Goal: Task Accomplishment & Management: Manage account settings

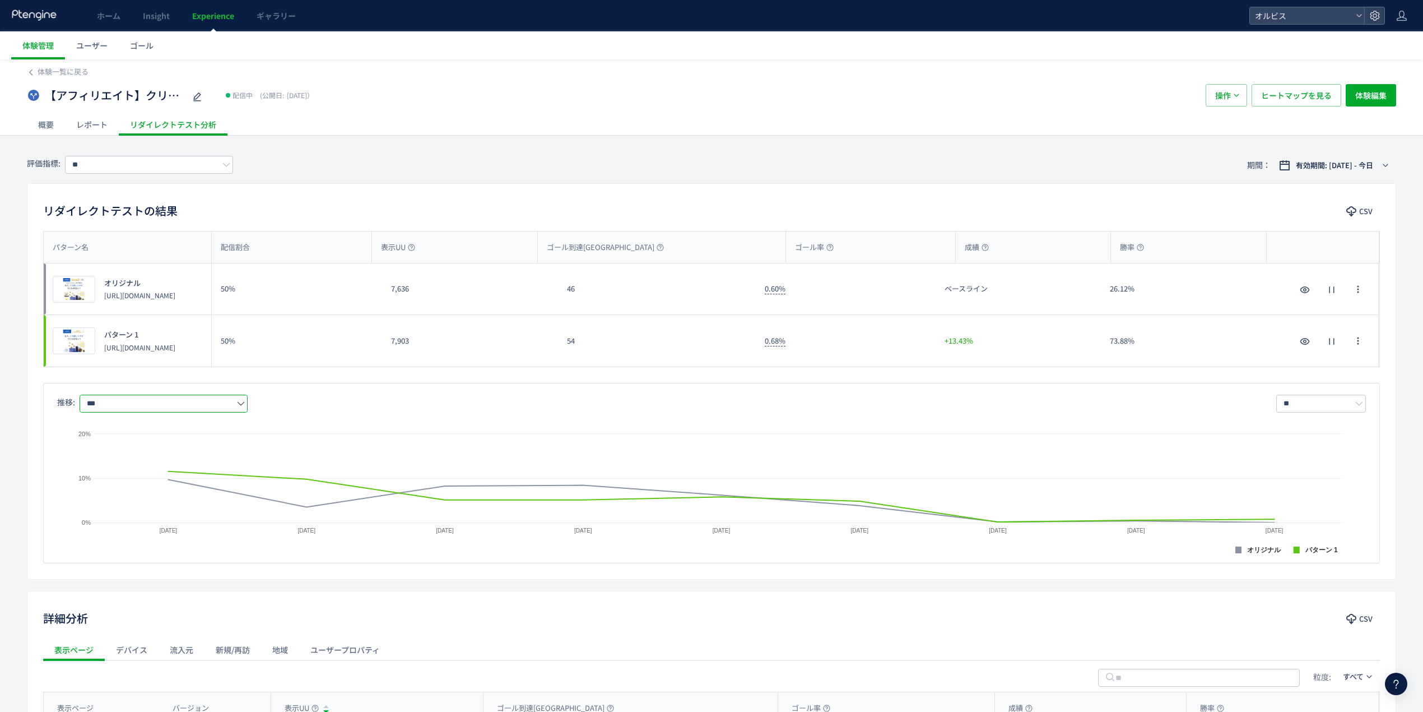
click at [27, 20] on icon at bounding box center [34, 15] width 47 height 11
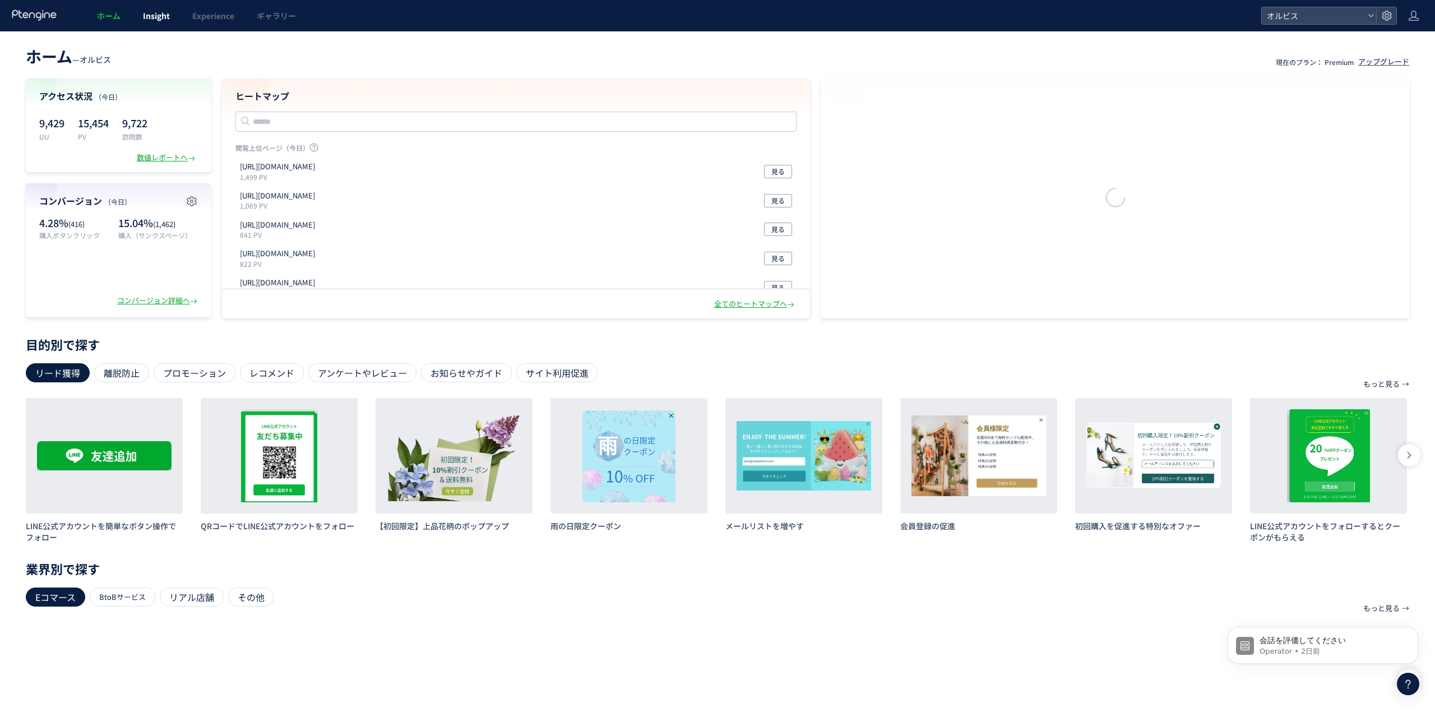
click at [143, 17] on span "Insight" at bounding box center [156, 15] width 27 height 11
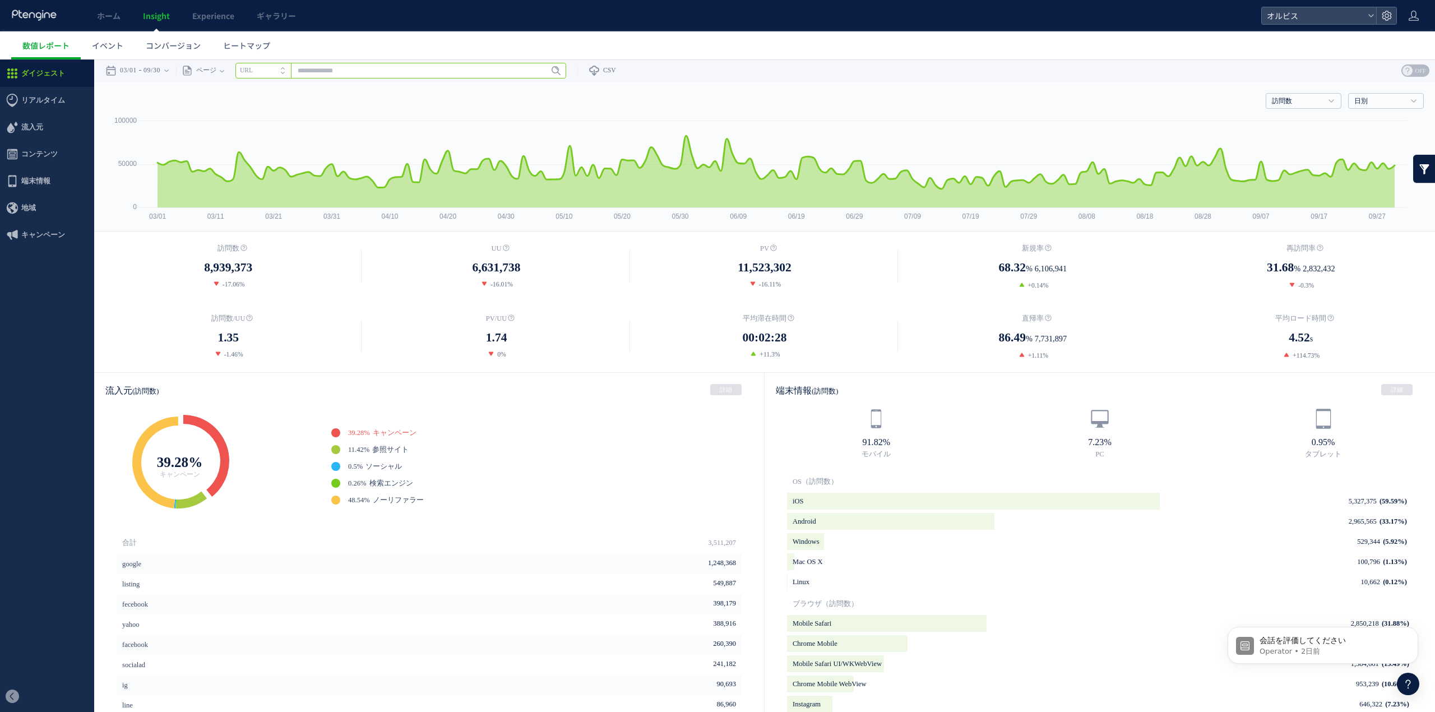
click at [365, 71] on input "text" at bounding box center [400, 71] width 331 height 16
paste input "**********"
click at [560, 73] on span "Enter" at bounding box center [552, 70] width 15 height 12
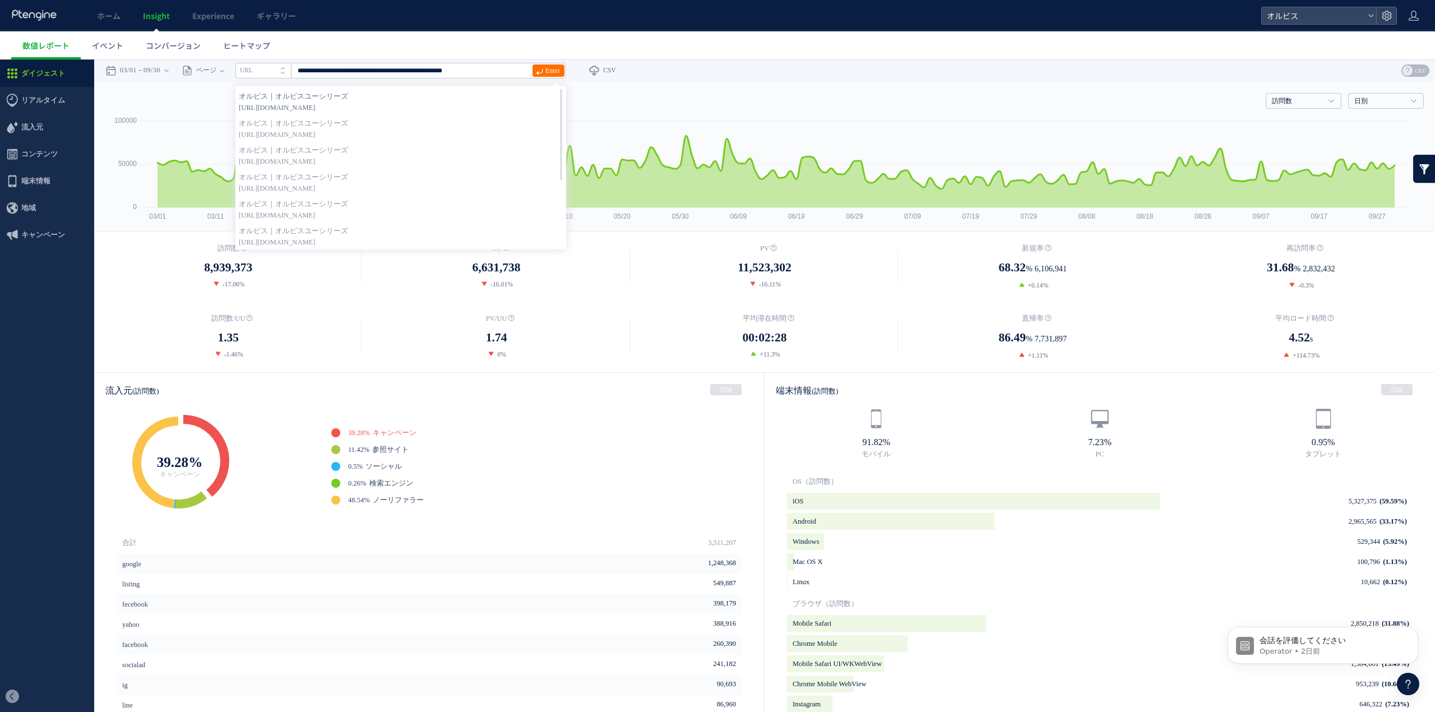
click at [497, 104] on span "https://pr.orbis.co.jp/cosmetics/u/100?pcd=40000173&plnkcd=613532&pmcd=j04&pmse…" at bounding box center [401, 107] width 324 height 11
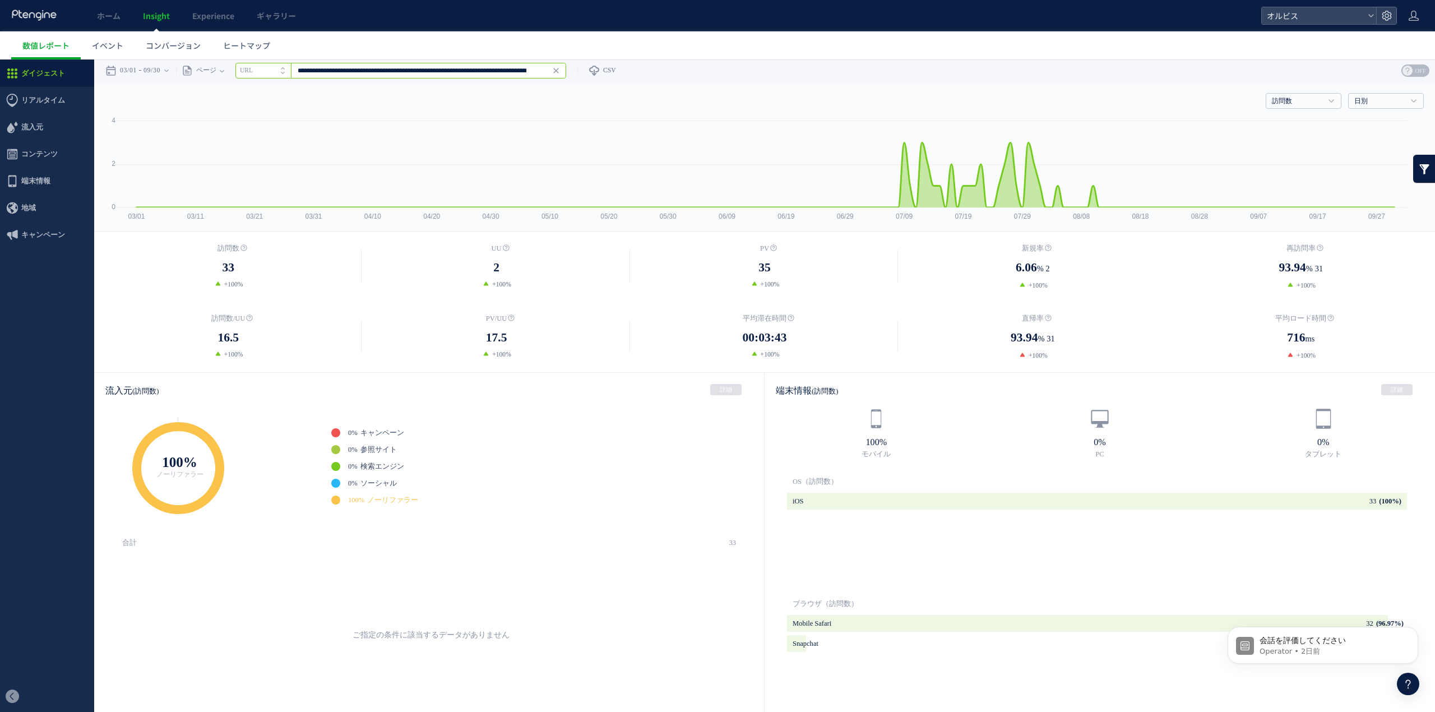
click at [505, 71] on input "**********" at bounding box center [400, 71] width 331 height 16
drag, startPoint x: 505, startPoint y: 71, endPoint x: 743, endPoint y: 91, distance: 238.5
click at [743, 91] on div "戻る デフォルト設定では本日のデータを表示しています。 カレンダーでご覧になりたい期間を指定することができます。 03/01 09/30 今日 昨日 先週 先…" at bounding box center [764, 528] width 1340 height 939
click at [419, 68] on input "**********" at bounding box center [400, 71] width 331 height 16
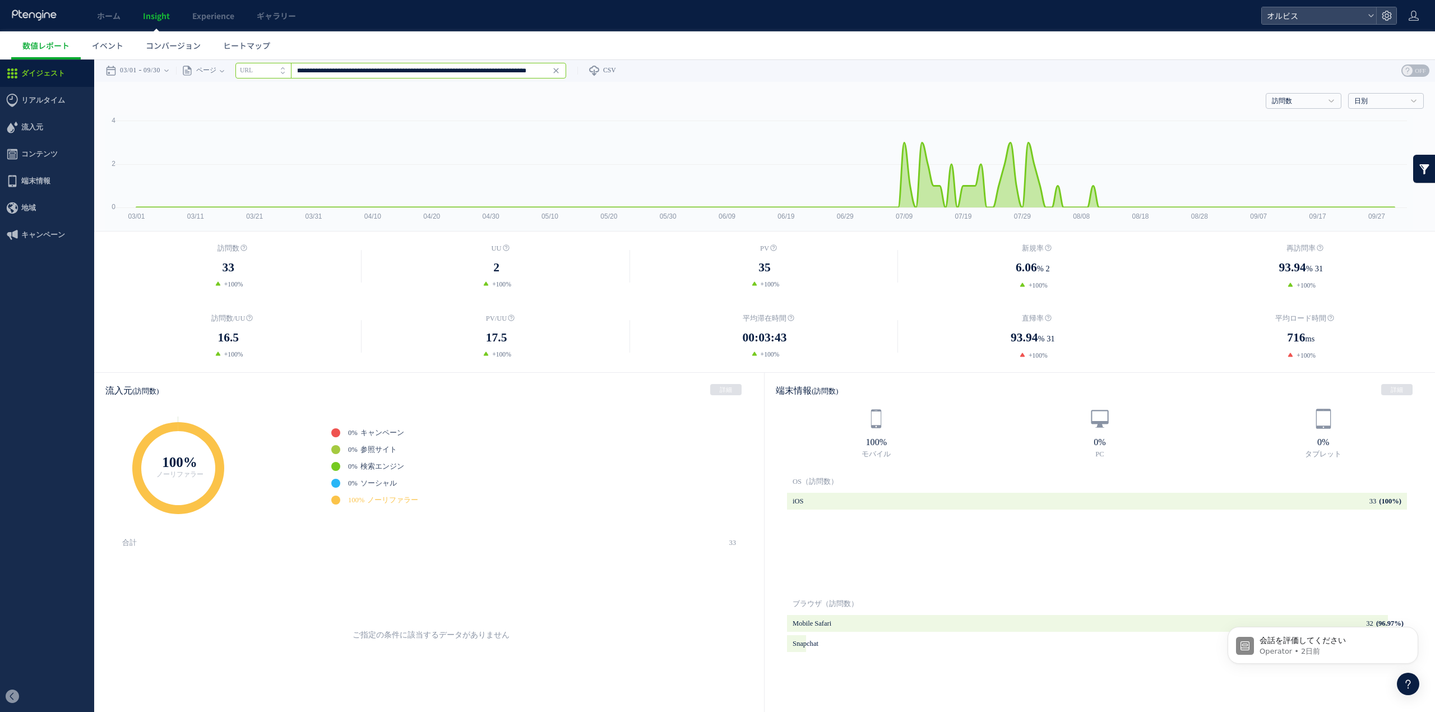
drag, startPoint x: 346, startPoint y: 72, endPoint x: 980, endPoint y: 83, distance: 633.3
click at [976, 77] on div "戻る デフォルト設定では本日のデータを表示しています。 カレンダーでご覧になりたい期間を指定することができます。 03/01 09/30 今日 昨日 先週 先…" at bounding box center [764, 70] width 1340 height 22
click at [554, 75] on span "Enter" at bounding box center [552, 70] width 15 height 12
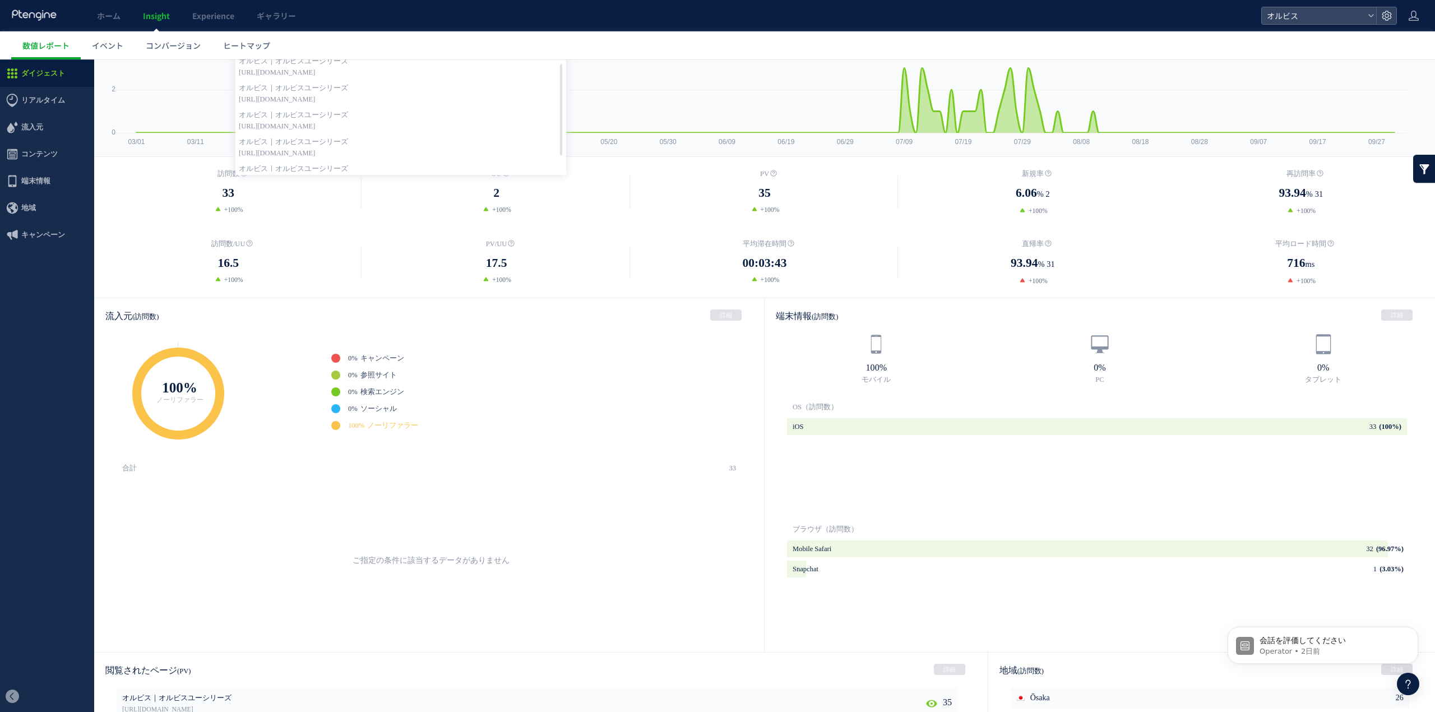
scroll to position [112, 0]
click at [523, 160] on span "https://pr.orbis.co.jp/cosmetics/u/100?pcd=40000173&plnkcd=613532&pmcd=j04&pmse…" at bounding box center [401, 162] width 324 height 11
type input "**********"
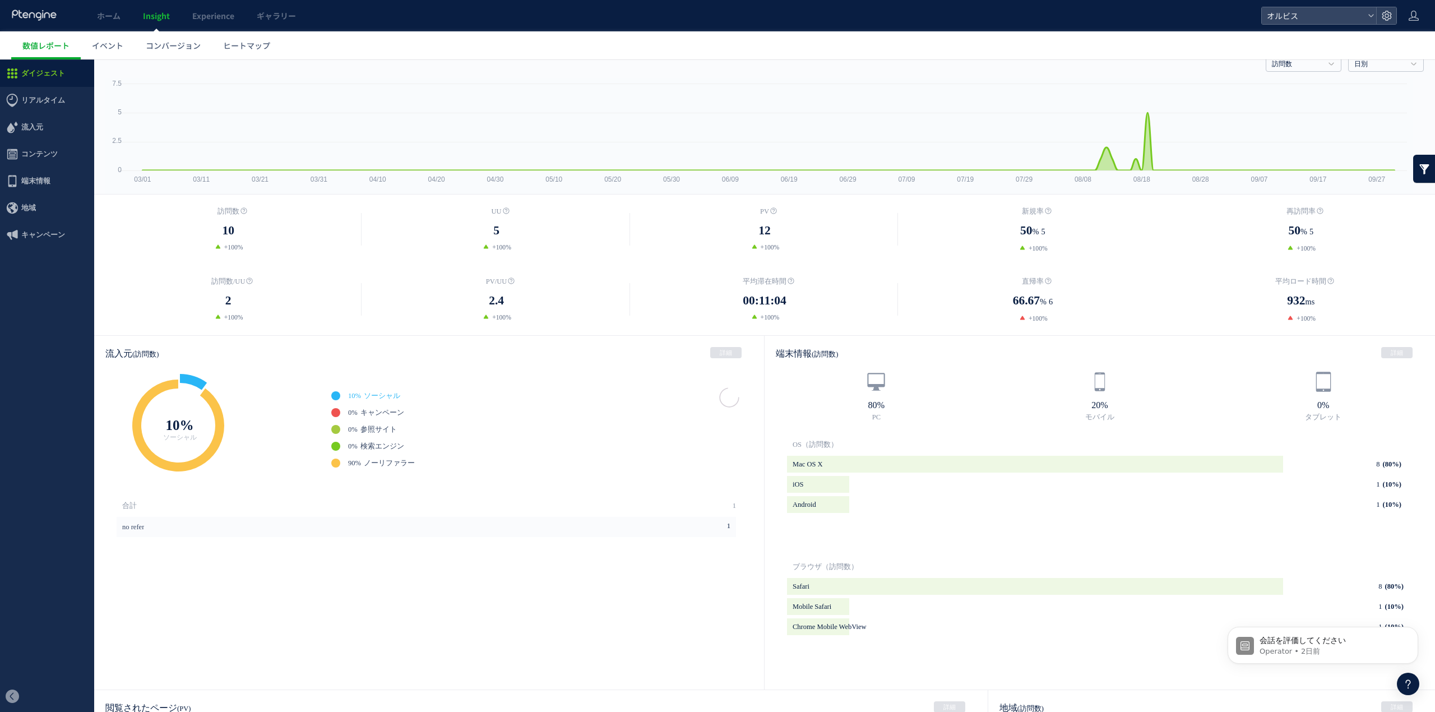
scroll to position [0, 0]
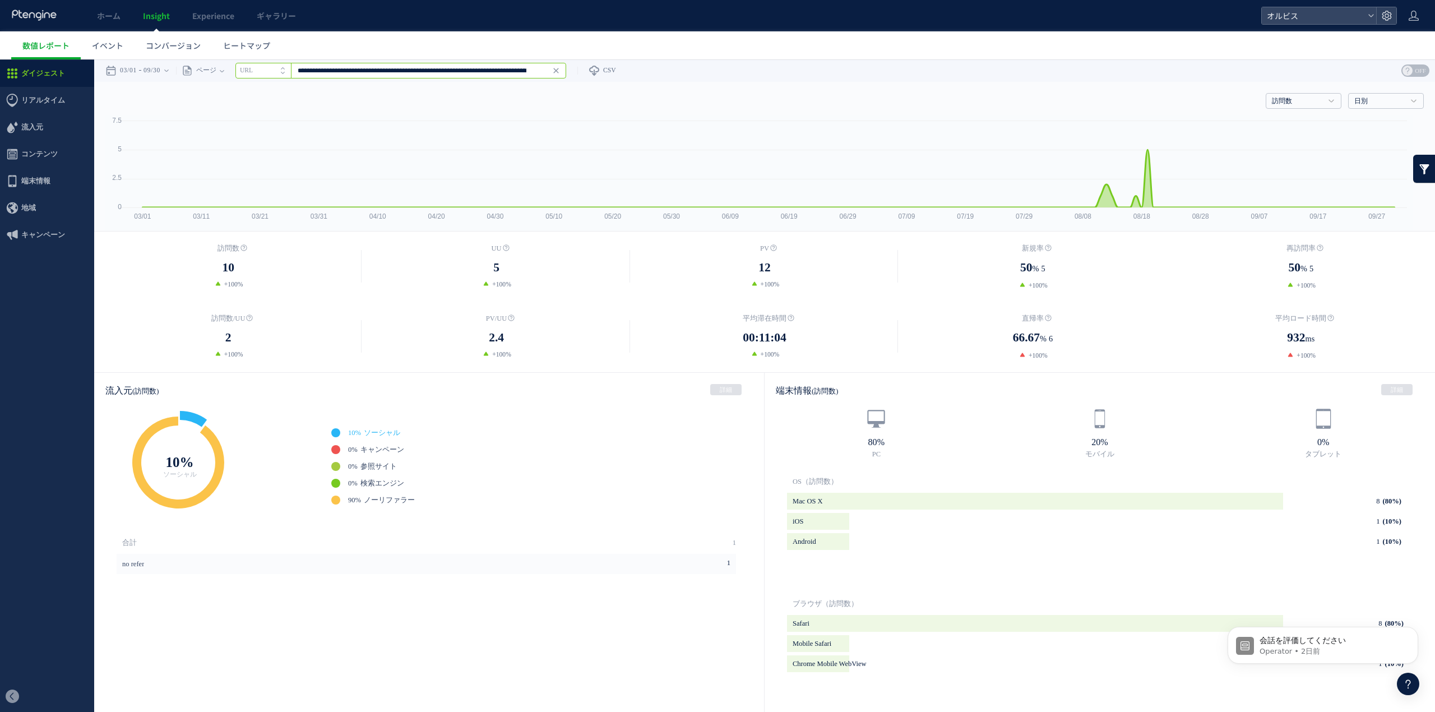
click at [451, 72] on input "**********" at bounding box center [400, 71] width 331 height 16
click at [560, 68] on icon at bounding box center [555, 70] width 9 height 9
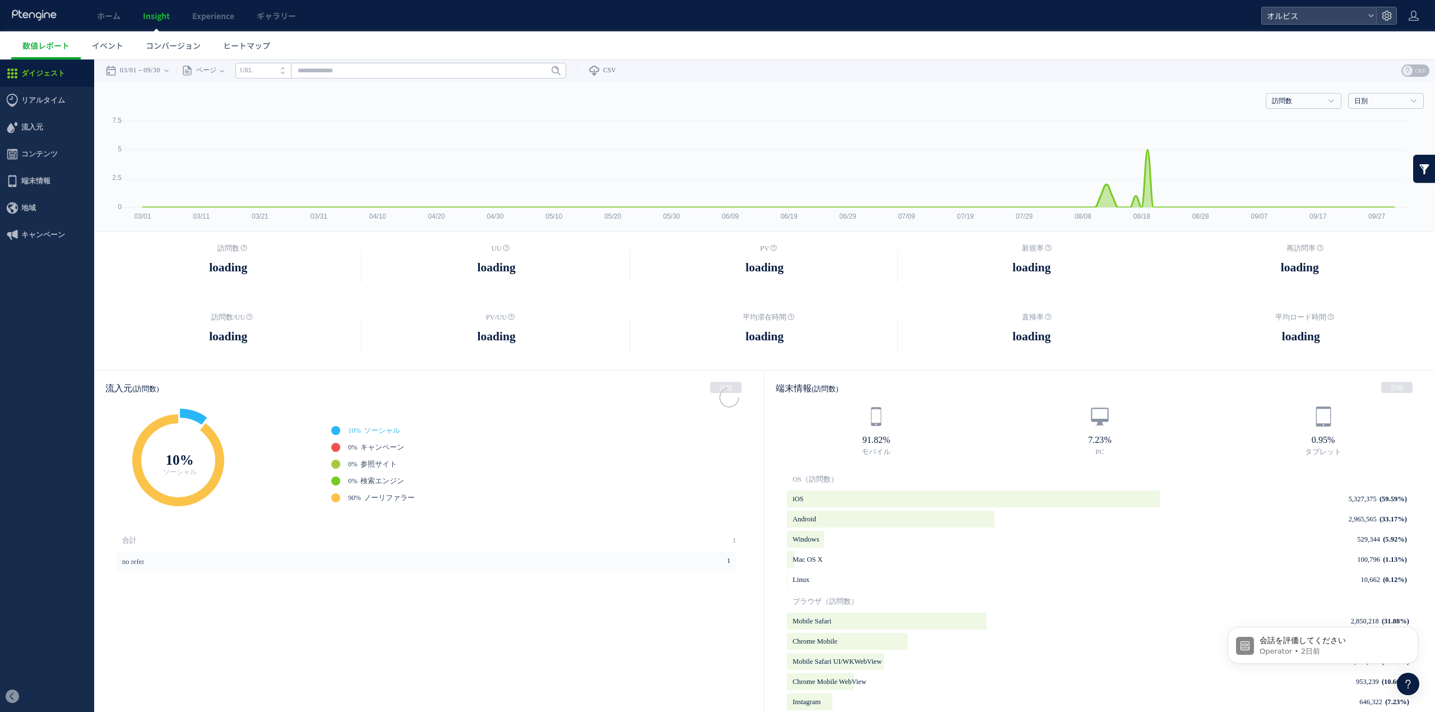
click at [290, 72] on span at bounding box center [285, 75] width 9 height 8
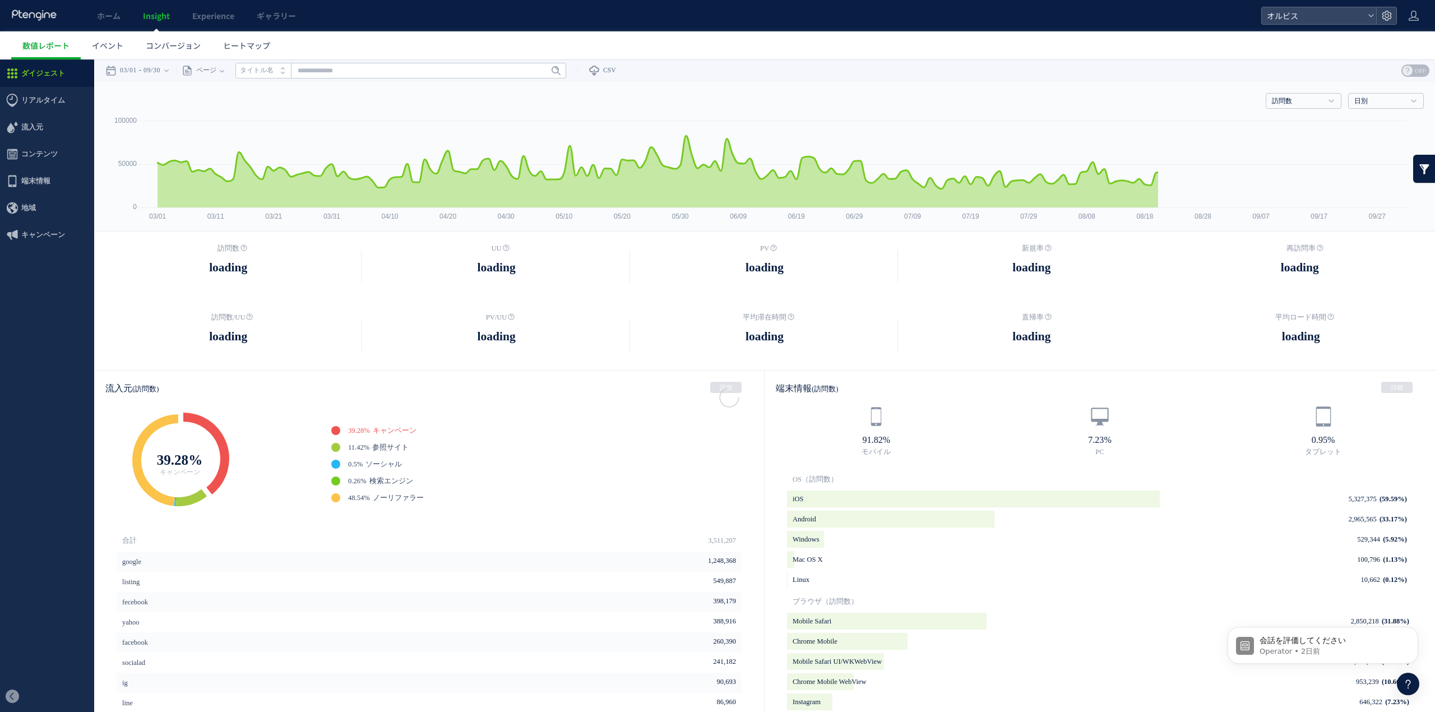
click at [273, 67] on icon "タイトル名" at bounding box center [257, 70] width 34 height 7
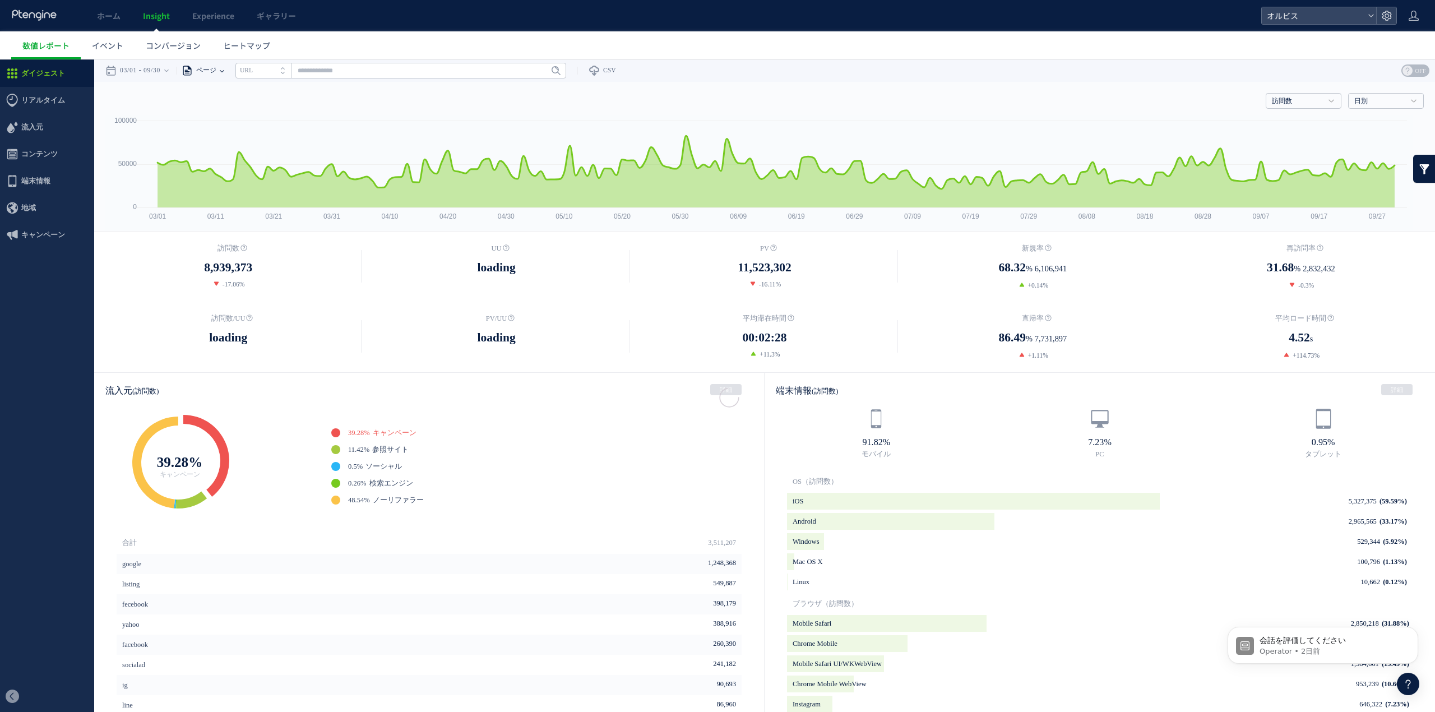
click at [216, 68] on span "ページ" at bounding box center [205, 70] width 24 height 22
click at [229, 110] on li "ページグループ" at bounding box center [222, 112] width 66 height 15
click at [223, 68] on span "ページグループ" at bounding box center [218, 70] width 50 height 22
click at [239, 123] on li "パラメーター除去後" at bounding box center [249, 128] width 66 height 15
click at [341, 77] on input "text" at bounding box center [441, 71] width 331 height 16
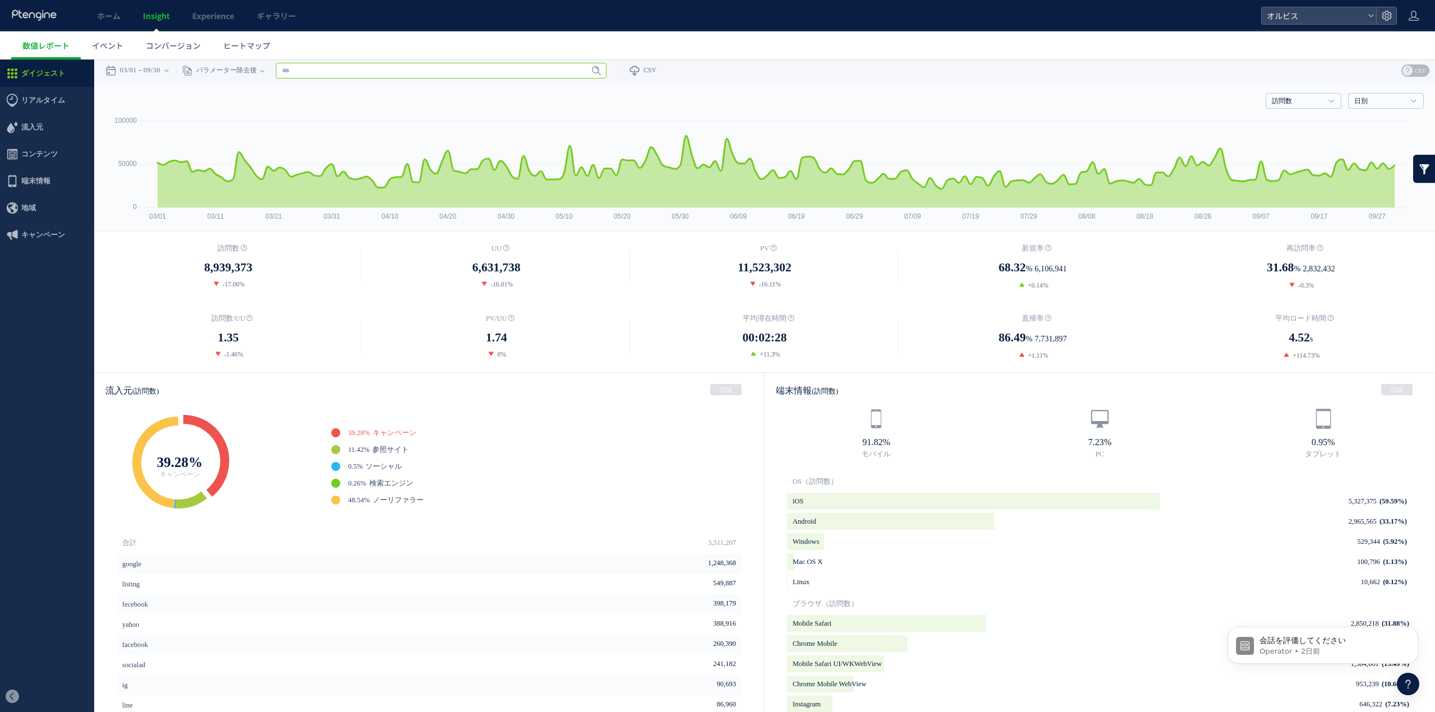
paste input "**********"
click at [583, 65] on span at bounding box center [579, 70] width 7 height 12
click at [415, 71] on input "**********" at bounding box center [441, 71] width 331 height 16
click at [458, 95] on strong "オルビス｜オルビスユーシリーズ" at bounding box center [441, 96] width 324 height 11
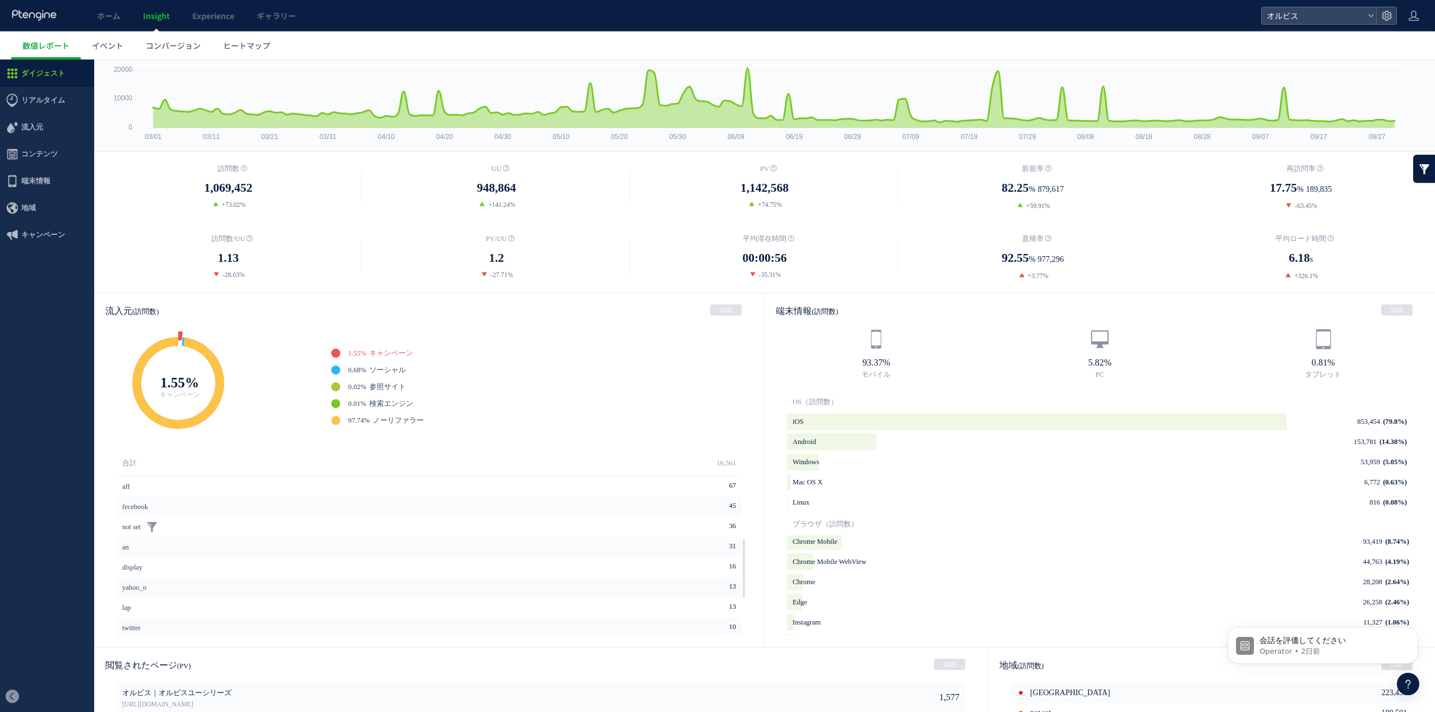
scroll to position [287, 0]
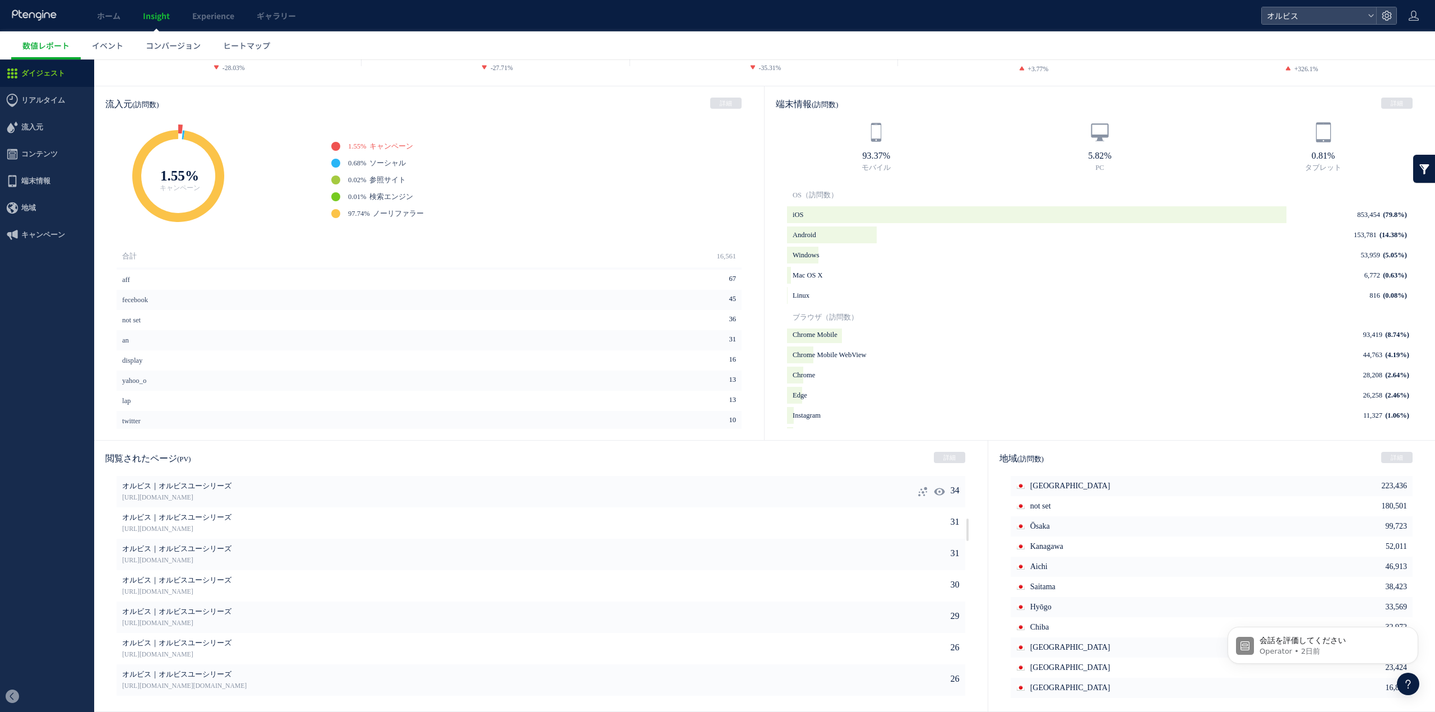
click at [934, 490] on icon at bounding box center [939, 491] width 11 height 11
type input "**********"
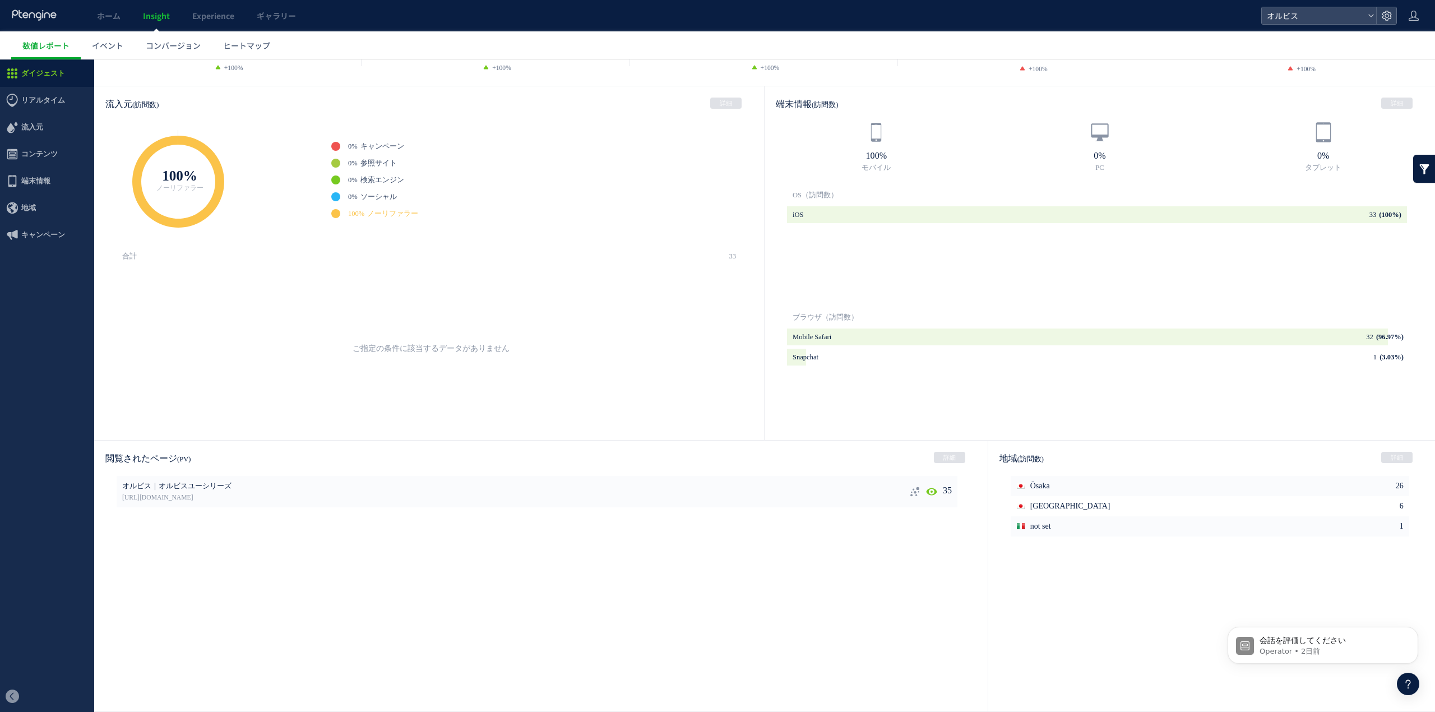
click at [913, 490] on icon at bounding box center [914, 491] width 11 height 11
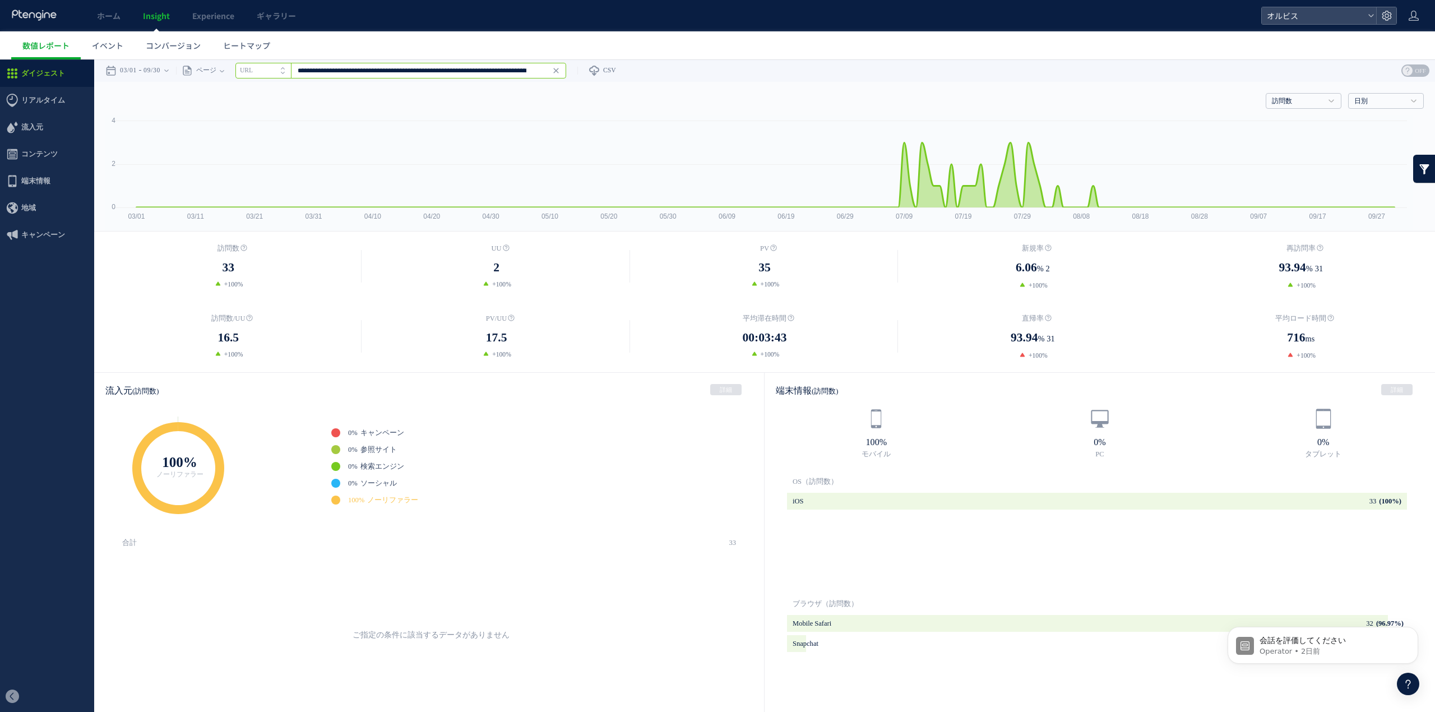
scroll to position [0, 440]
drag, startPoint x: 462, startPoint y: 68, endPoint x: 862, endPoint y: 81, distance: 399.8
click at [862, 81] on div "戻る デフォルト設定では本日のデータを表示しています。 カレンダーでご覧になりたい期間を指定することができます。 03/01 09/30 今日 昨日 先週 先…" at bounding box center [764, 70] width 1340 height 22
click at [335, 79] on div "**********" at bounding box center [371, 70] width 390 height 22
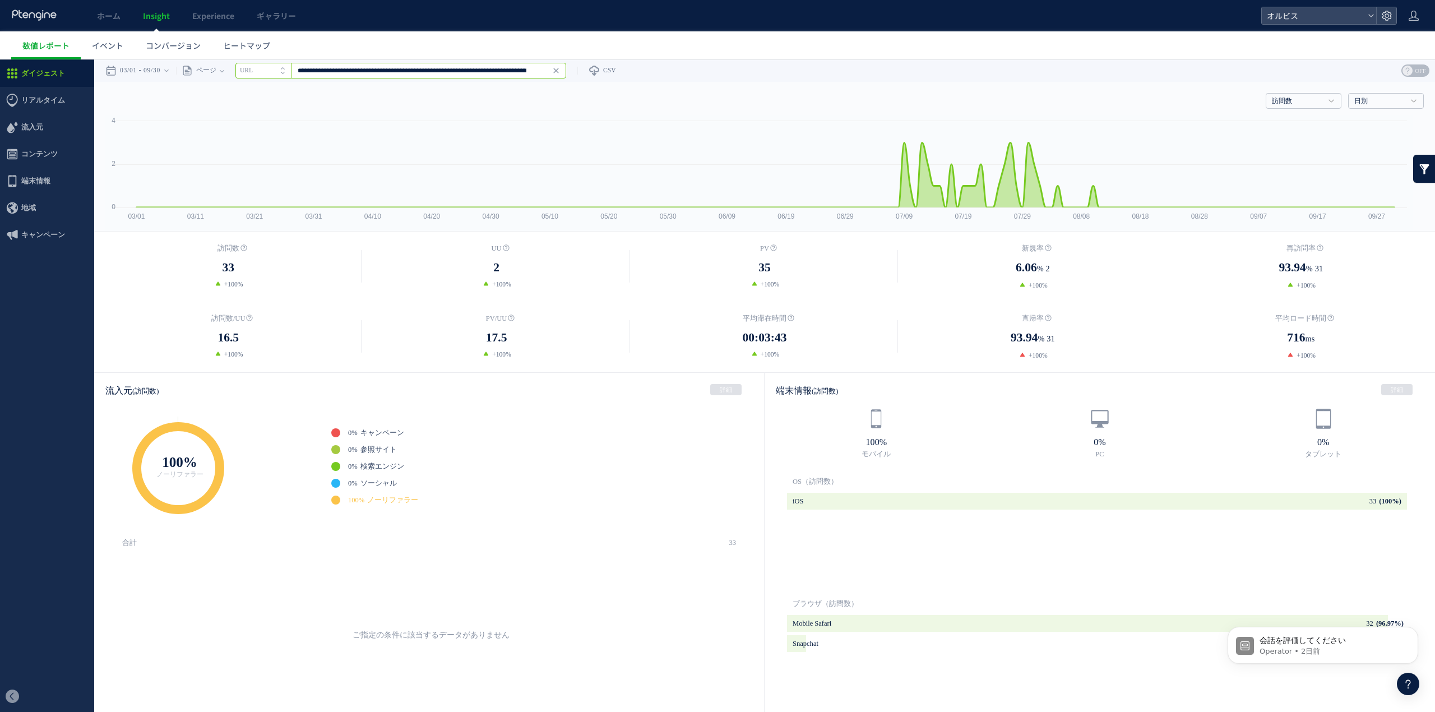
click at [341, 71] on input "**********" at bounding box center [400, 71] width 331 height 16
click at [472, 77] on input "**********" at bounding box center [400, 71] width 331 height 16
drag, startPoint x: 487, startPoint y: 71, endPoint x: 1433, endPoint y: 141, distance: 949.1
click at [1423, 141] on html ".cls-1 { fill-rule: evenodd; } .cls-1 { fill: #ececec; } .cls-2 { fill: #929292…" at bounding box center [717, 528] width 1435 height 939
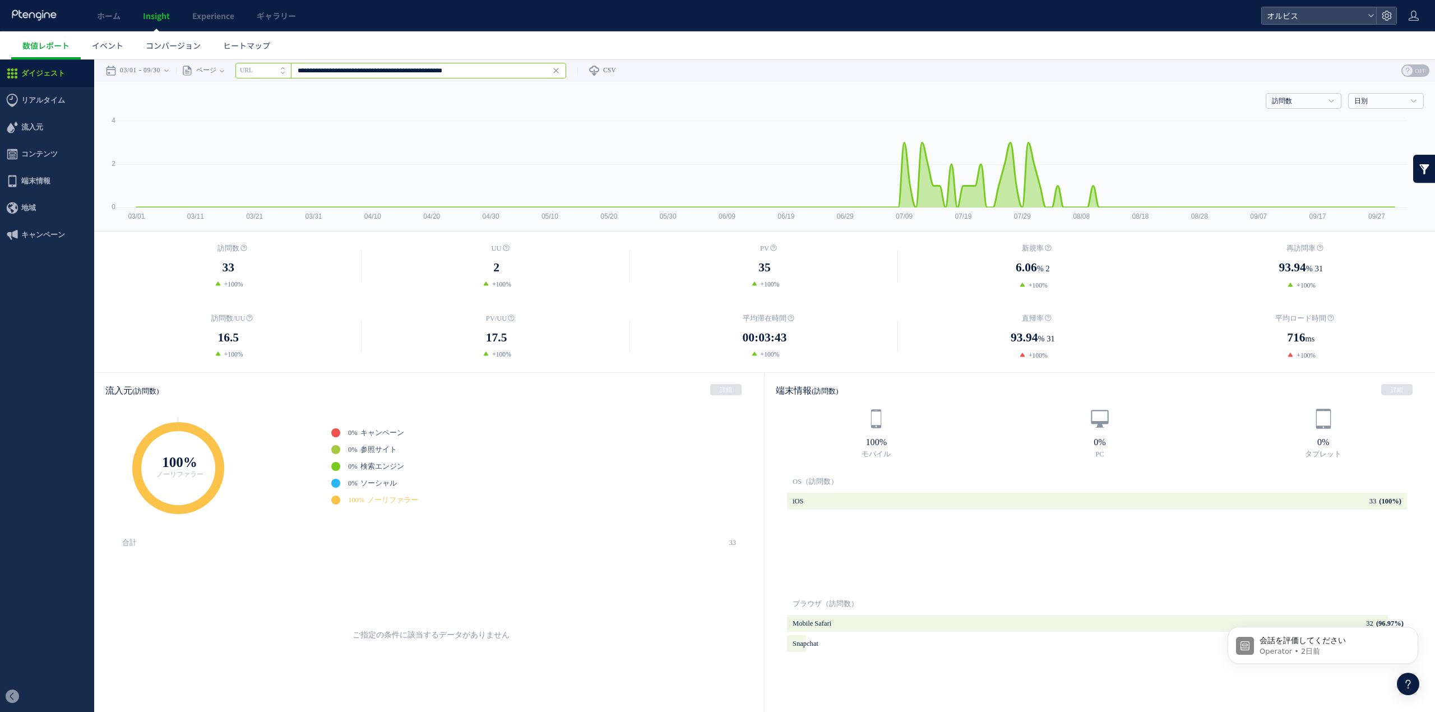
scroll to position [0, 0]
click at [381, 108] on span "https://pr.orbis.co.jp/cosmetics/u/100?pcd=40000173&plnkcd=613532&pmcd=j04&pmse…" at bounding box center [401, 107] width 324 height 11
click at [518, 59] on div at bounding box center [717, 385] width 1435 height 652
click at [508, 70] on input "**********" at bounding box center [400, 71] width 331 height 16
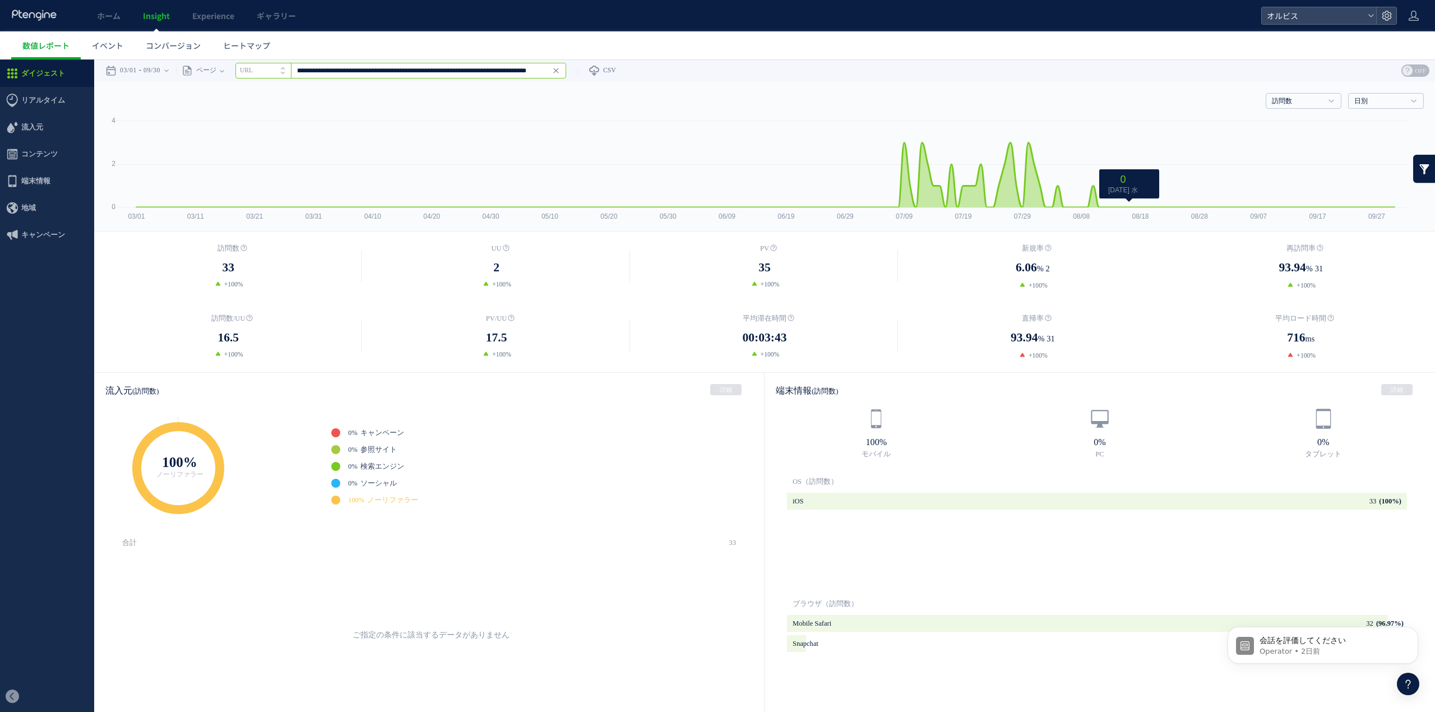
drag, startPoint x: 483, startPoint y: 74, endPoint x: 1433, endPoint y: 256, distance: 967.7
click at [1423, 247] on html ".cls-1 { fill-rule: evenodd; } .cls-1 { fill: #ececec; } .cls-2 { fill: #929292…" at bounding box center [717, 528] width 1435 height 939
click at [558, 68] on span "Enter" at bounding box center [552, 70] width 15 height 12
click at [494, 137] on span "https://pr.orbis.co.jp/cosmetics/u/100?pcd=40000173&plnkcd=613532&pmcd=j04&pmse…" at bounding box center [401, 134] width 324 height 11
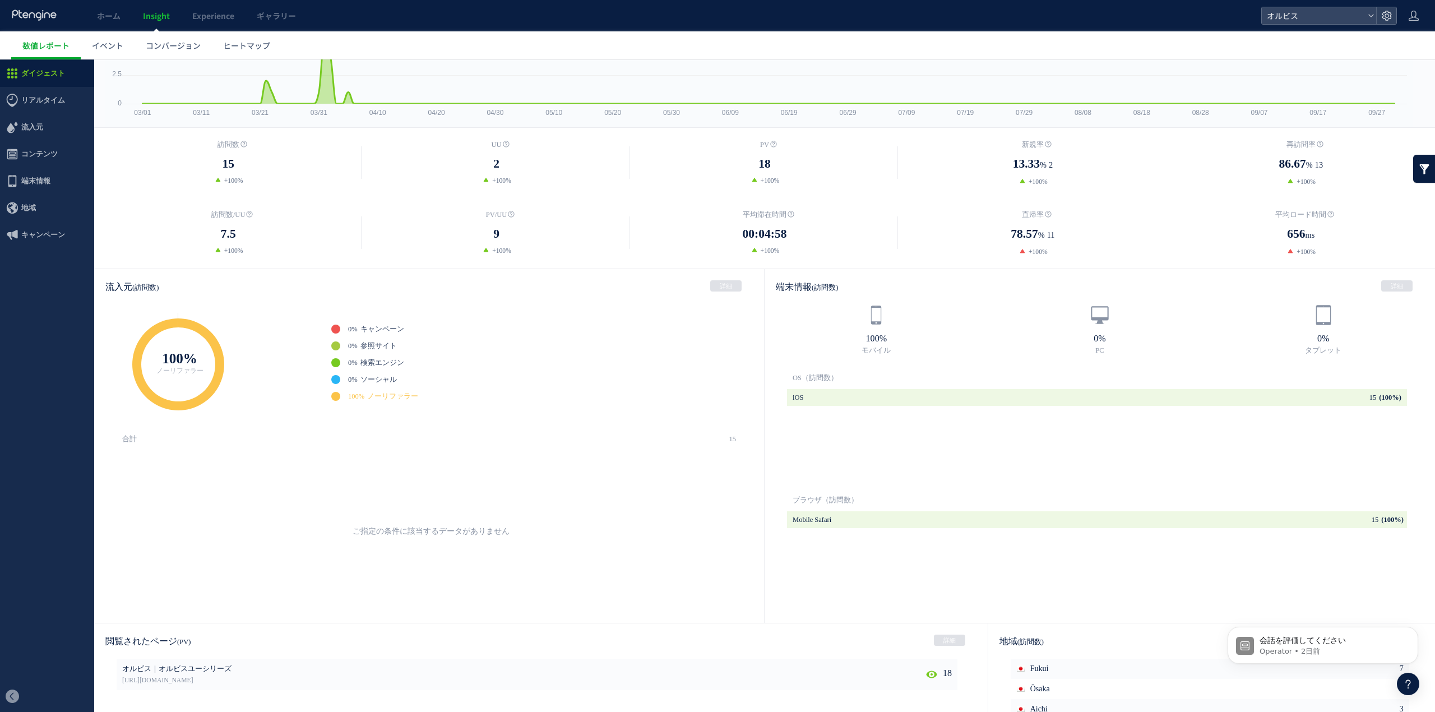
scroll to position [224, 0]
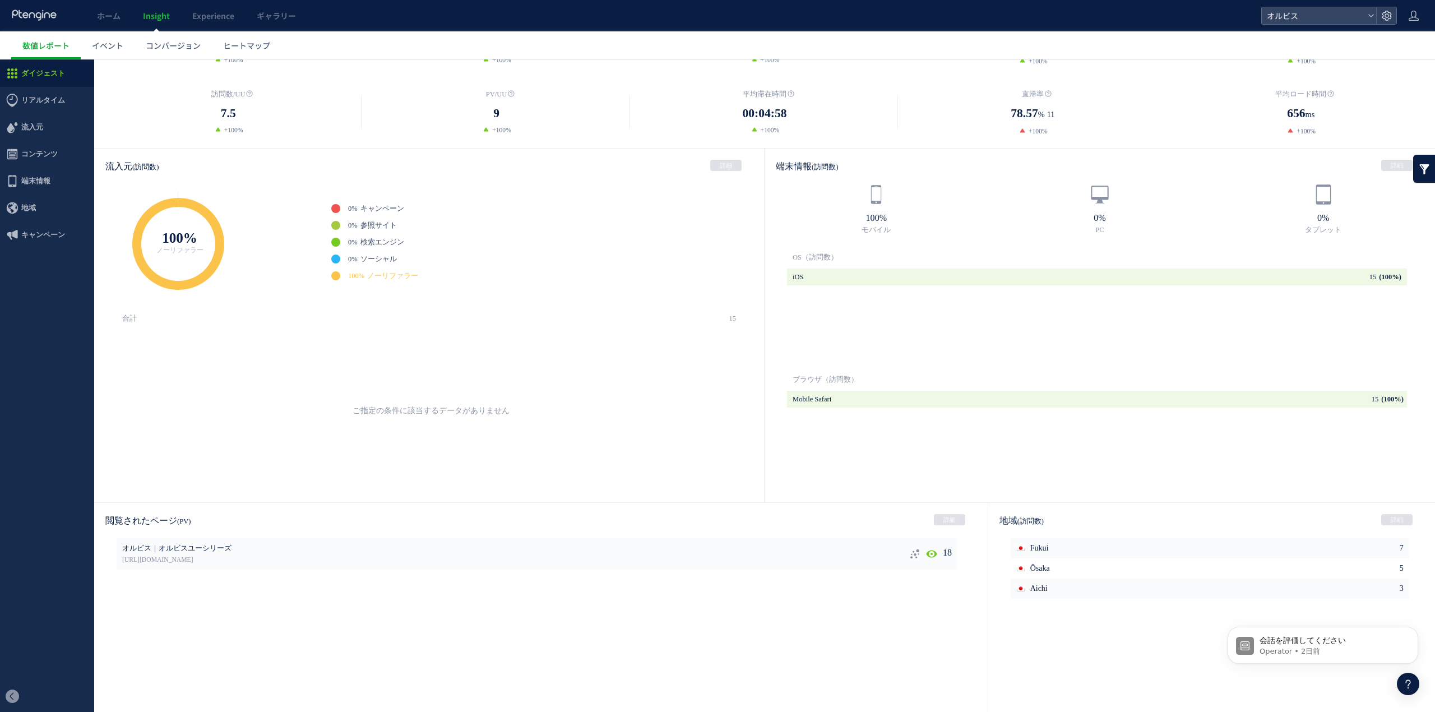
click at [910, 557] on use at bounding box center [914, 554] width 9 height 10
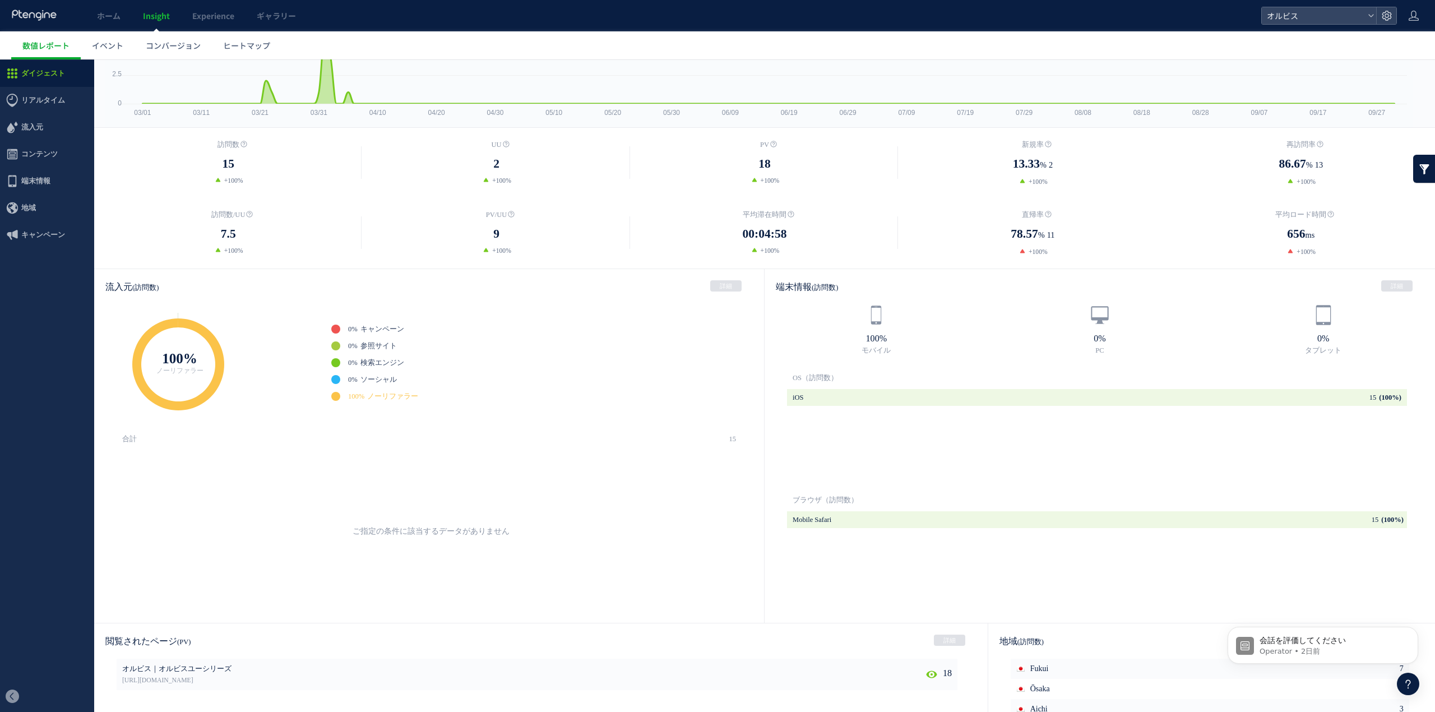
scroll to position [0, 0]
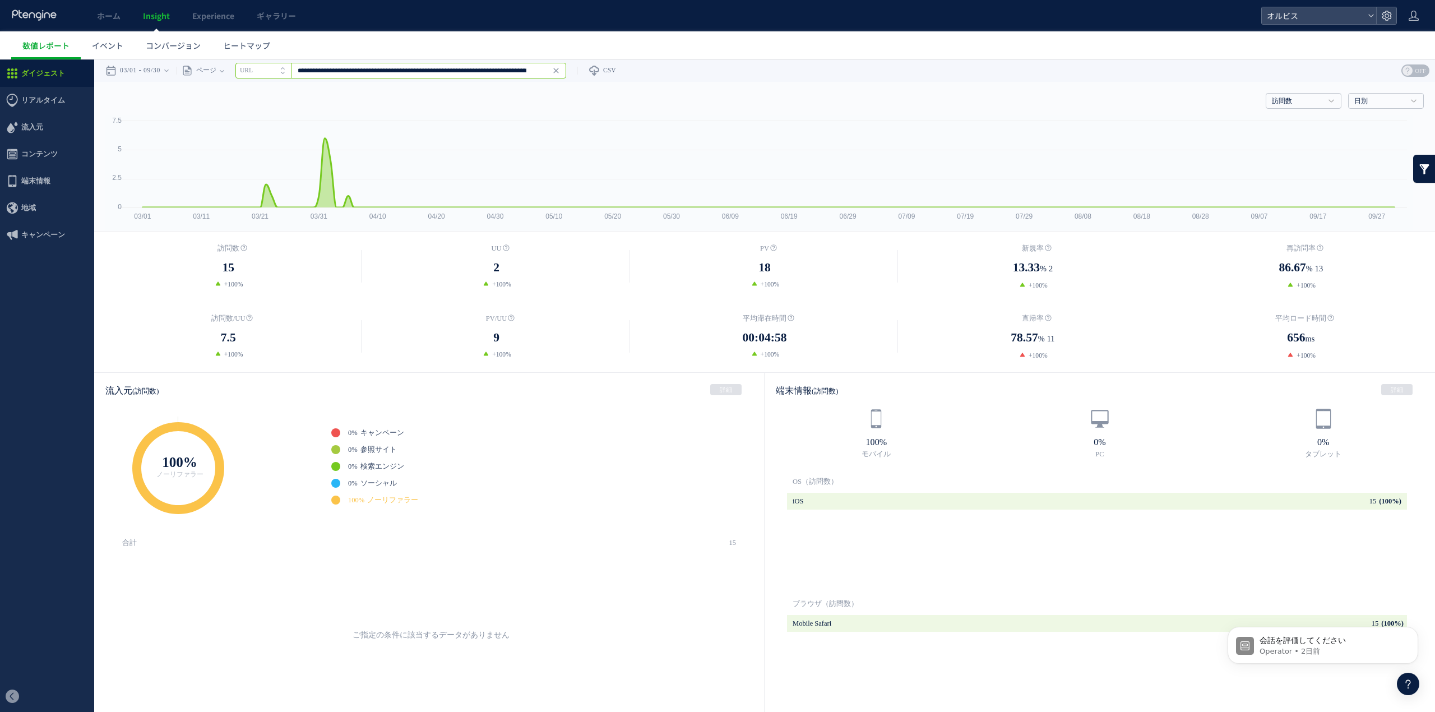
drag, startPoint x: 448, startPoint y: 66, endPoint x: 453, endPoint y: 71, distance: 6.7
click at [449, 66] on input "**********" at bounding box center [400, 71] width 331 height 16
drag, startPoint x: 449, startPoint y: 70, endPoint x: 1196, endPoint y: 79, distance: 746.5
click at [1195, 79] on div "戻る デフォルト設定では本日のデータを表示しています。 カレンダーでご覧になりたい期間を指定することができます。 03/01 09/30 今日 昨日 先週 先…" at bounding box center [764, 70] width 1340 height 22
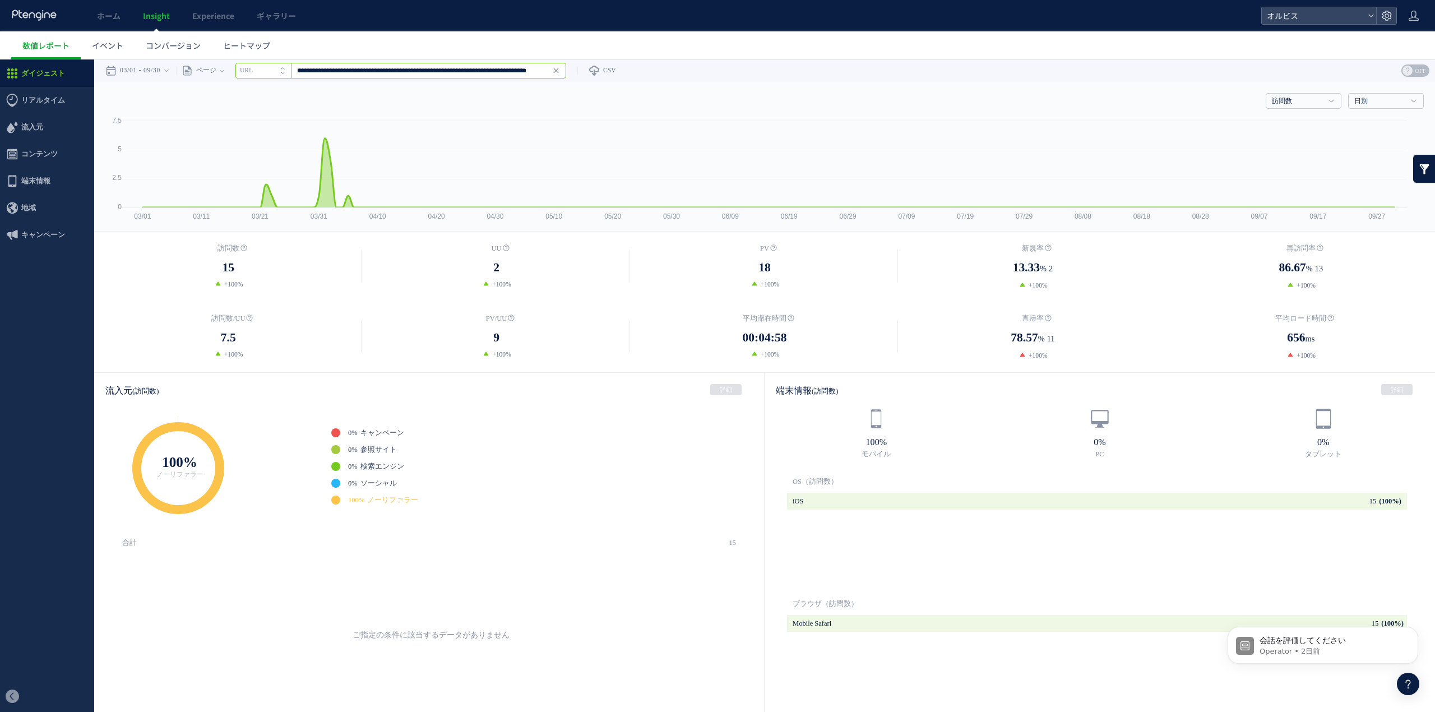
paste input "text"
click at [516, 95] on strong "オルビス｜オルビスユーシリーズ" at bounding box center [401, 96] width 324 height 11
type input "**********"
click at [500, 72] on input "**********" at bounding box center [400, 71] width 331 height 16
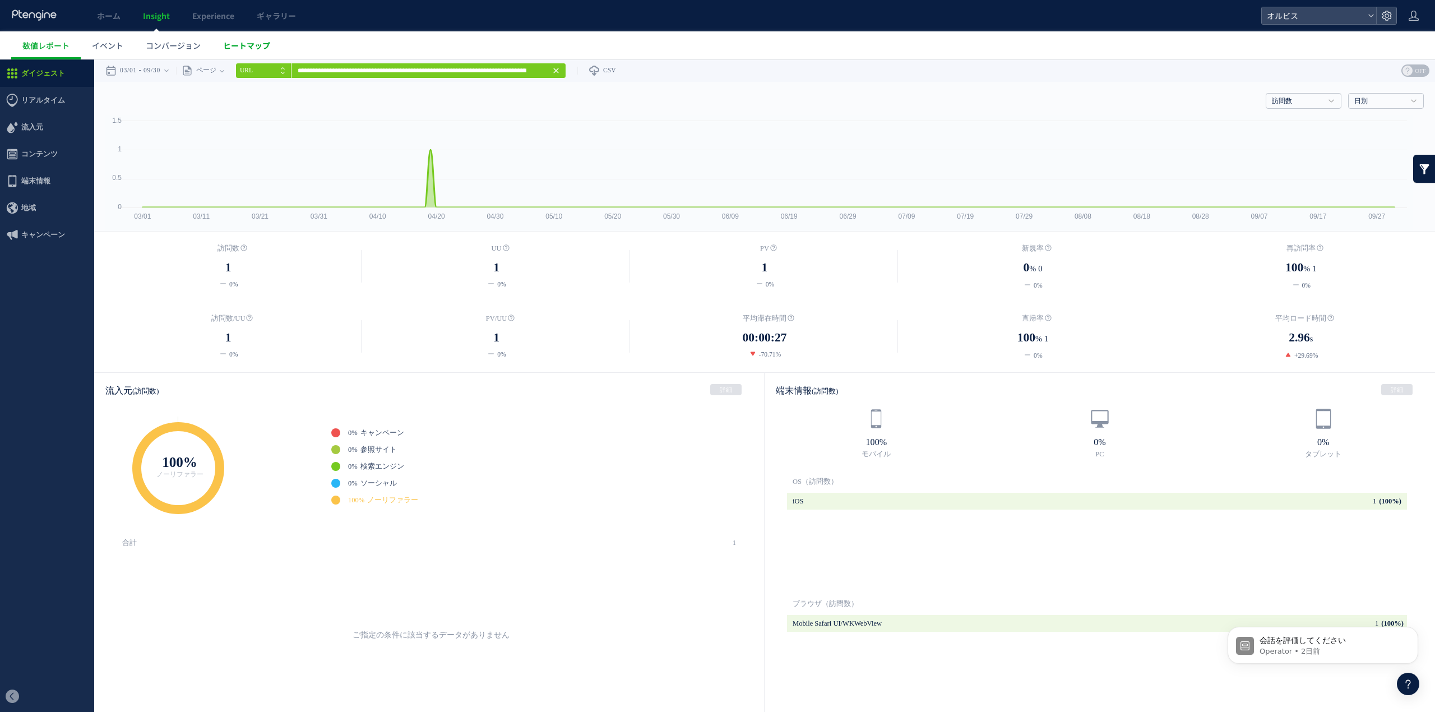
click at [229, 50] on span "ヒートマップ" at bounding box center [246, 45] width 47 height 11
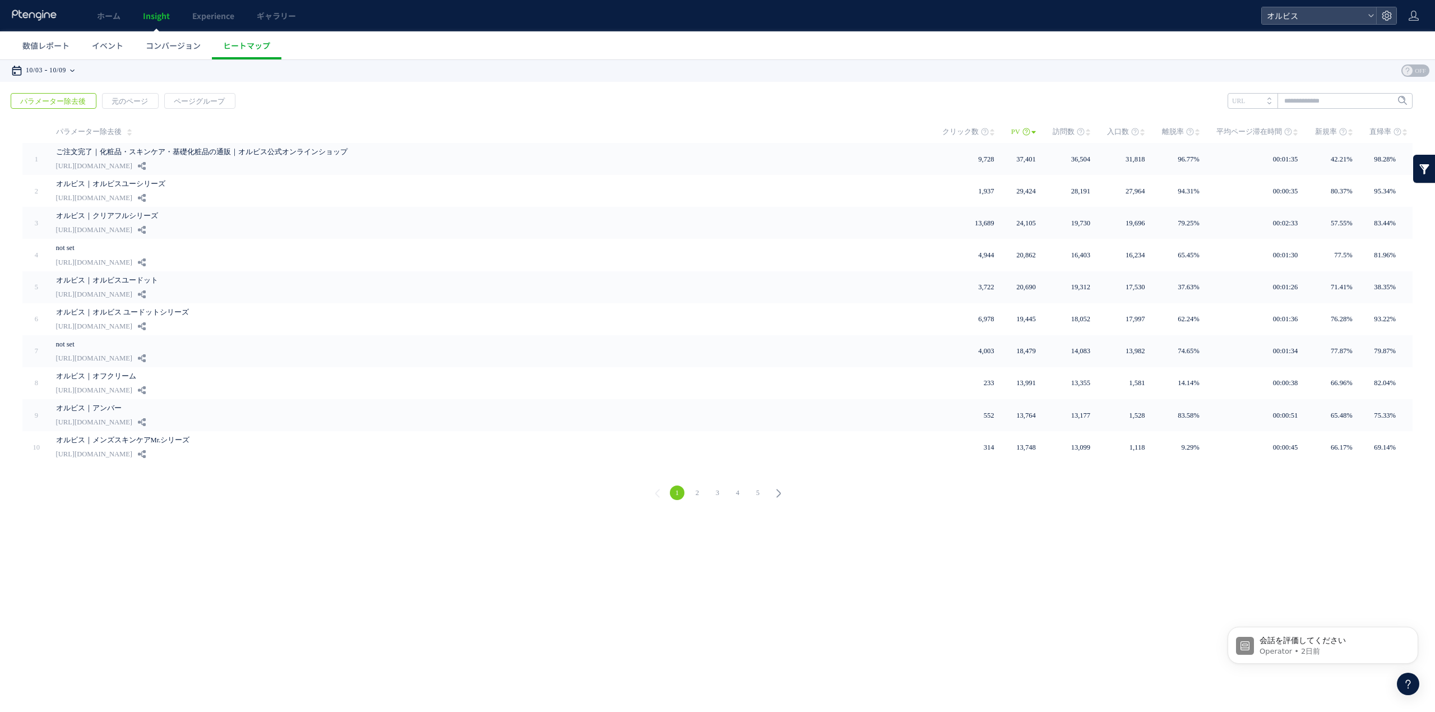
click at [55, 70] on time "10/09" at bounding box center [57, 70] width 17 height 22
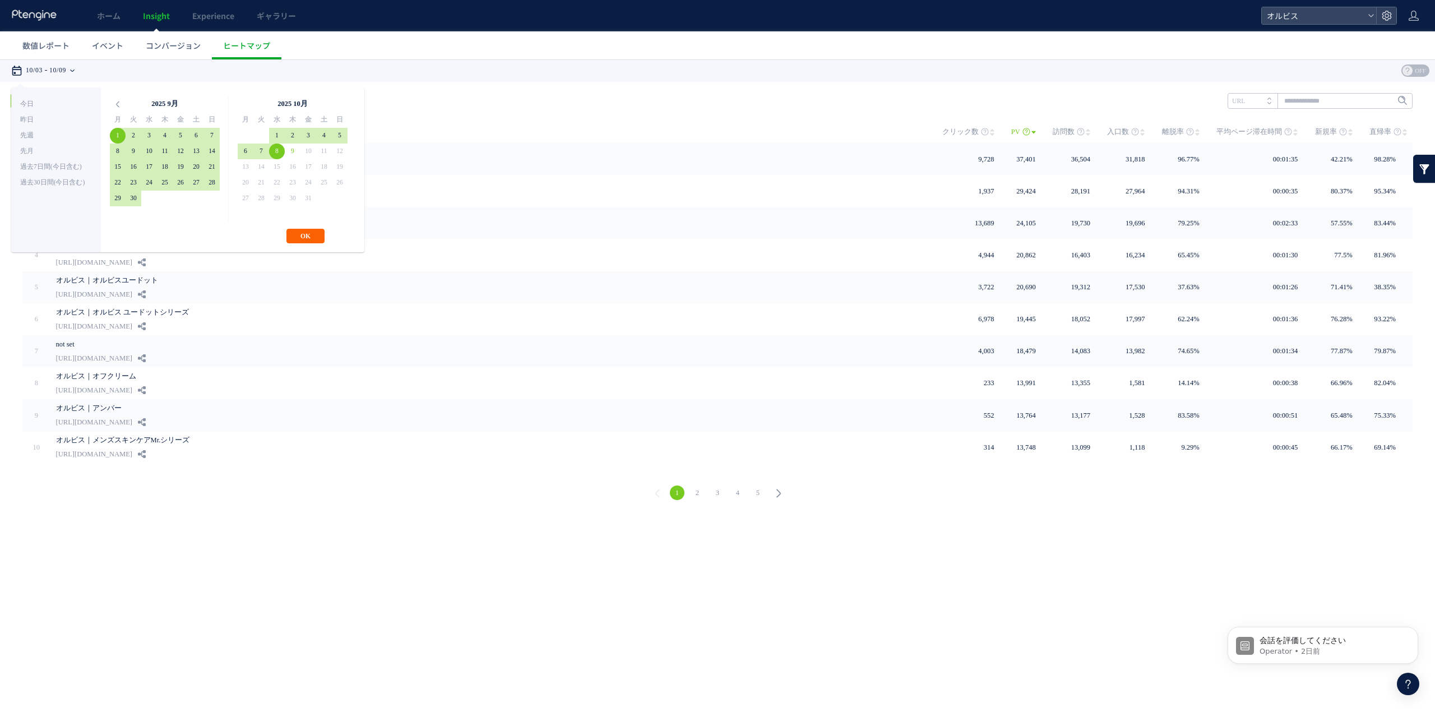
click at [300, 234] on button "OK" at bounding box center [305, 236] width 38 height 15
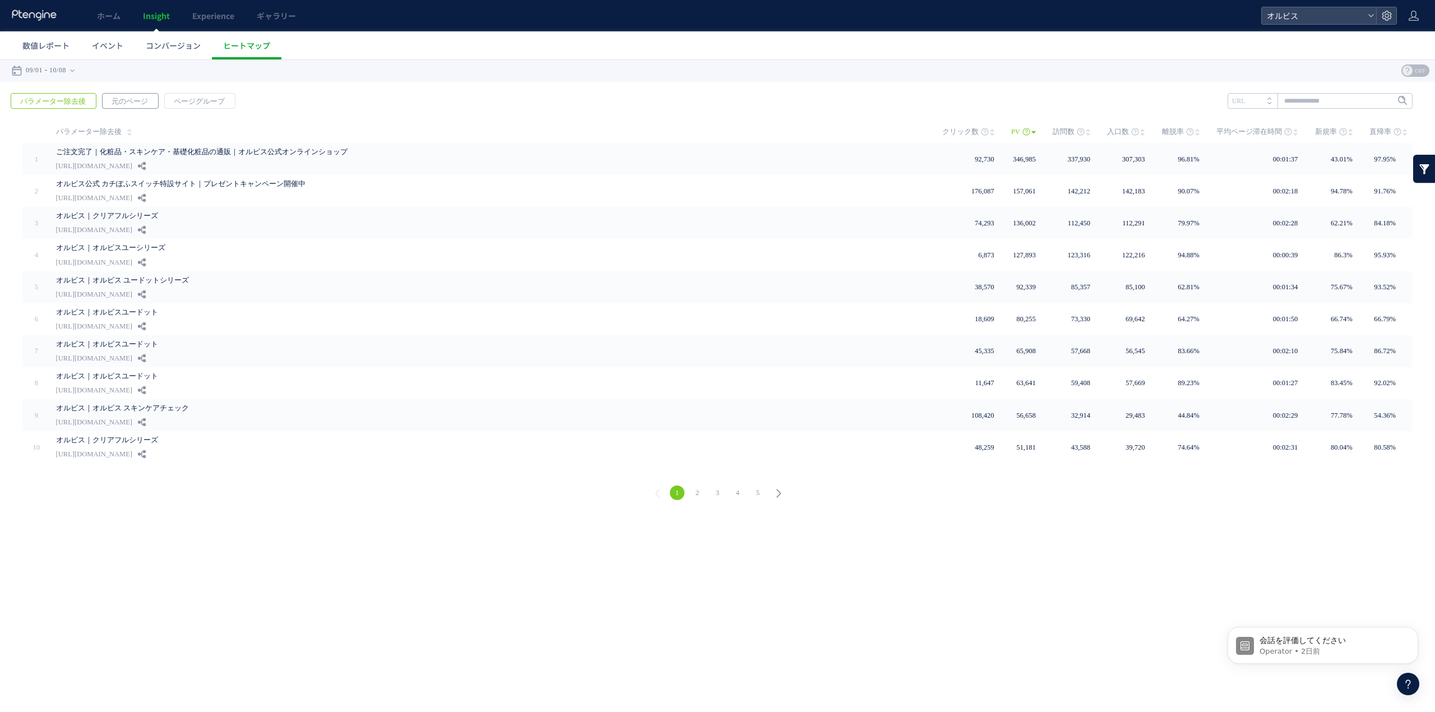
click at [120, 101] on span "元のページ" at bounding box center [130, 102] width 54 height 16
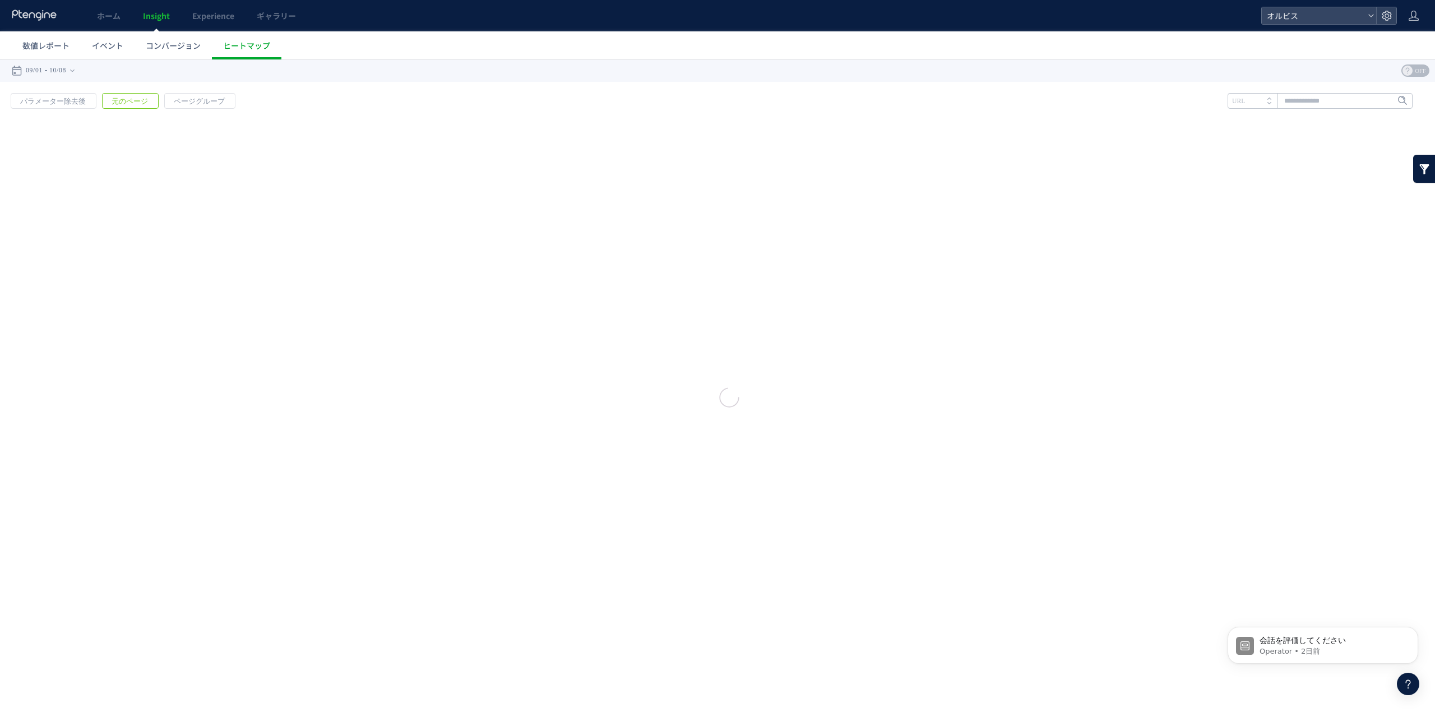
click at [1363, 103] on div at bounding box center [717, 385] width 1435 height 652
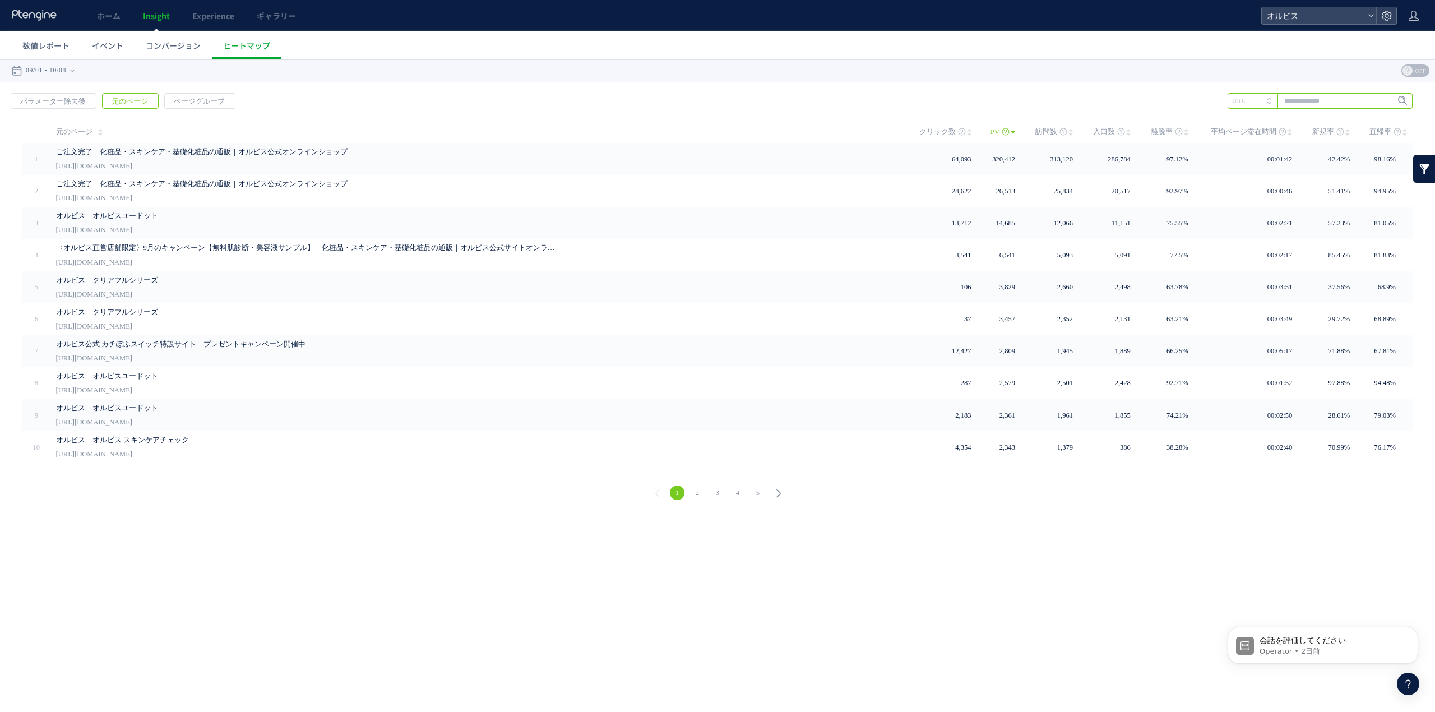
click at [1312, 96] on input "text" at bounding box center [1319, 101] width 185 height 16
paste input "********"
paste input "**********"
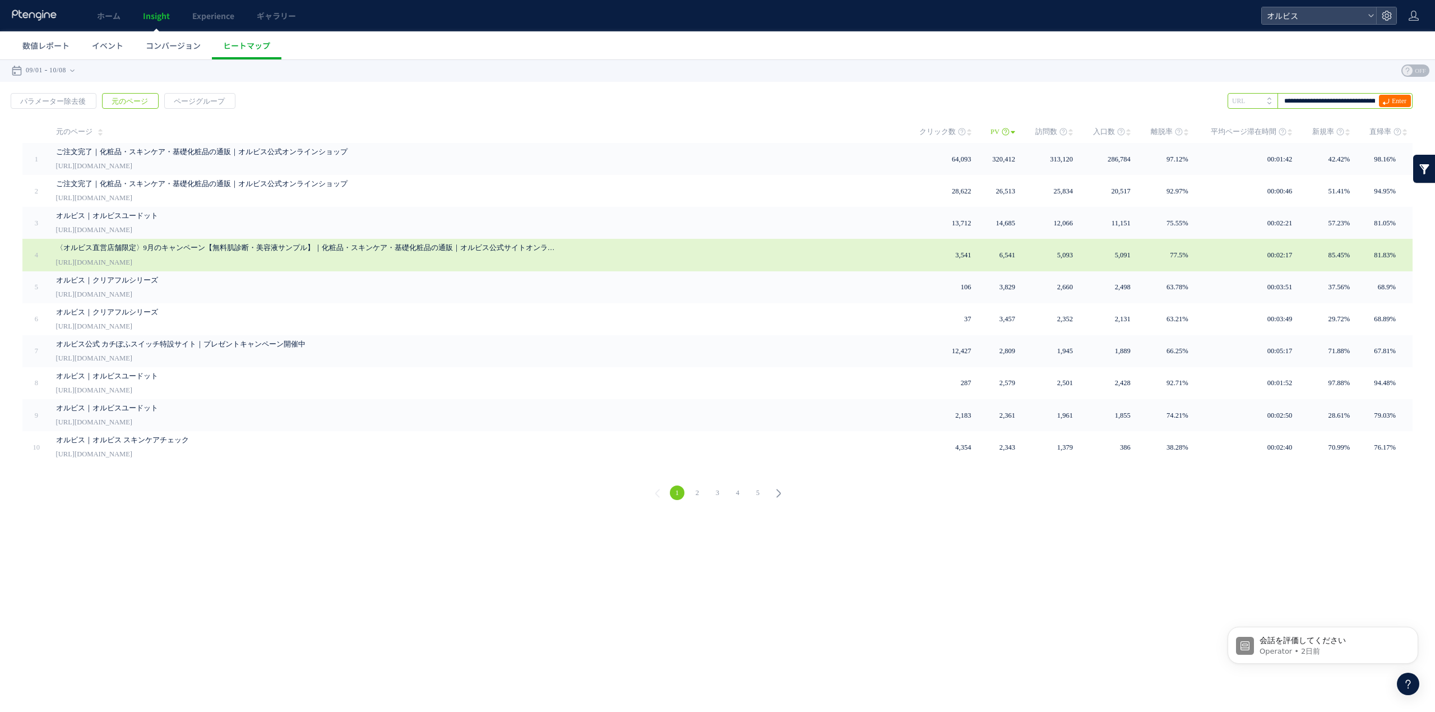
scroll to position [0, 88]
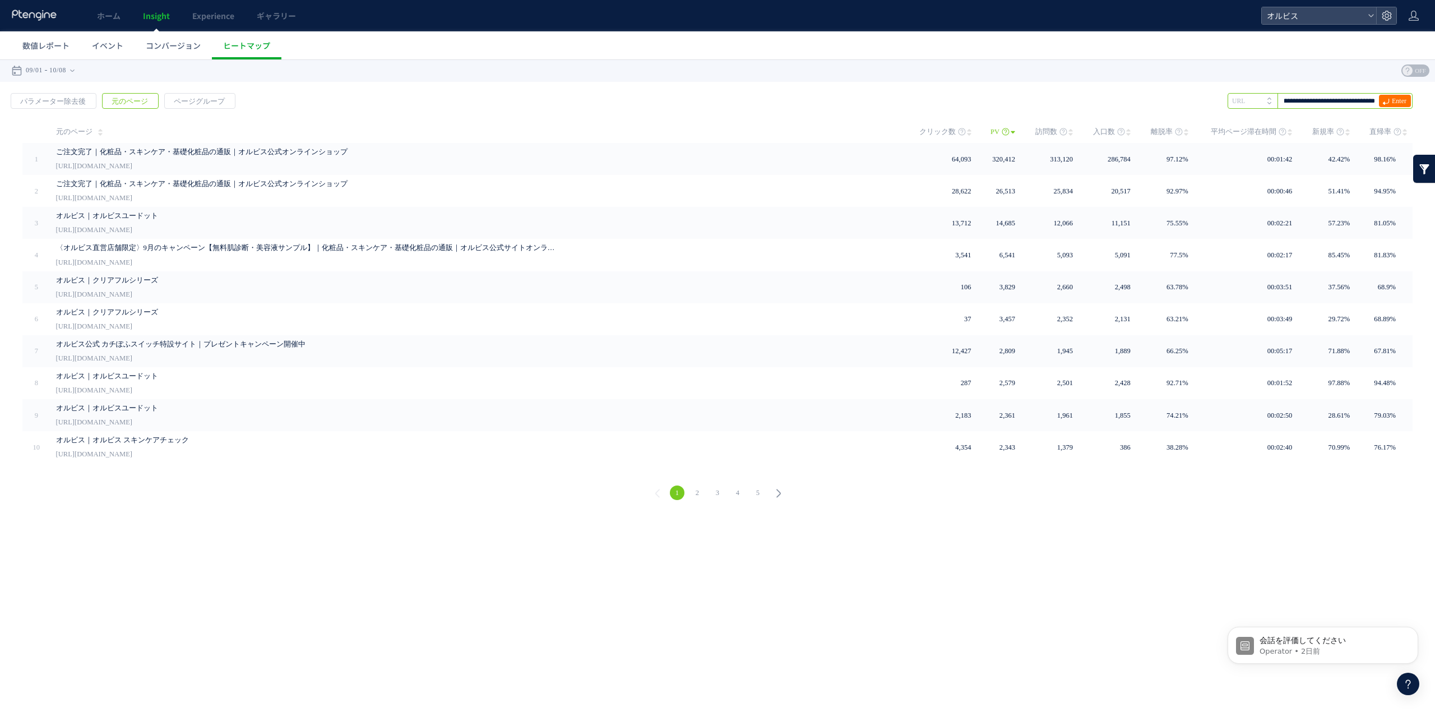
click at [1319, 100] on input "**********" at bounding box center [1319, 101] width 185 height 16
type input "**********"
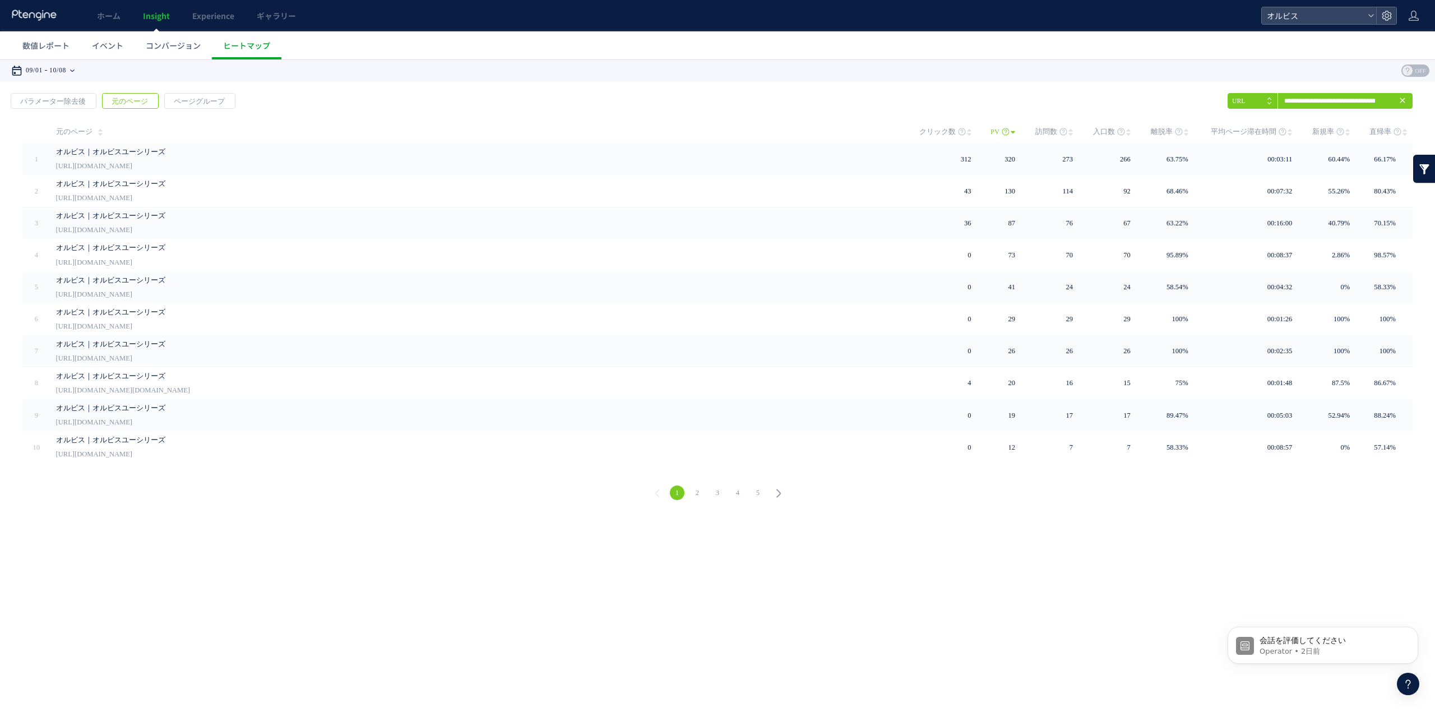
click at [75, 74] on div "09/01 10/08" at bounding box center [46, 70] width 71 height 22
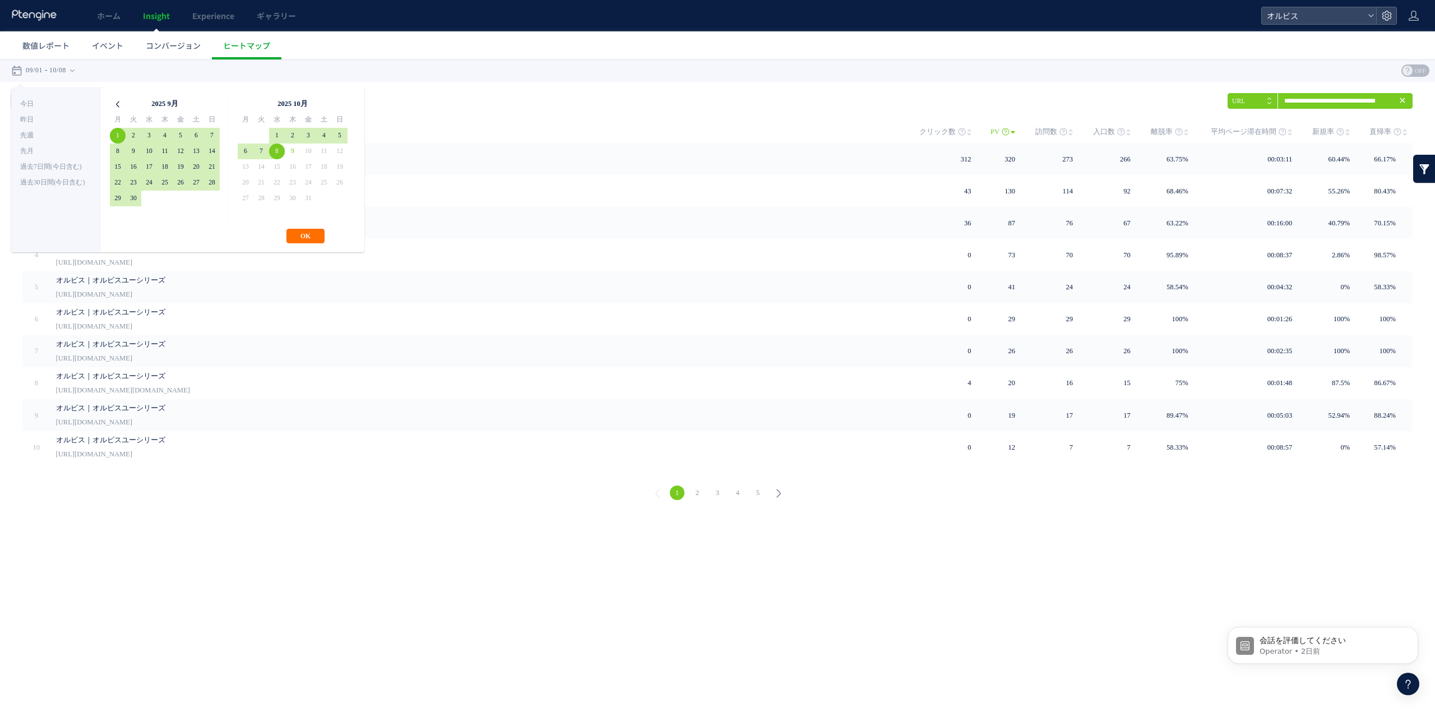
click at [117, 104] on icon at bounding box center [118, 104] width 16 height 16
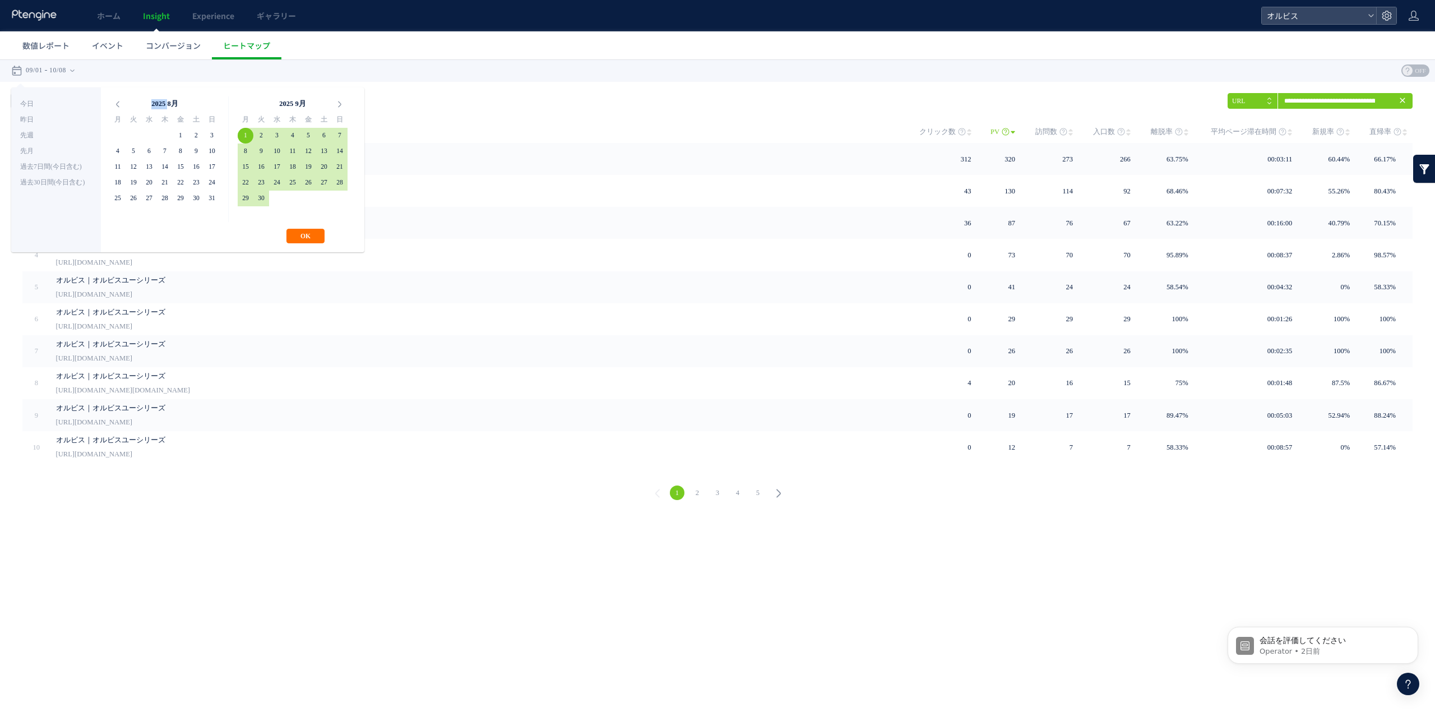
click at [117, 104] on icon at bounding box center [118, 104] width 16 height 16
click at [344, 104] on icon at bounding box center [340, 104] width 16 height 16
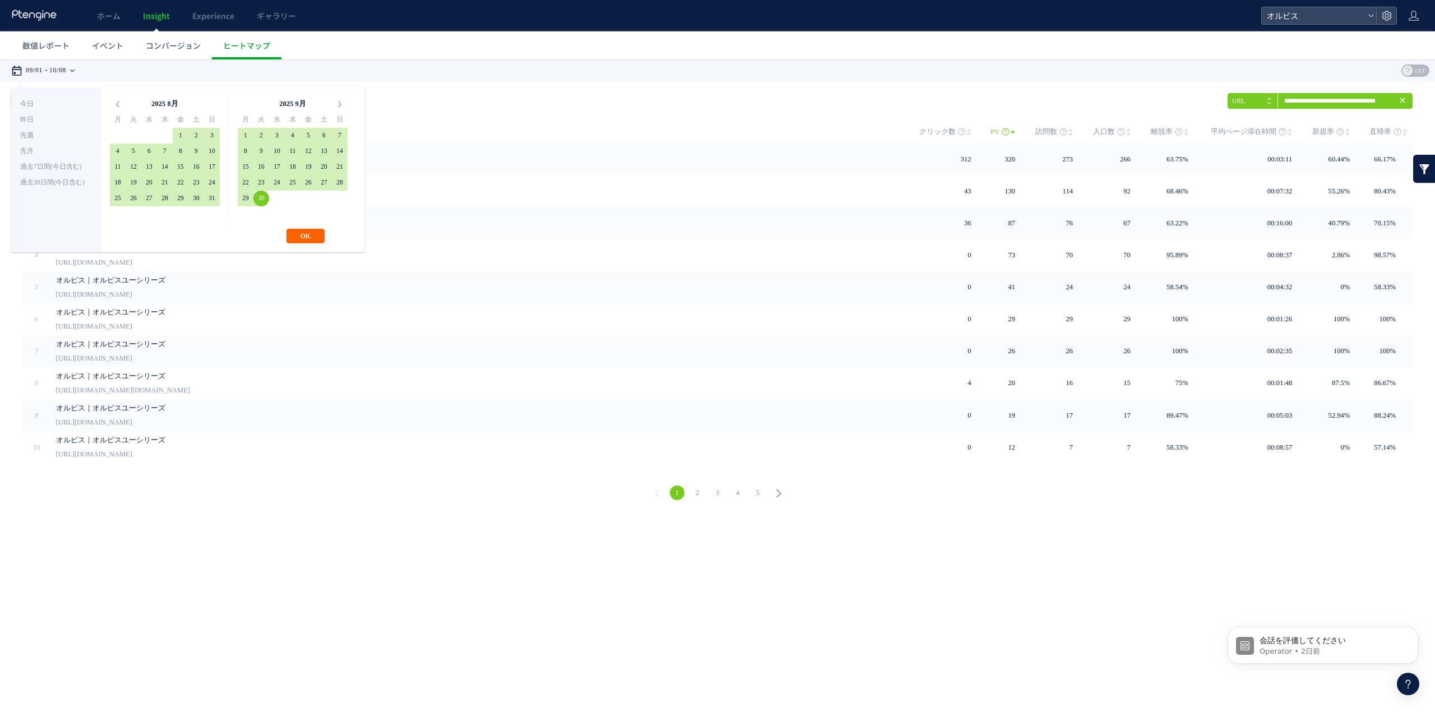
click at [301, 240] on button "OK" at bounding box center [305, 236] width 38 height 15
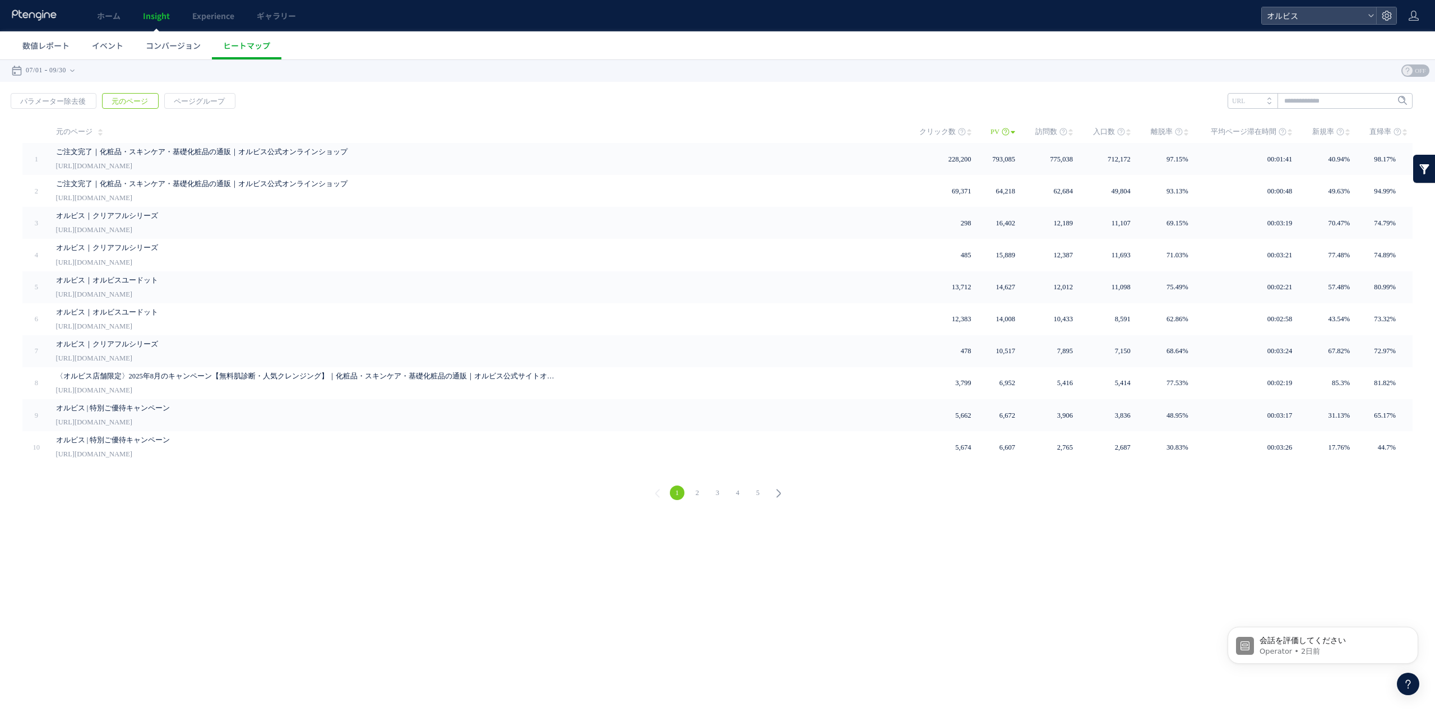
click at [1354, 109] on div "戻る パラメーター除去後 元のページ ページグループ 実装" at bounding box center [717, 298] width 1435 height 433
click at [1355, 104] on input "text" at bounding box center [1319, 101] width 185 height 16
paste input "**********"
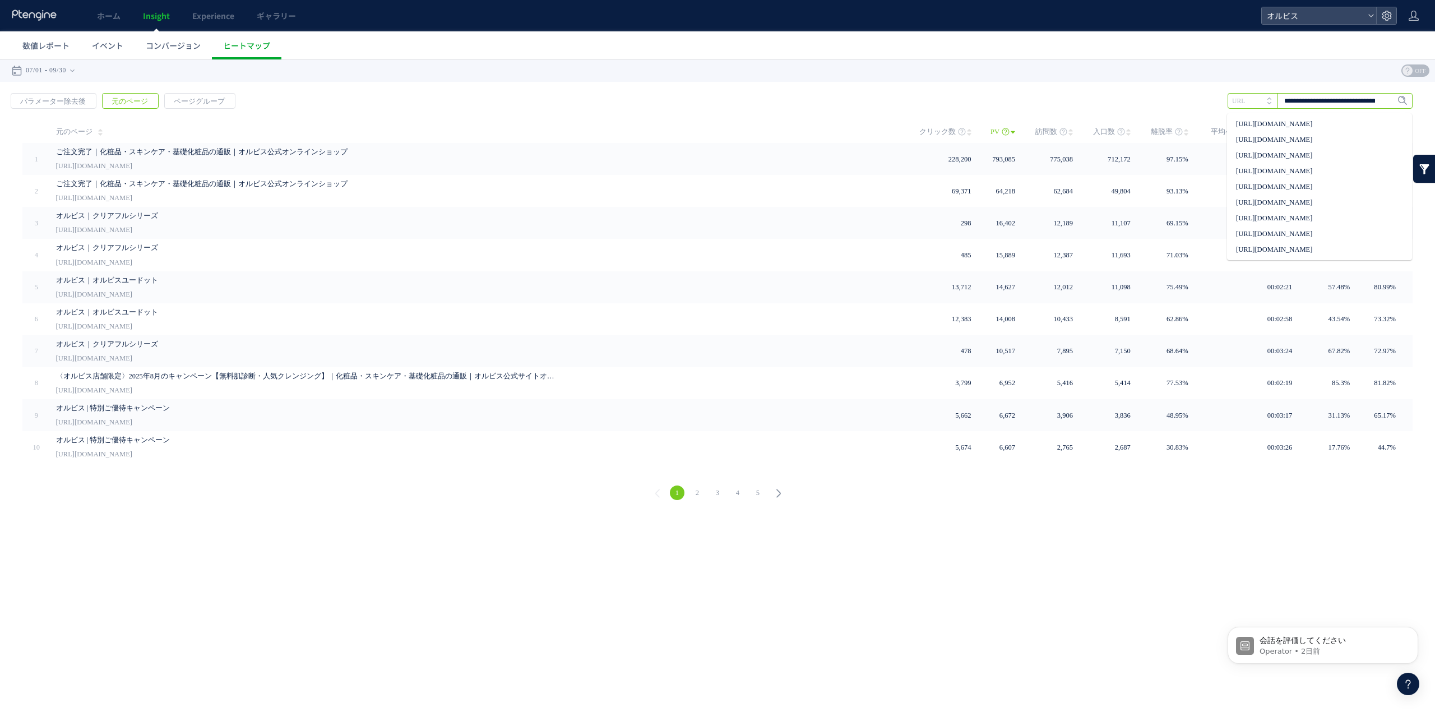
scroll to position [0, 88]
click at [1321, 99] on input "**********" at bounding box center [1319, 101] width 185 height 16
type input "**********"
click at [1398, 97] on span "Enter" at bounding box center [1398, 101] width 15 height 12
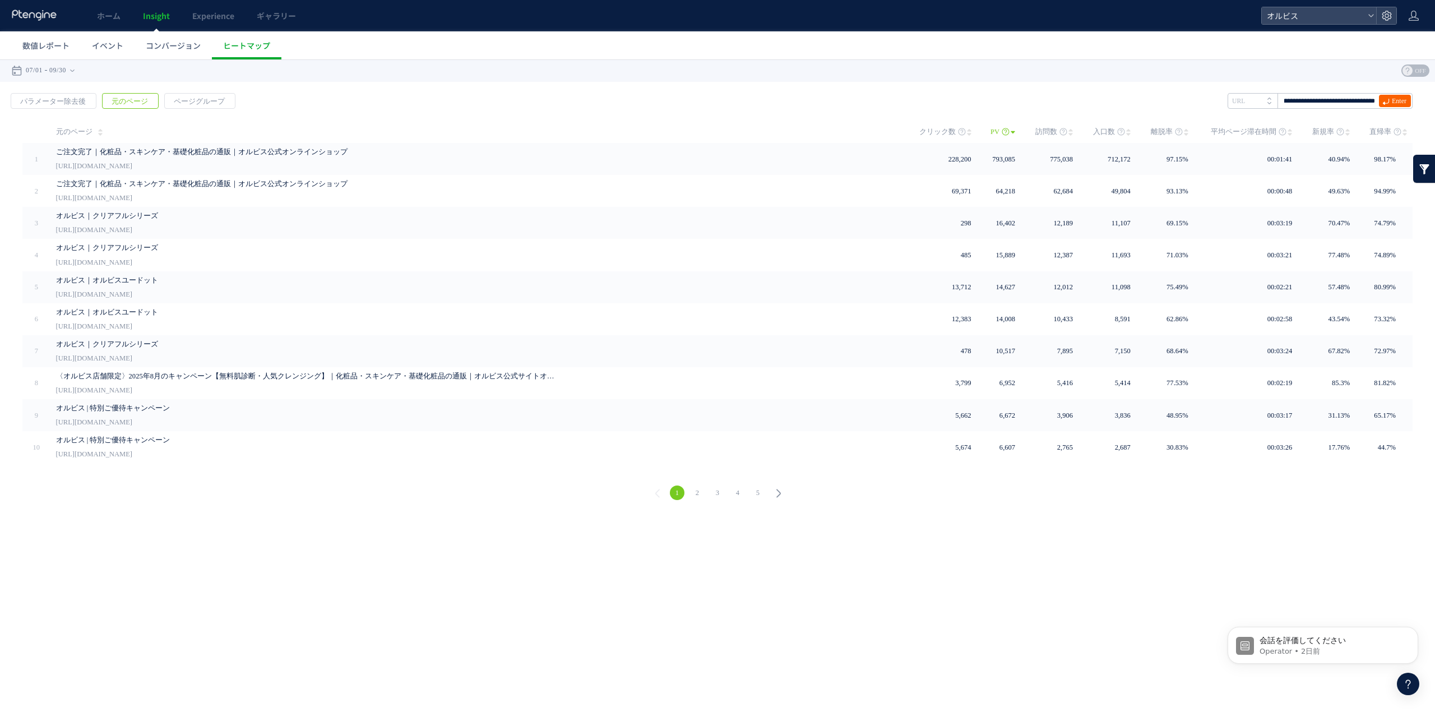
scroll to position [0, 0]
click at [1372, 101] on input "**********" at bounding box center [1319, 101] width 185 height 16
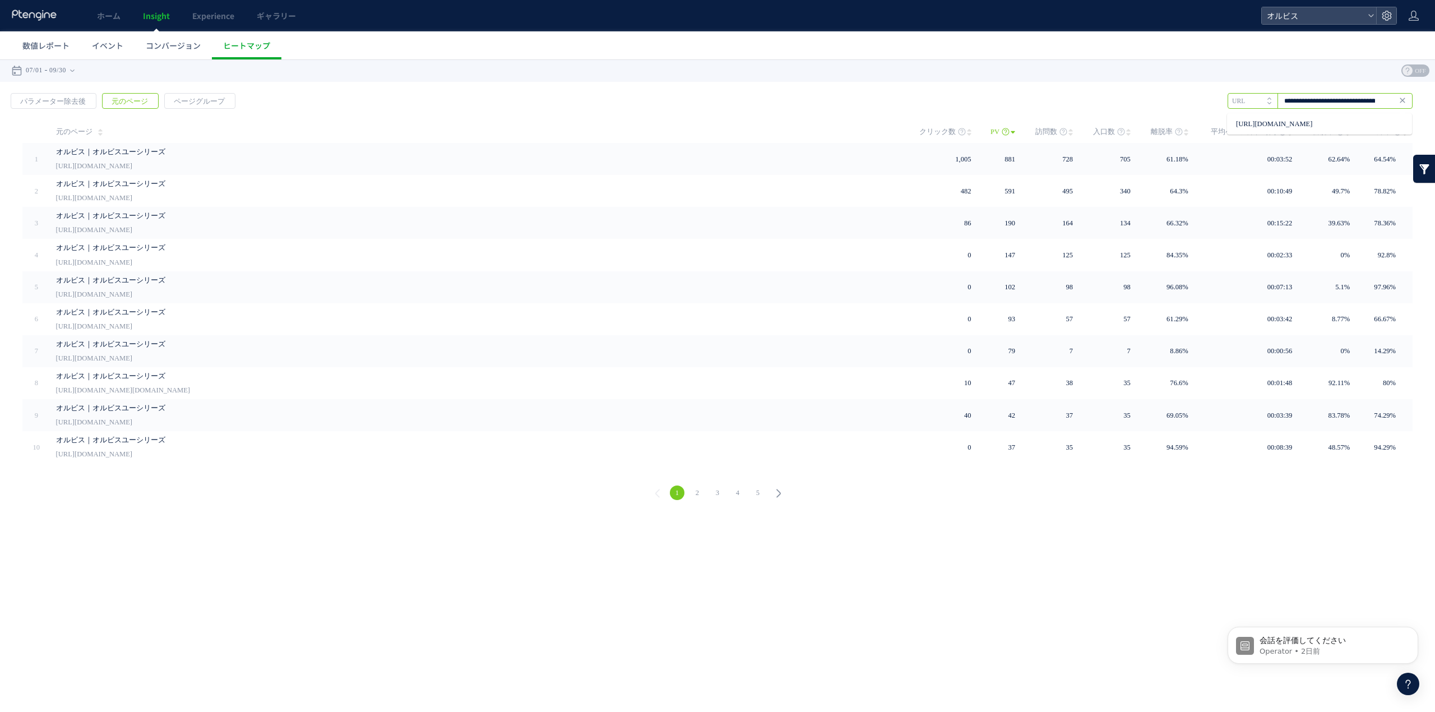
scroll to position [0, 36]
drag, startPoint x: 1364, startPoint y: 102, endPoint x: 1399, endPoint y: 102, distance: 34.7
click at [1399, 102] on div "**********" at bounding box center [1319, 101] width 185 height 16
click at [1381, 99] on input "**********" at bounding box center [1319, 101] width 185 height 16
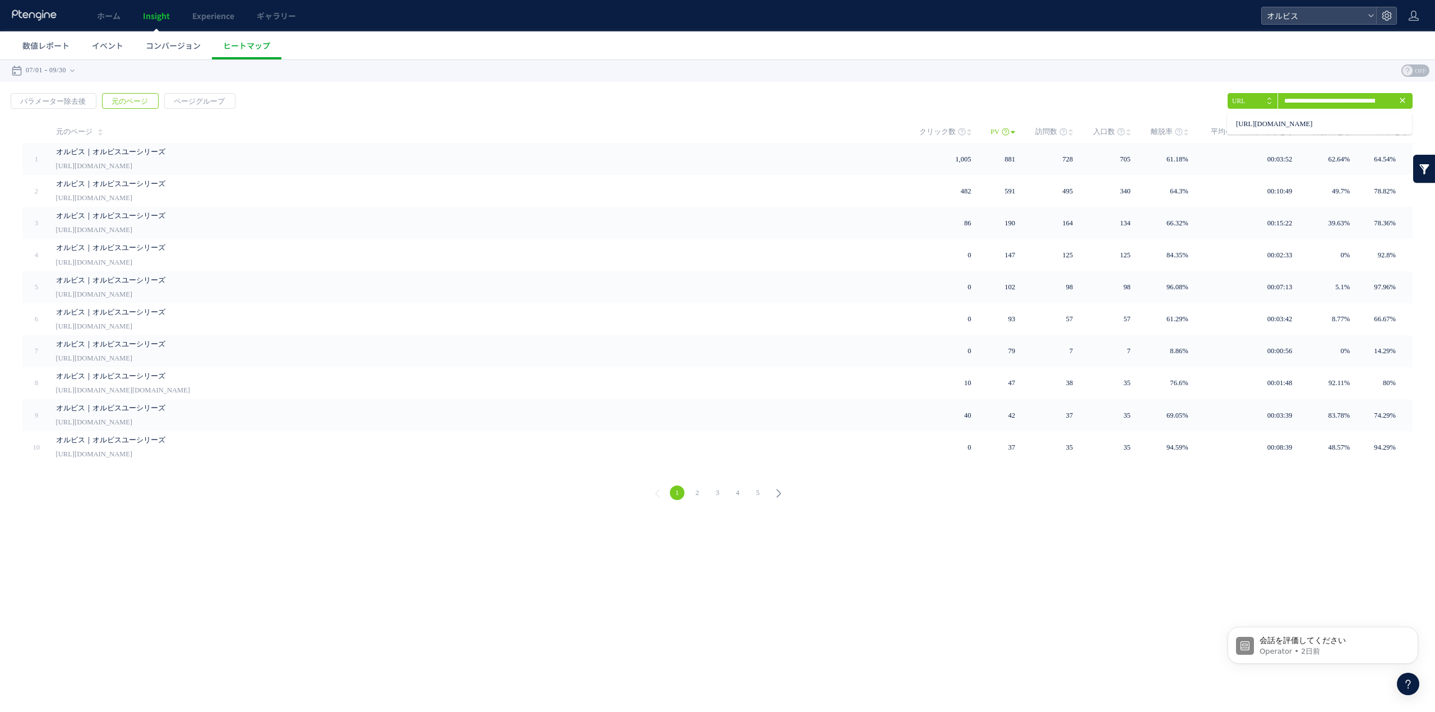
click at [690, 488] on link "2" at bounding box center [697, 492] width 15 height 15
click at [715, 489] on link "3" at bounding box center [717, 492] width 15 height 15
click at [734, 487] on link "4" at bounding box center [737, 492] width 15 height 15
click at [220, 99] on span "ページグループ" at bounding box center [199, 102] width 69 height 16
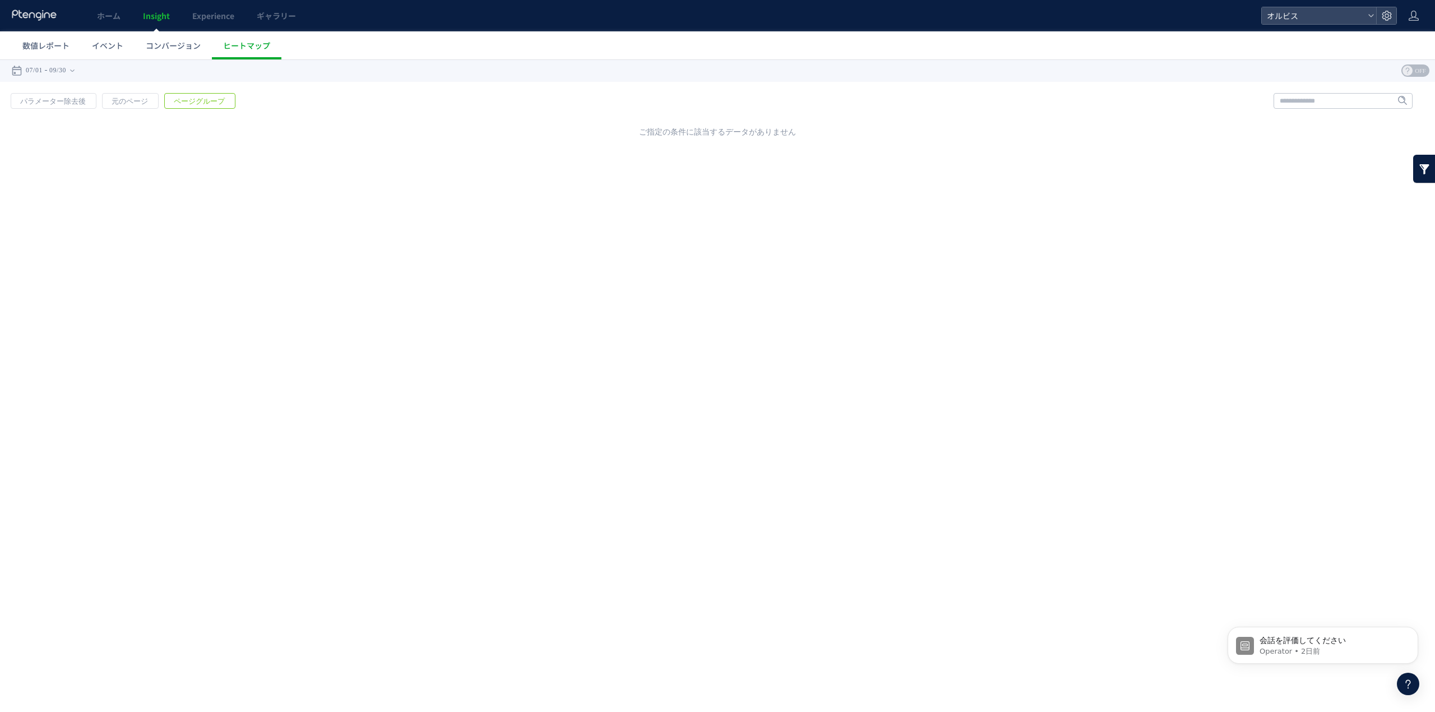
click at [152, 11] on span "Insight" at bounding box center [156, 15] width 27 height 11
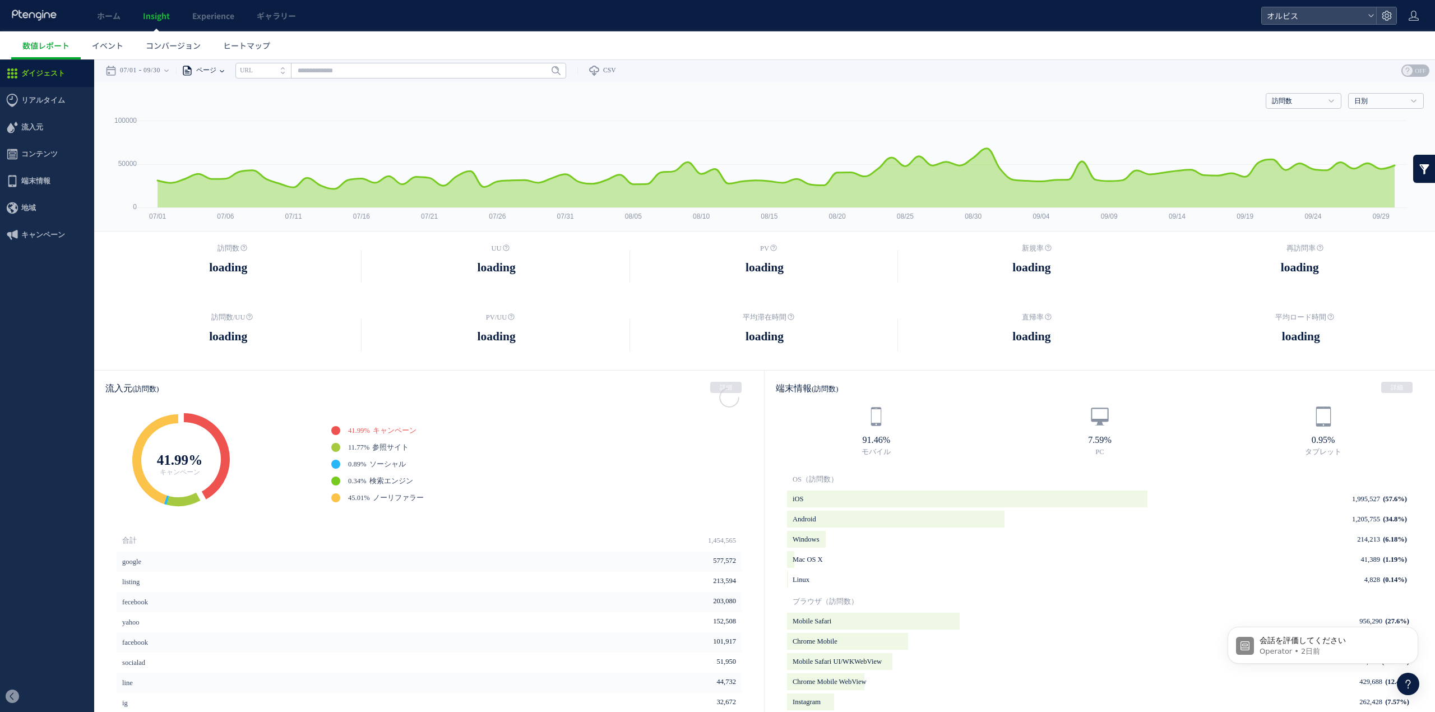
click at [216, 75] on span "ページ" at bounding box center [205, 70] width 24 height 22
click at [224, 110] on li "ページグループ" at bounding box center [222, 112] width 66 height 15
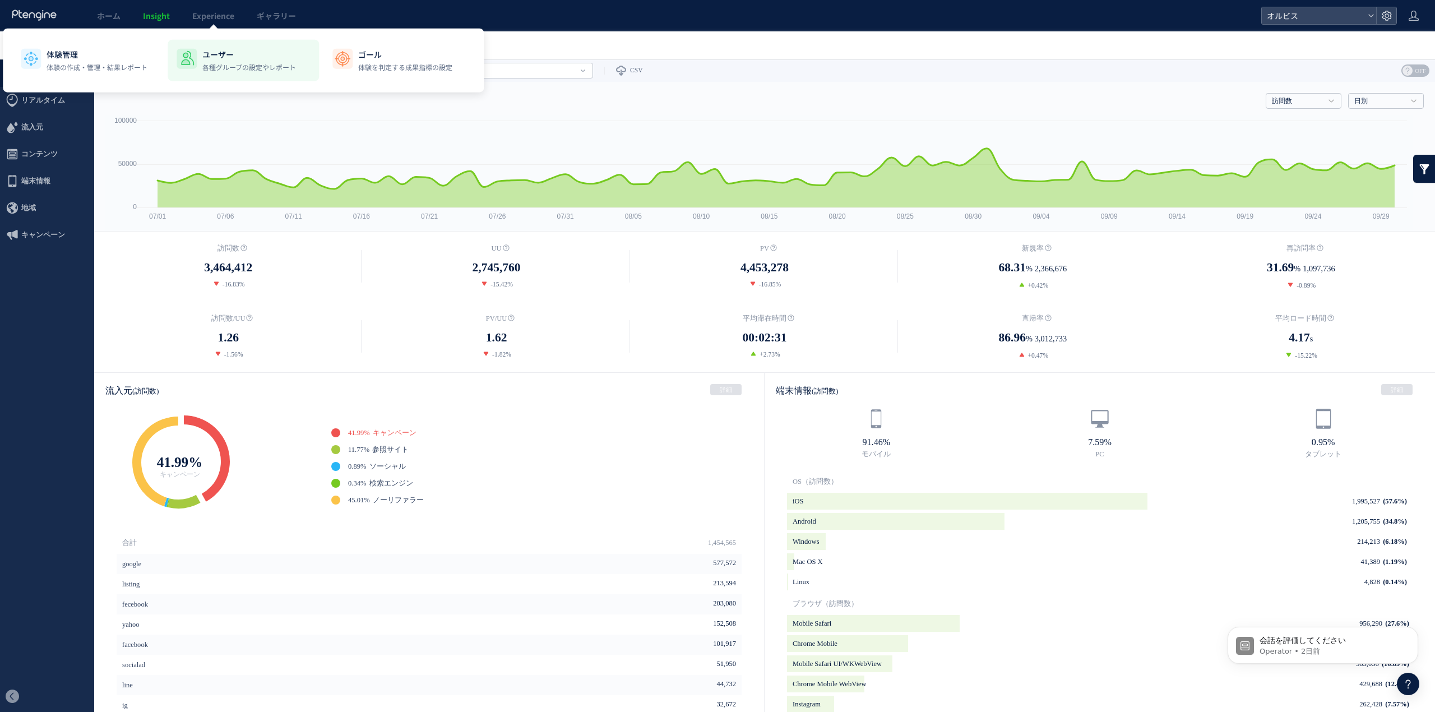
click at [252, 68] on p "各種グループの設定やレポート" at bounding box center [249, 67] width 94 height 10
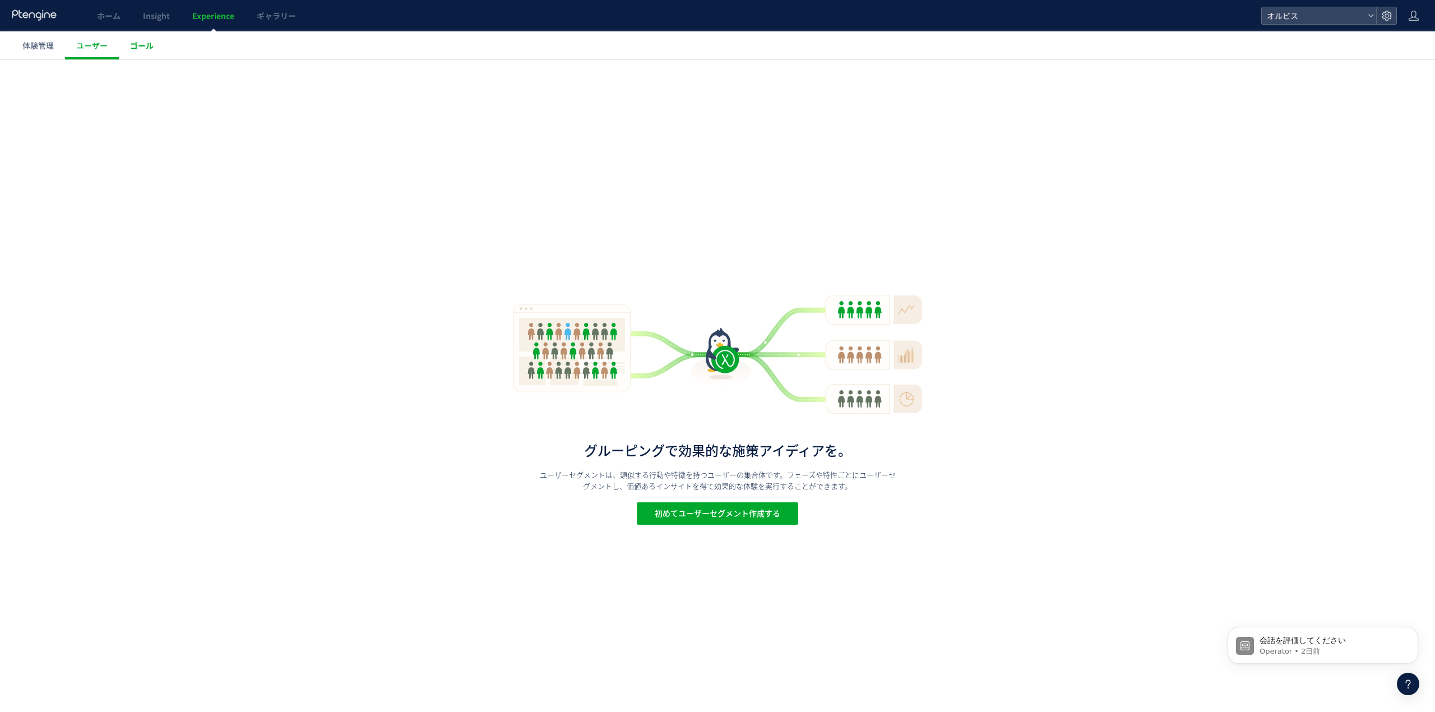
click at [122, 48] on link "ゴール" at bounding box center [142, 45] width 46 height 28
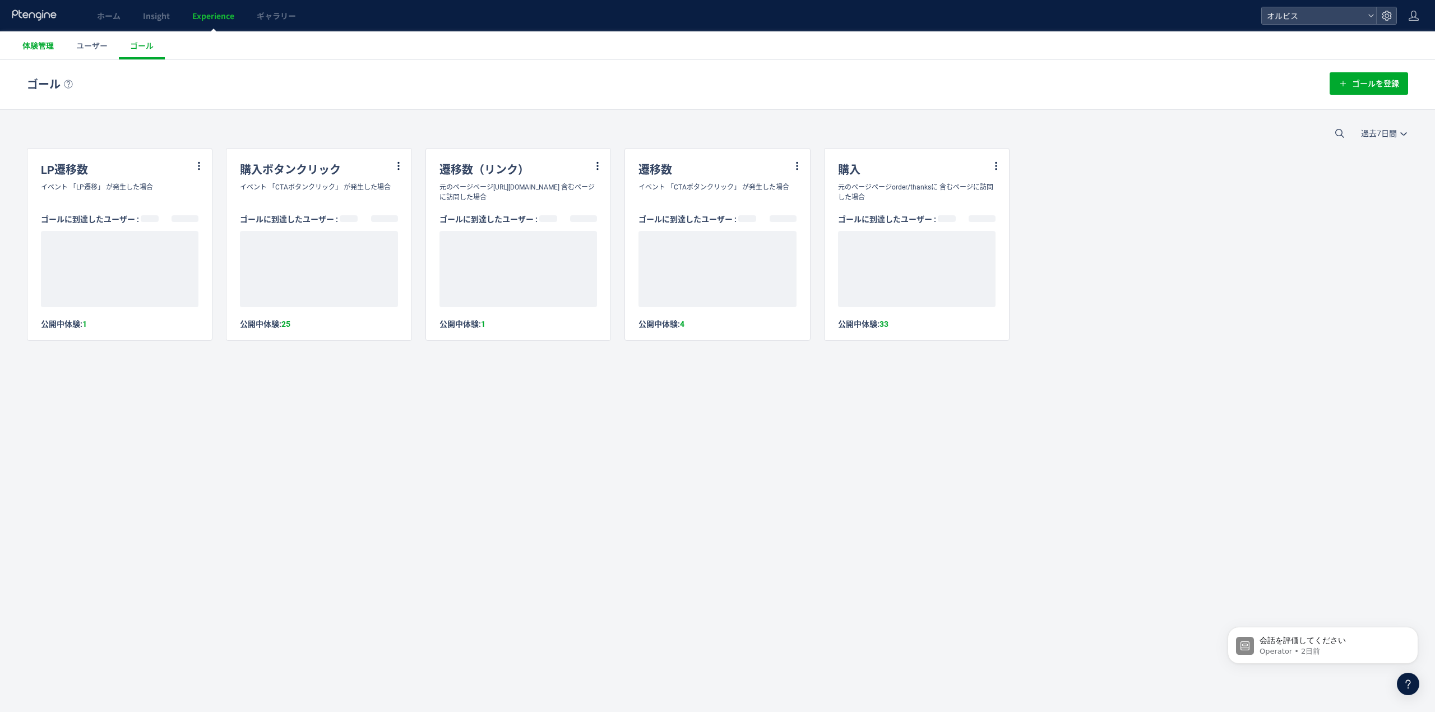
click at [41, 57] on link "体験管理" at bounding box center [38, 45] width 54 height 28
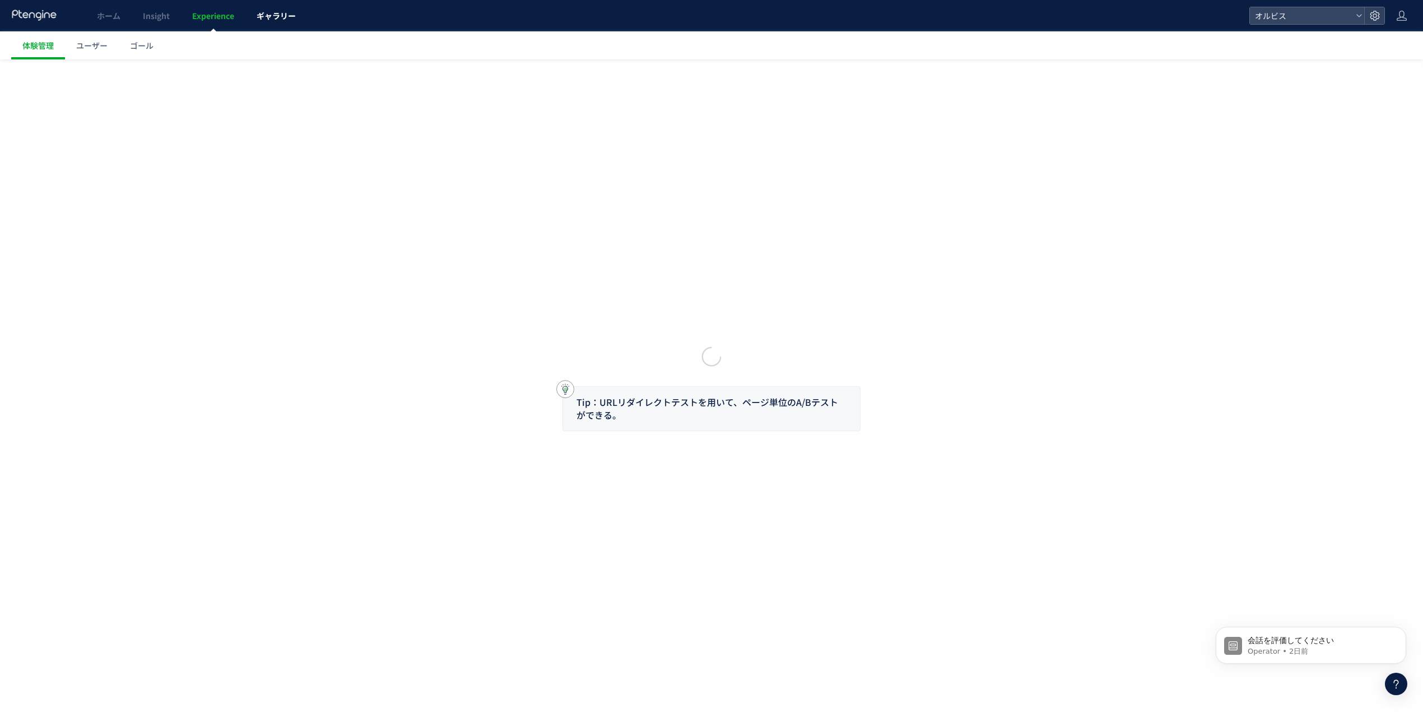
click at [273, 23] on link "ギャラリー" at bounding box center [276, 15] width 62 height 31
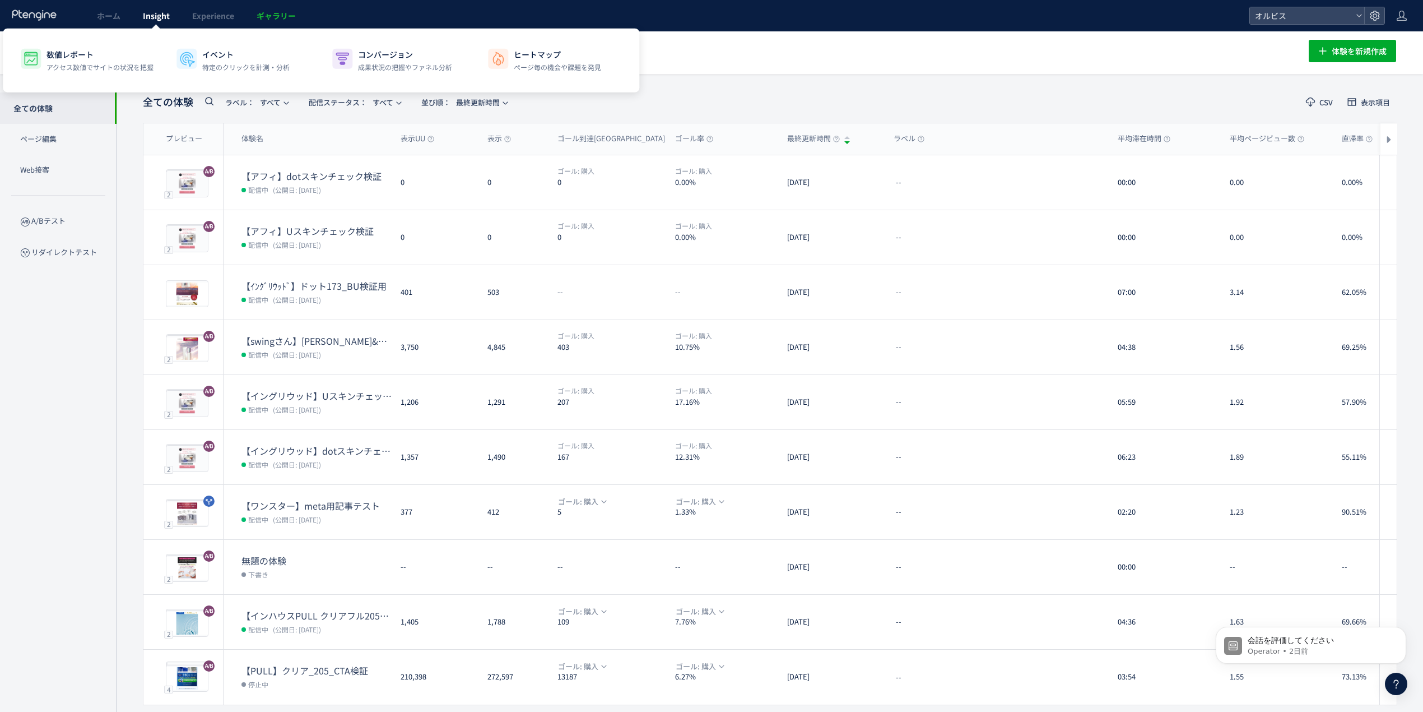
click at [147, 11] on span "Insight" at bounding box center [156, 15] width 27 height 11
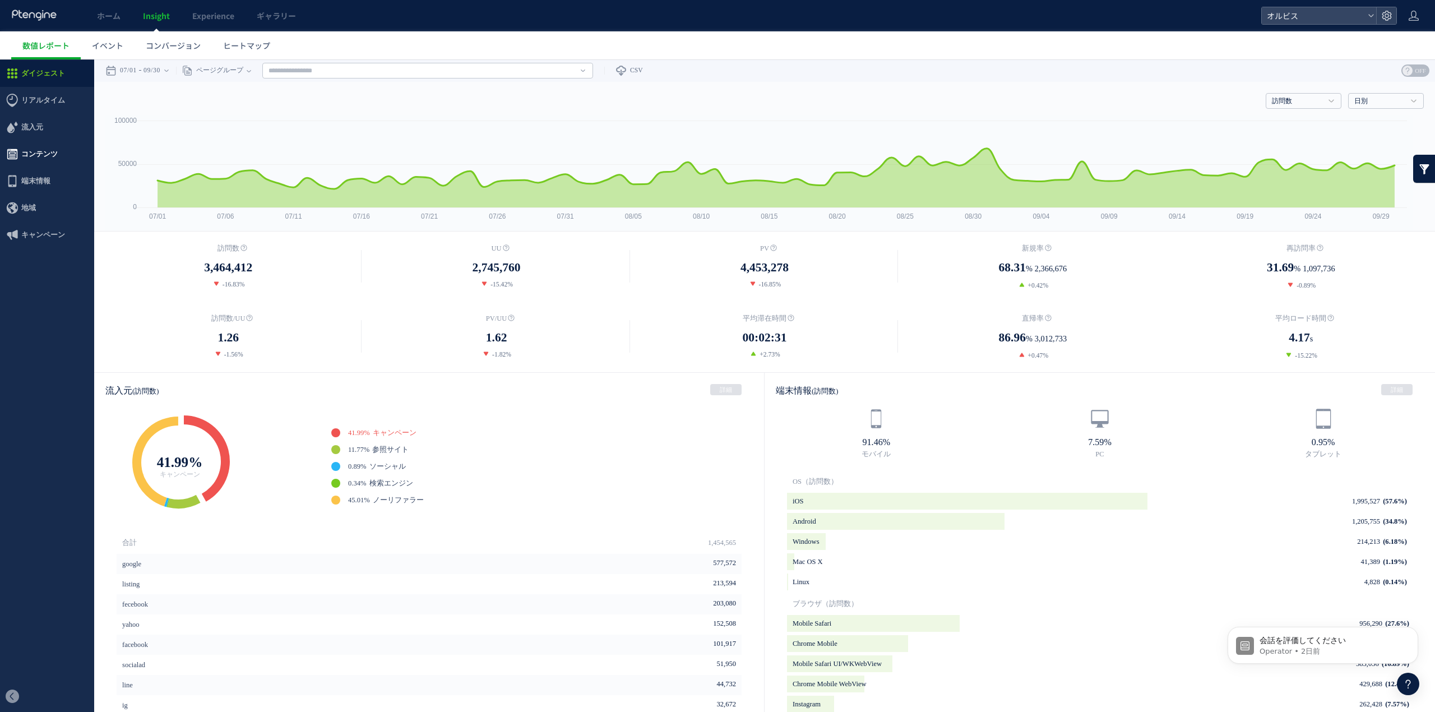
click at [48, 157] on span "コンテンツ" at bounding box center [39, 154] width 36 height 27
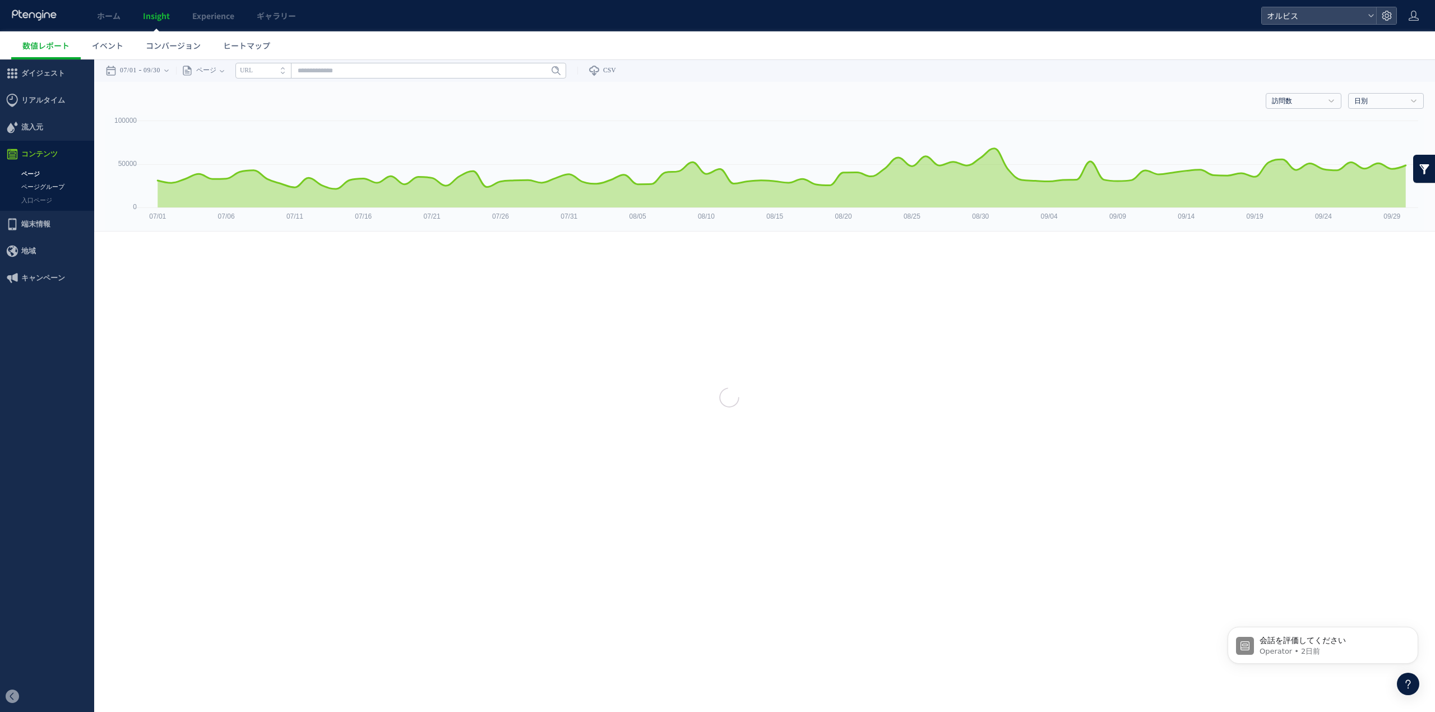
click at [52, 185] on link "ページグループ" at bounding box center [47, 186] width 94 height 13
click at [155, 253] on span "ページグループ" at bounding box center [139, 254] width 69 height 16
click at [154, 253] on span "ページグループ" at bounding box center [139, 254] width 69 height 16
click at [154, 252] on span "ページグループ" at bounding box center [139, 254] width 69 height 16
click at [50, 197] on link "入口ページ" at bounding box center [47, 200] width 94 height 13
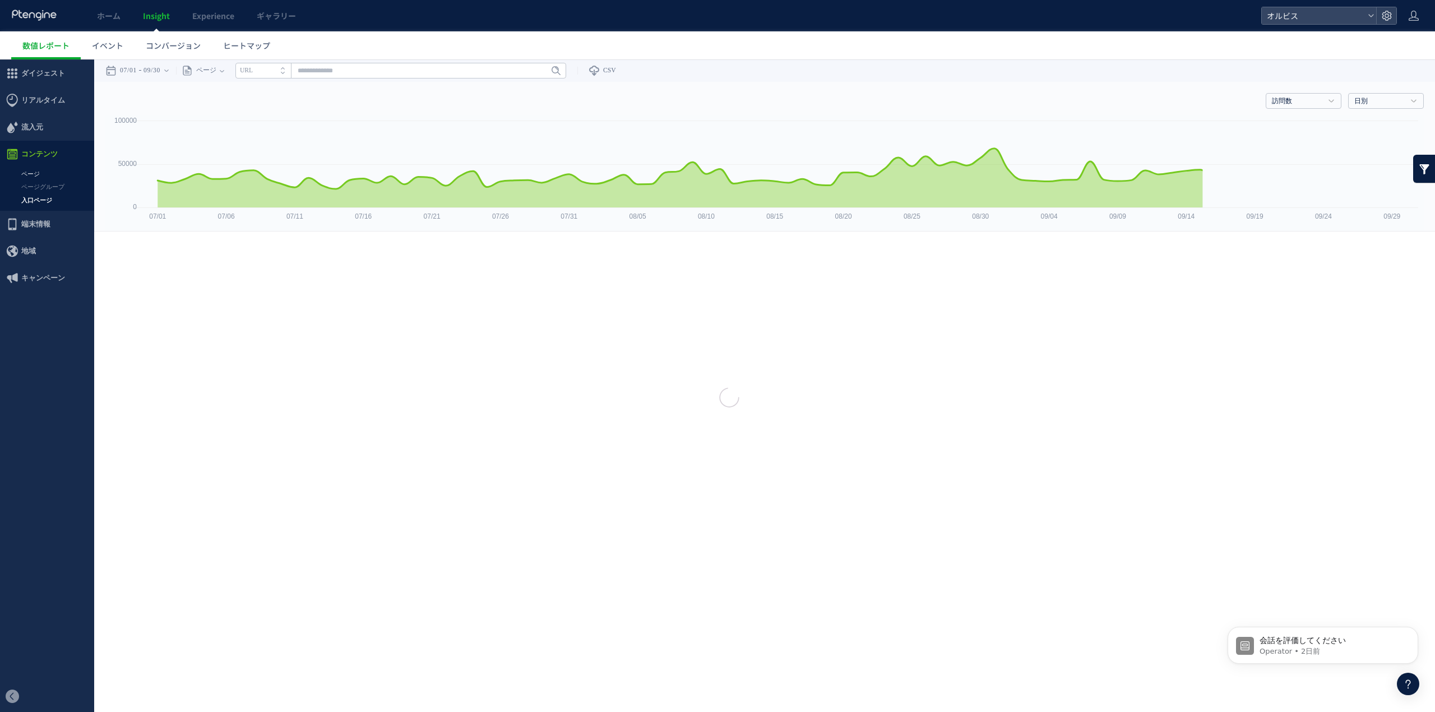
click at [47, 176] on link "ページ" at bounding box center [47, 174] width 94 height 13
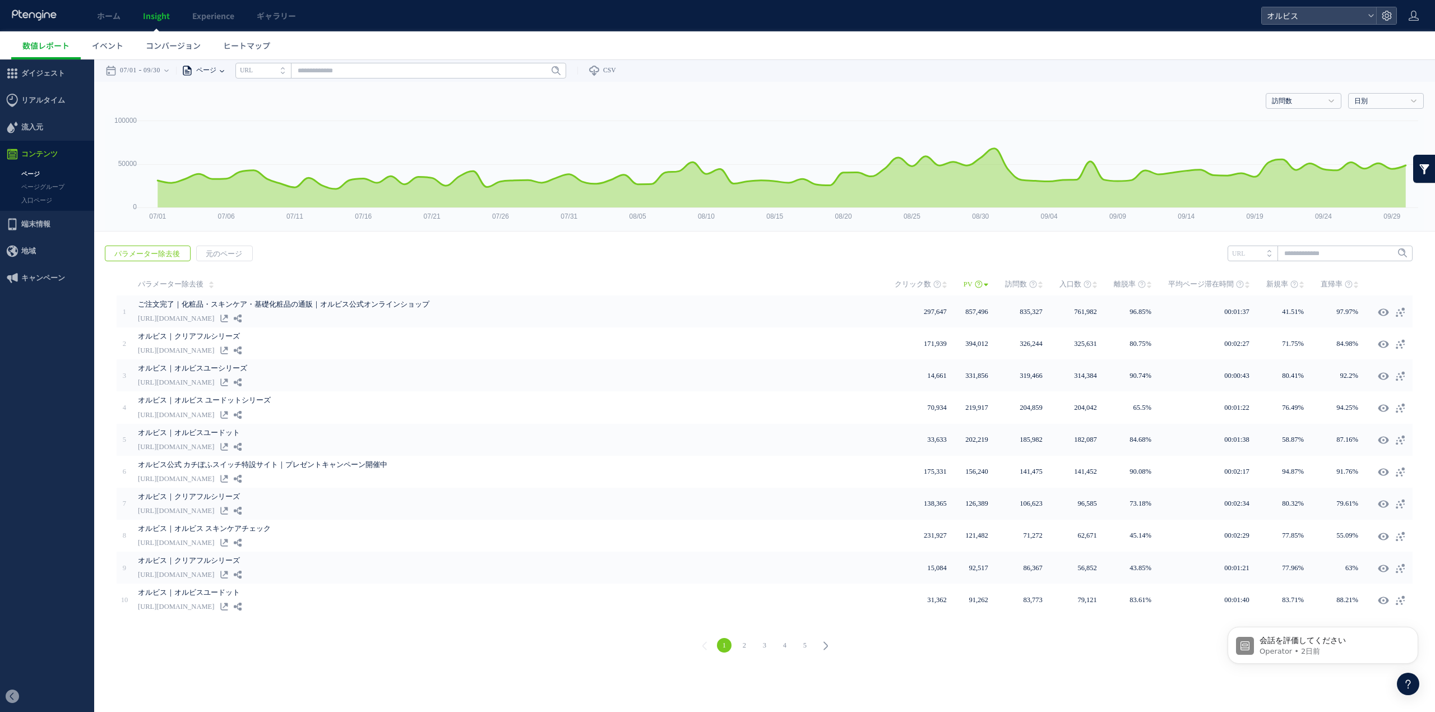
click at [216, 70] on span "ページ" at bounding box center [205, 70] width 24 height 22
click at [224, 105] on li "ページグループ" at bounding box center [222, 112] width 66 height 15
click at [34, 72] on span "ダイジェスト" at bounding box center [43, 73] width 44 height 27
click at [34, 72] on div at bounding box center [717, 356] width 1435 height 712
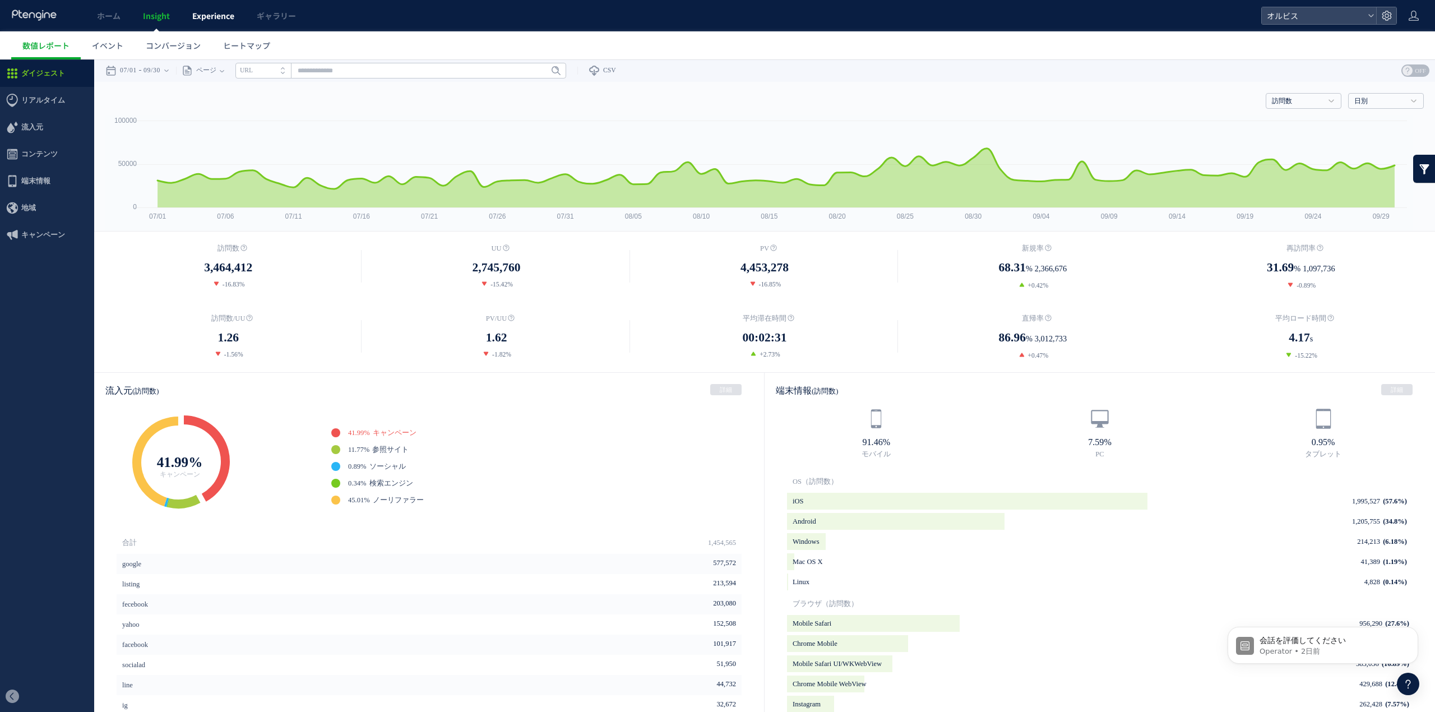
click at [194, 11] on span "Experience" at bounding box center [213, 15] width 42 height 11
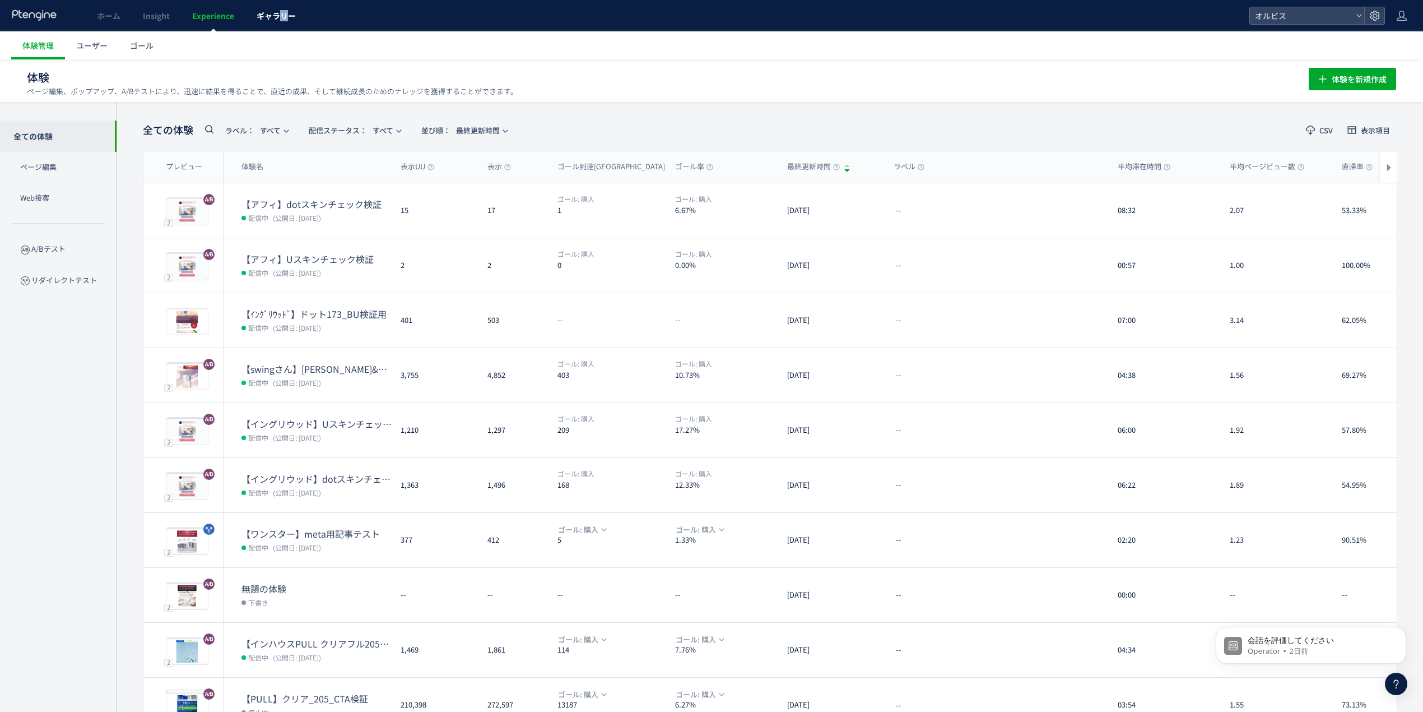
drag, startPoint x: 284, startPoint y: 22, endPoint x: 254, endPoint y: 30, distance: 30.0
click at [286, 24] on link "ギャラリー" at bounding box center [276, 15] width 62 height 31
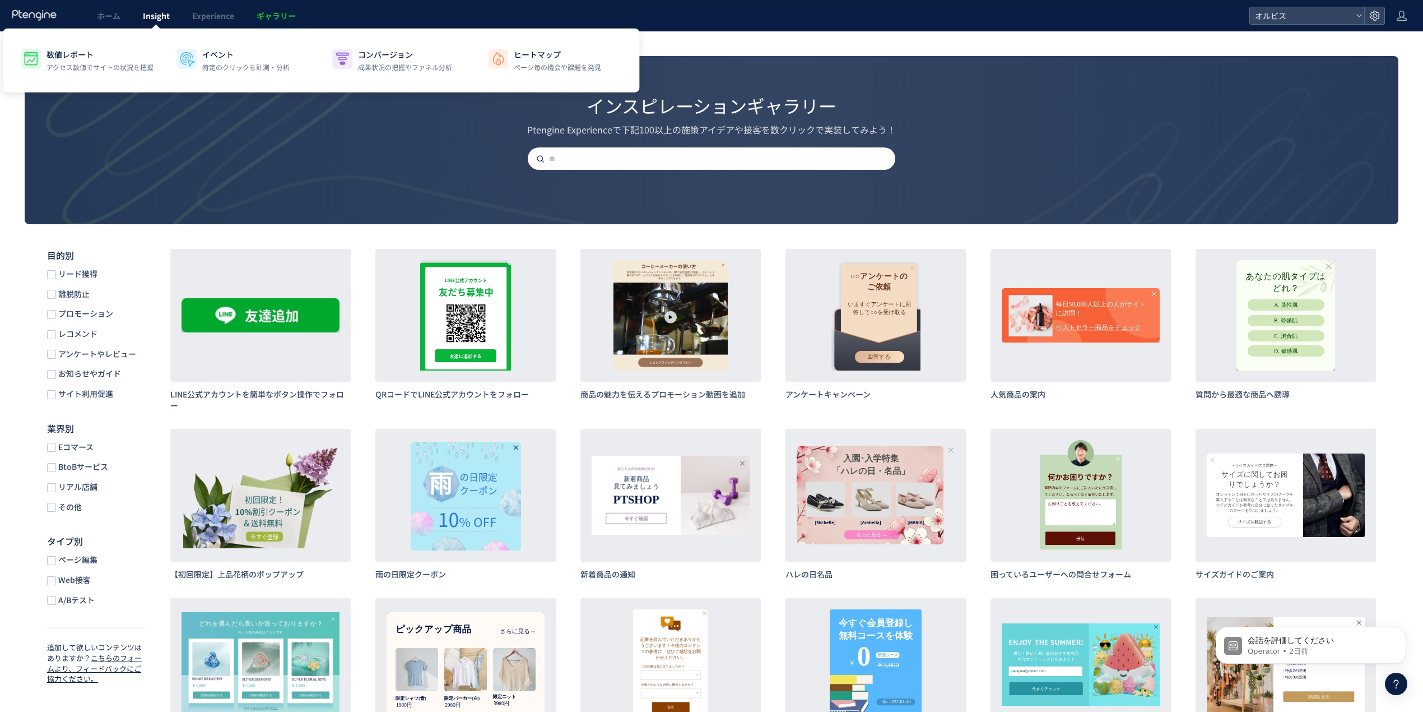
click at [163, 15] on span "Insight" at bounding box center [156, 15] width 27 height 11
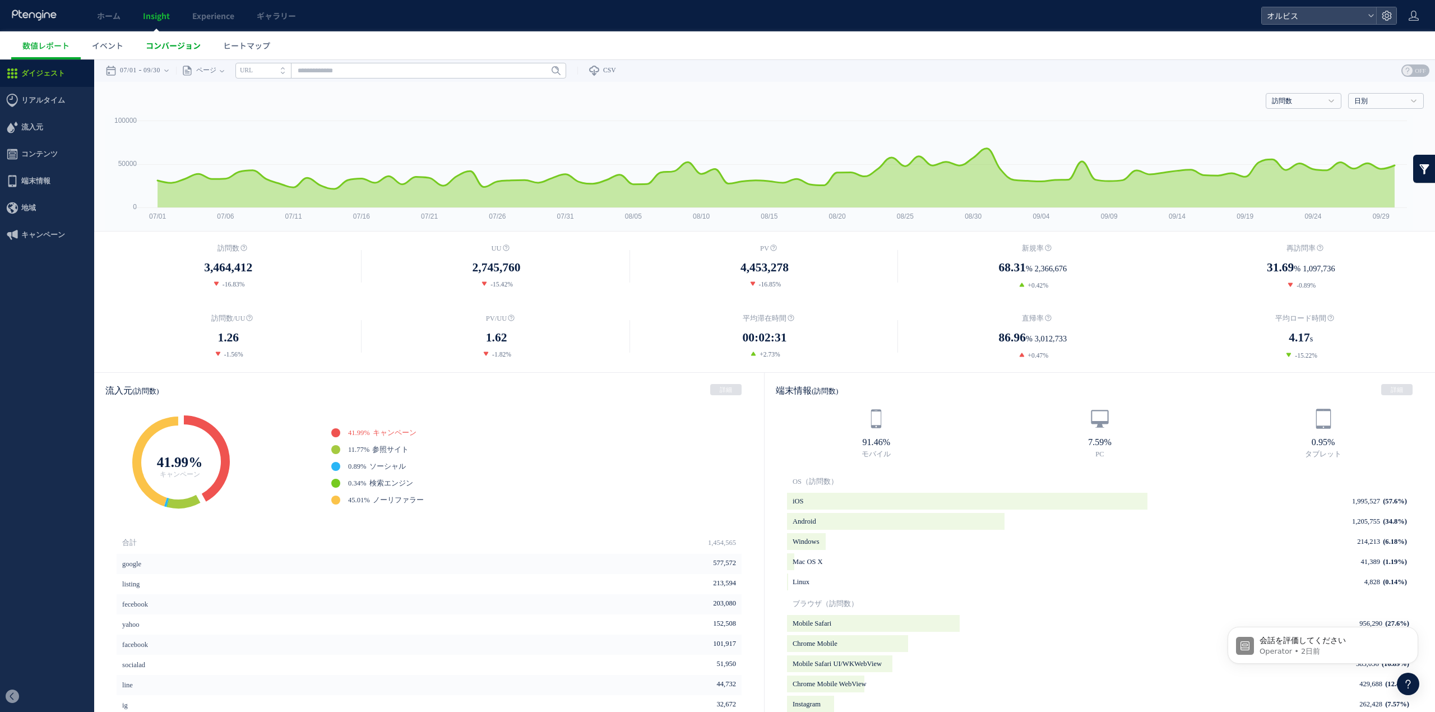
click at [143, 46] on link "コンバージョン" at bounding box center [172, 45] width 77 height 28
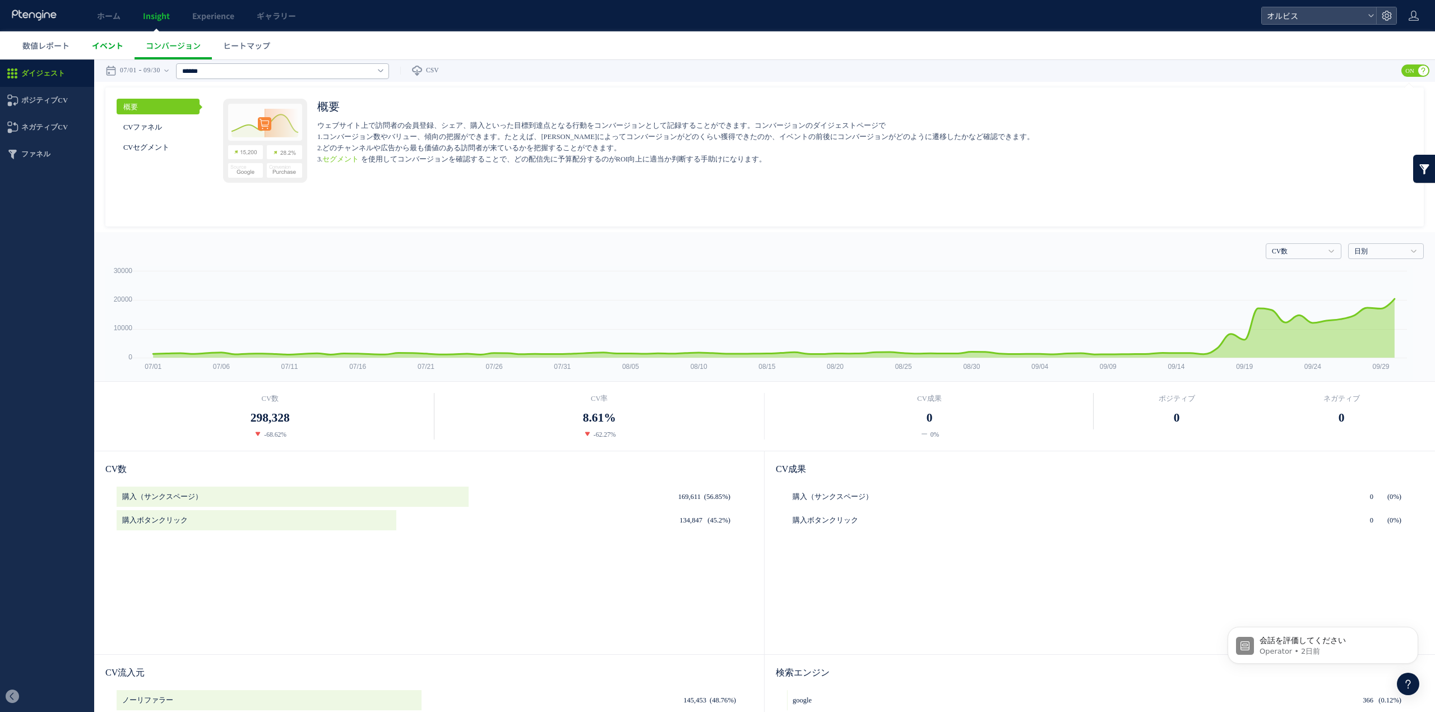
click at [115, 41] on span "イベント" at bounding box center [107, 45] width 31 height 11
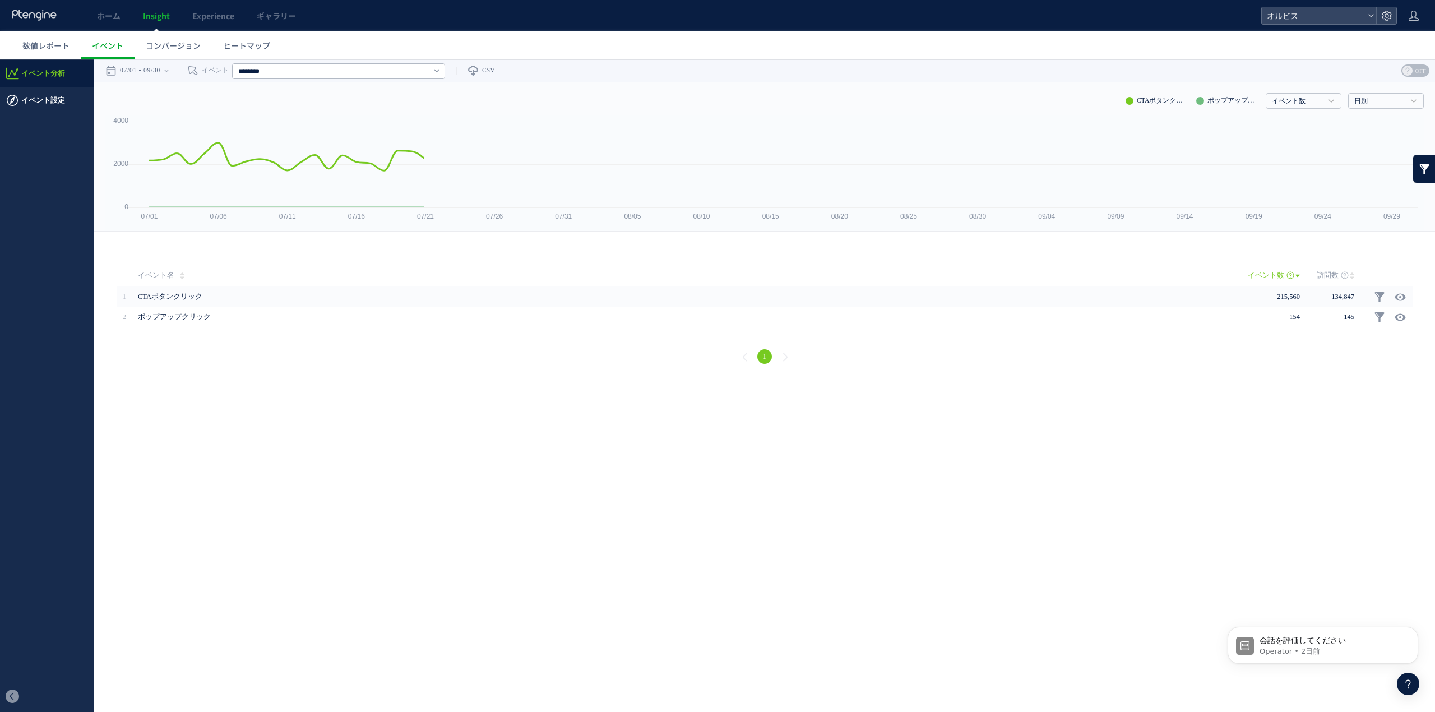
click at [47, 96] on span "イベント設定" at bounding box center [43, 100] width 44 height 27
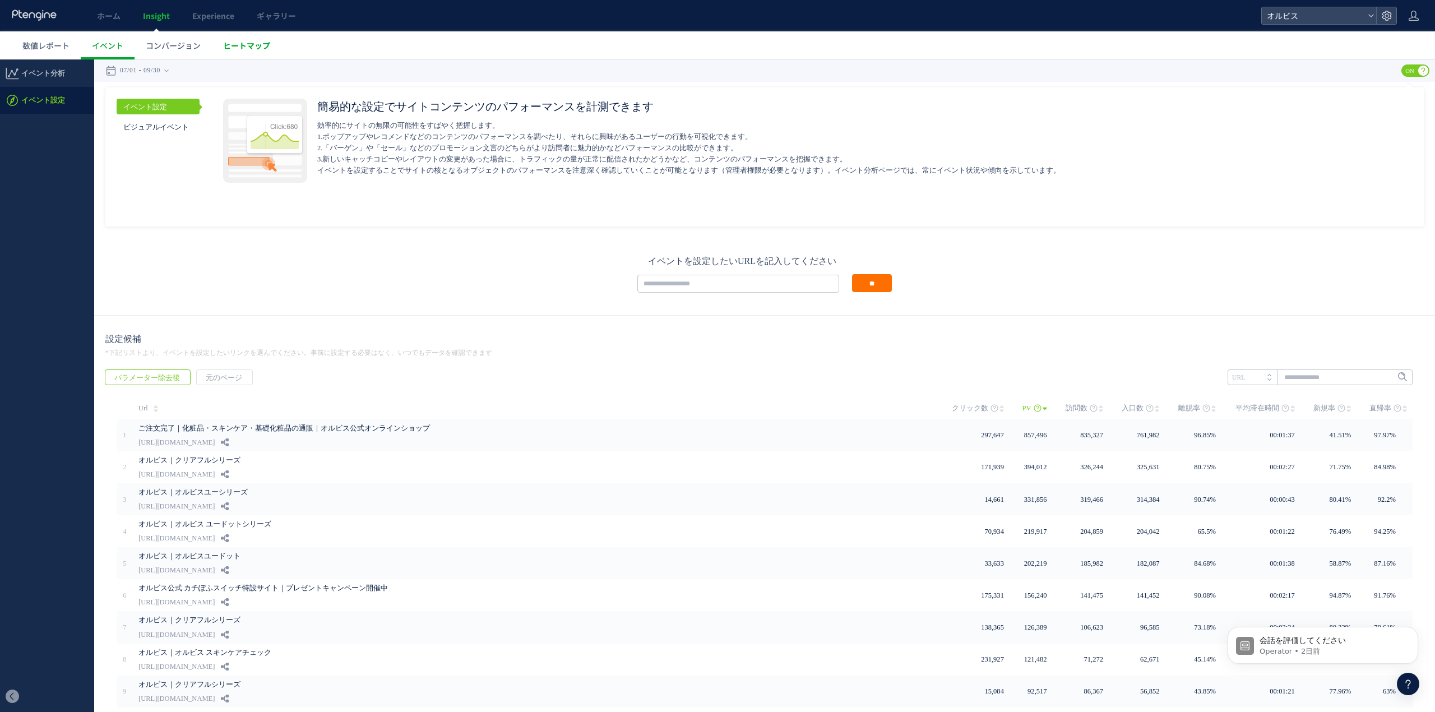
click at [265, 57] on link "ヒートマップ" at bounding box center [246, 45] width 69 height 28
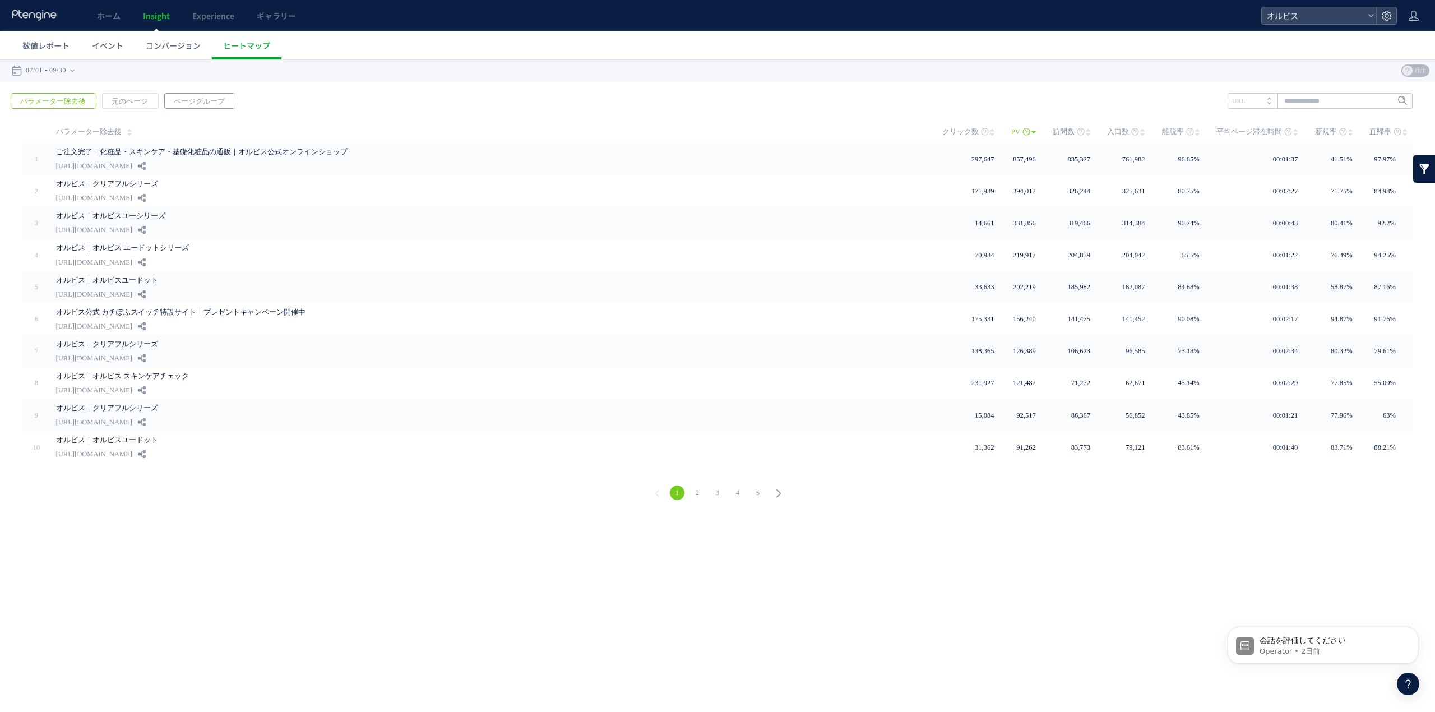
click at [191, 106] on span "ページグループ" at bounding box center [199, 102] width 69 height 16
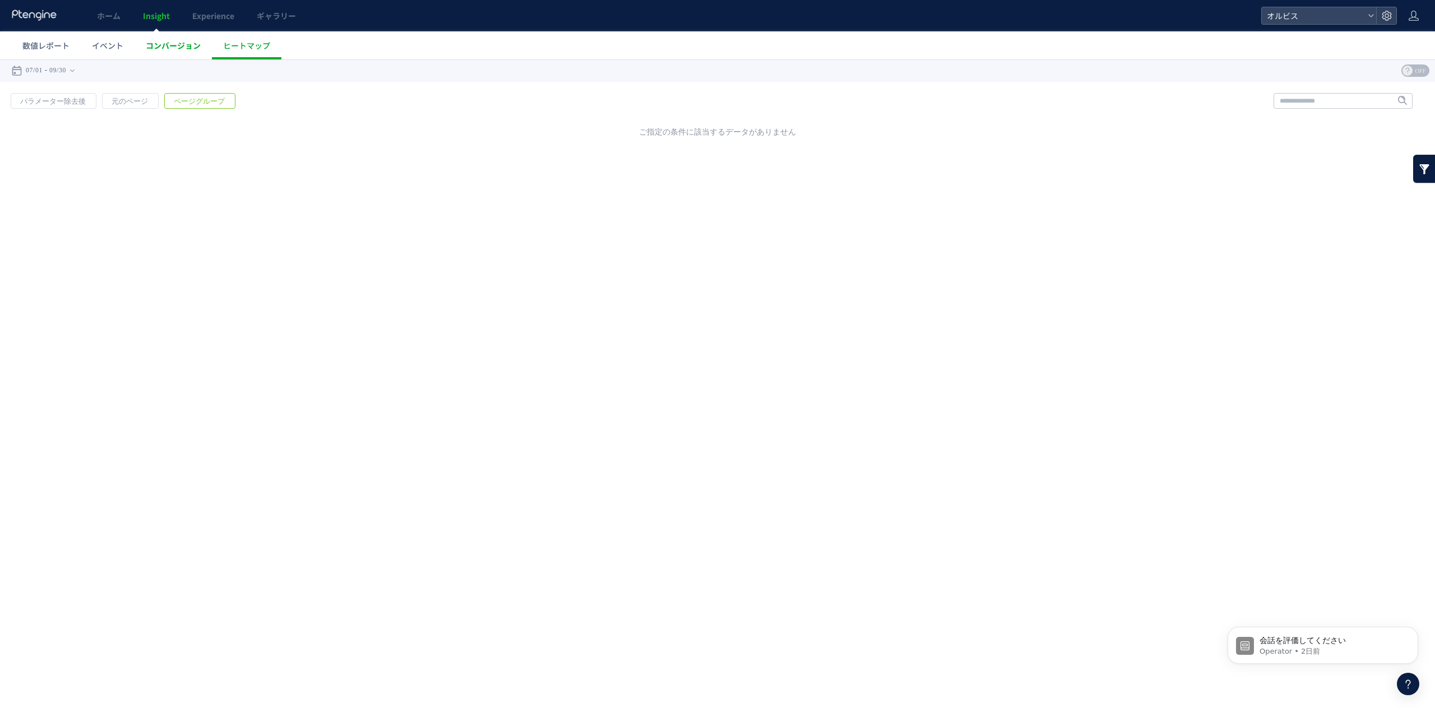
drag, startPoint x: 191, startPoint y: 46, endPoint x: 156, endPoint y: 41, distance: 35.1
click at [156, 41] on span "コンバージョン" at bounding box center [173, 45] width 55 height 11
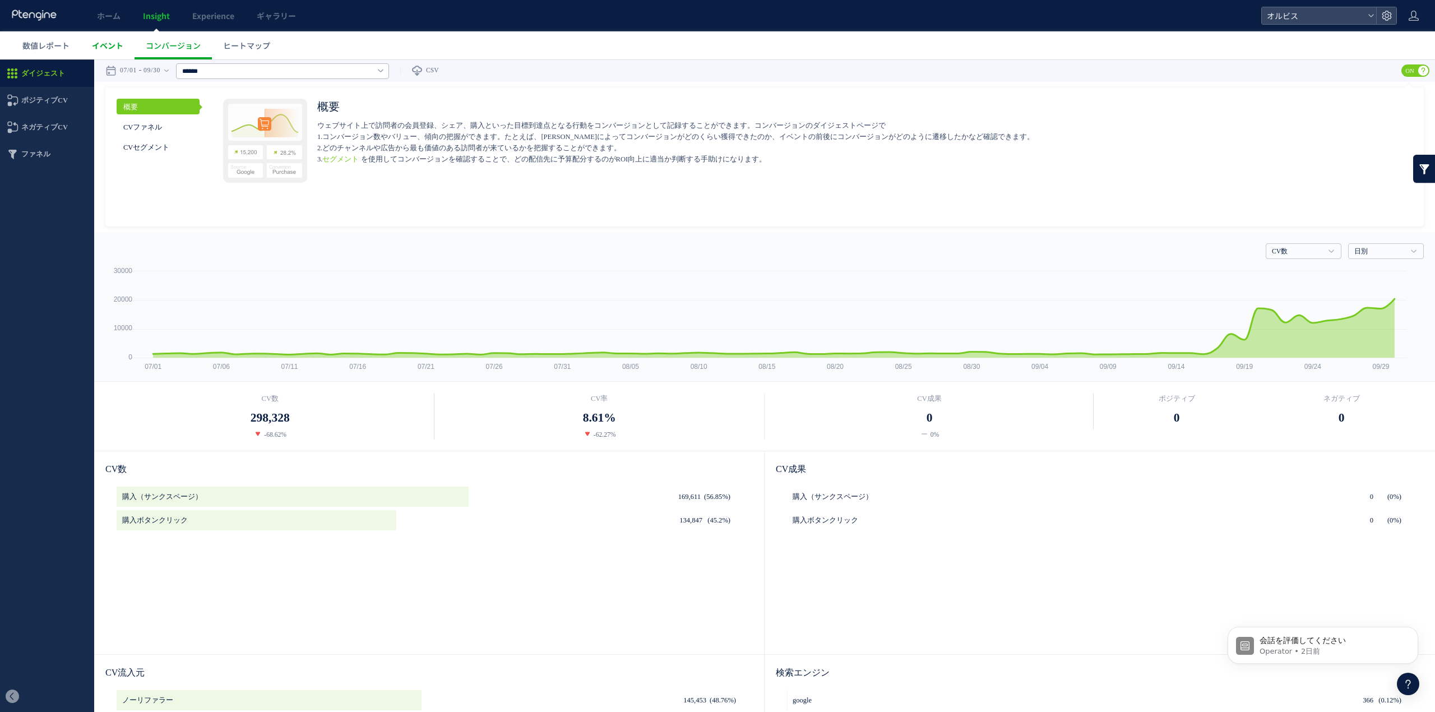
click at [113, 41] on span "イベント" at bounding box center [107, 45] width 31 height 11
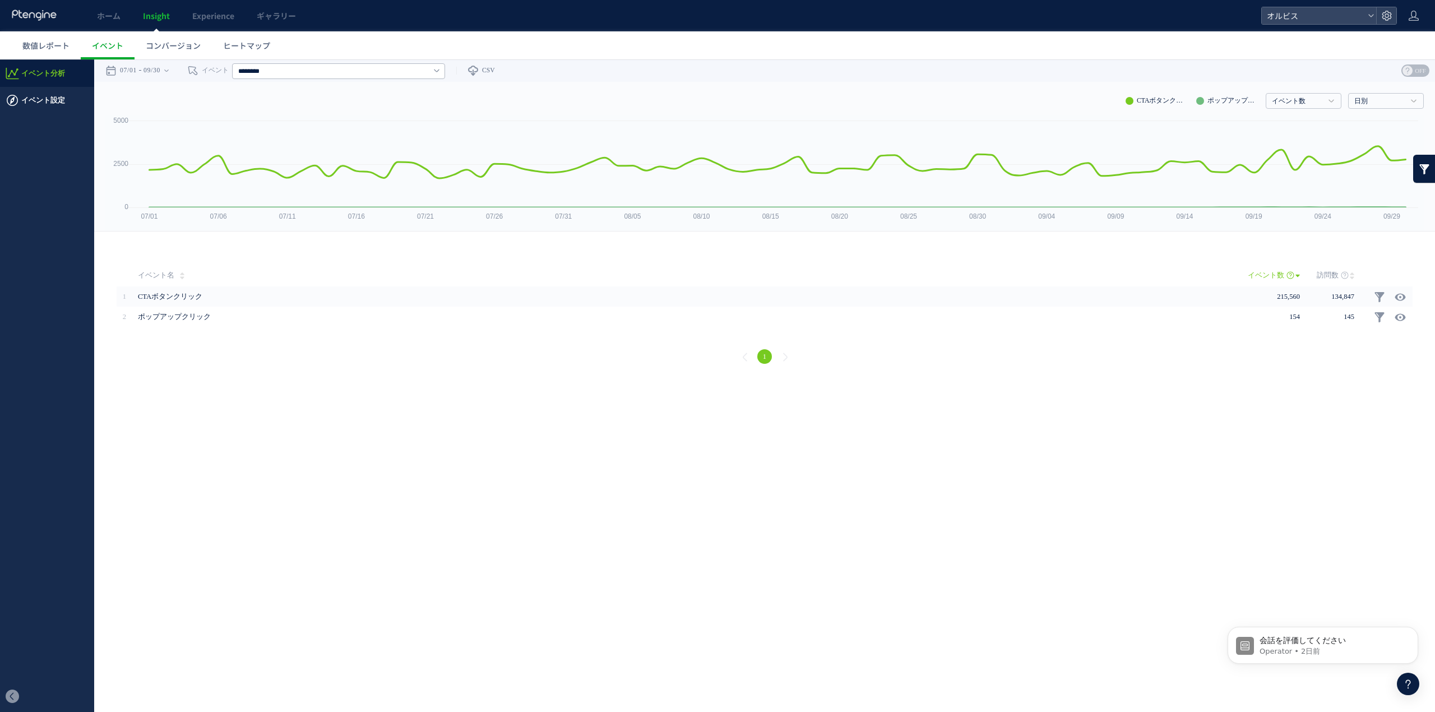
click at [48, 106] on span "イベント設定" at bounding box center [43, 100] width 44 height 27
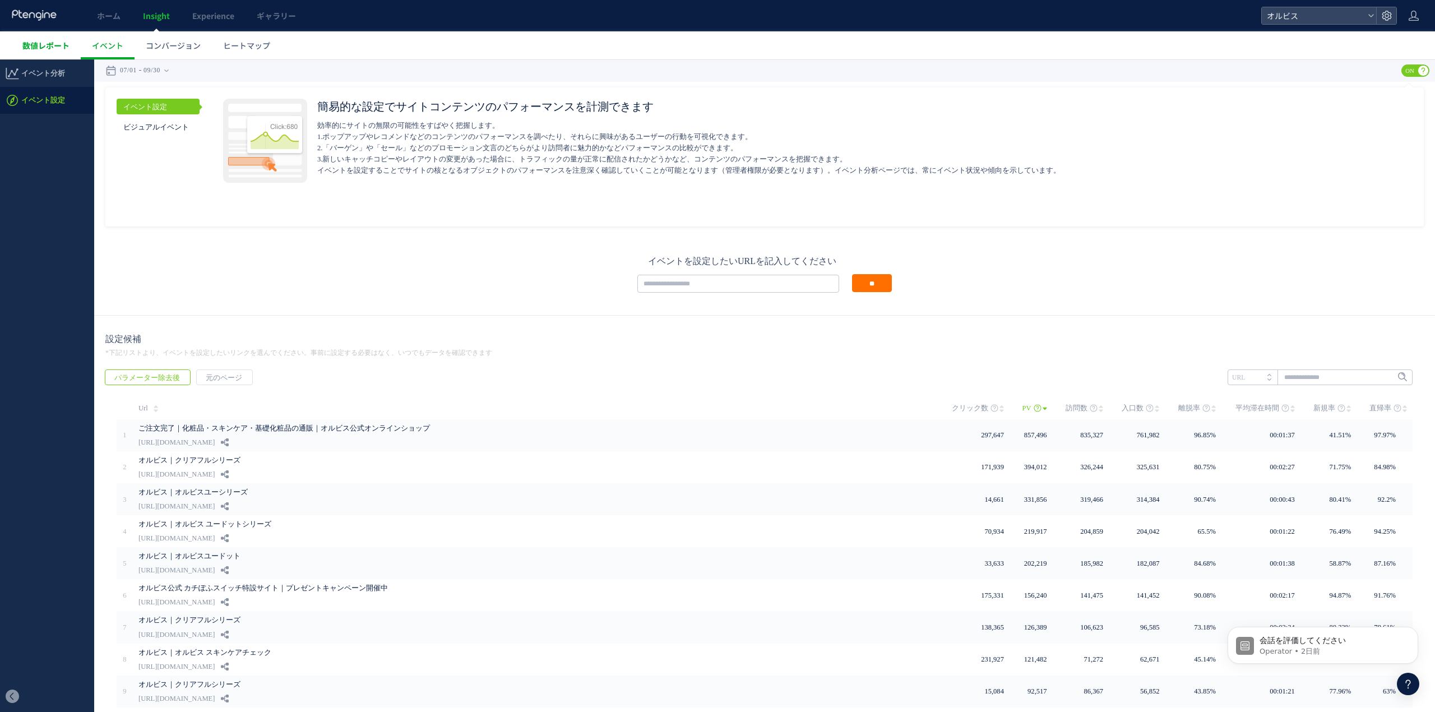
click at [56, 38] on link "数値レポート" at bounding box center [45, 45] width 69 height 28
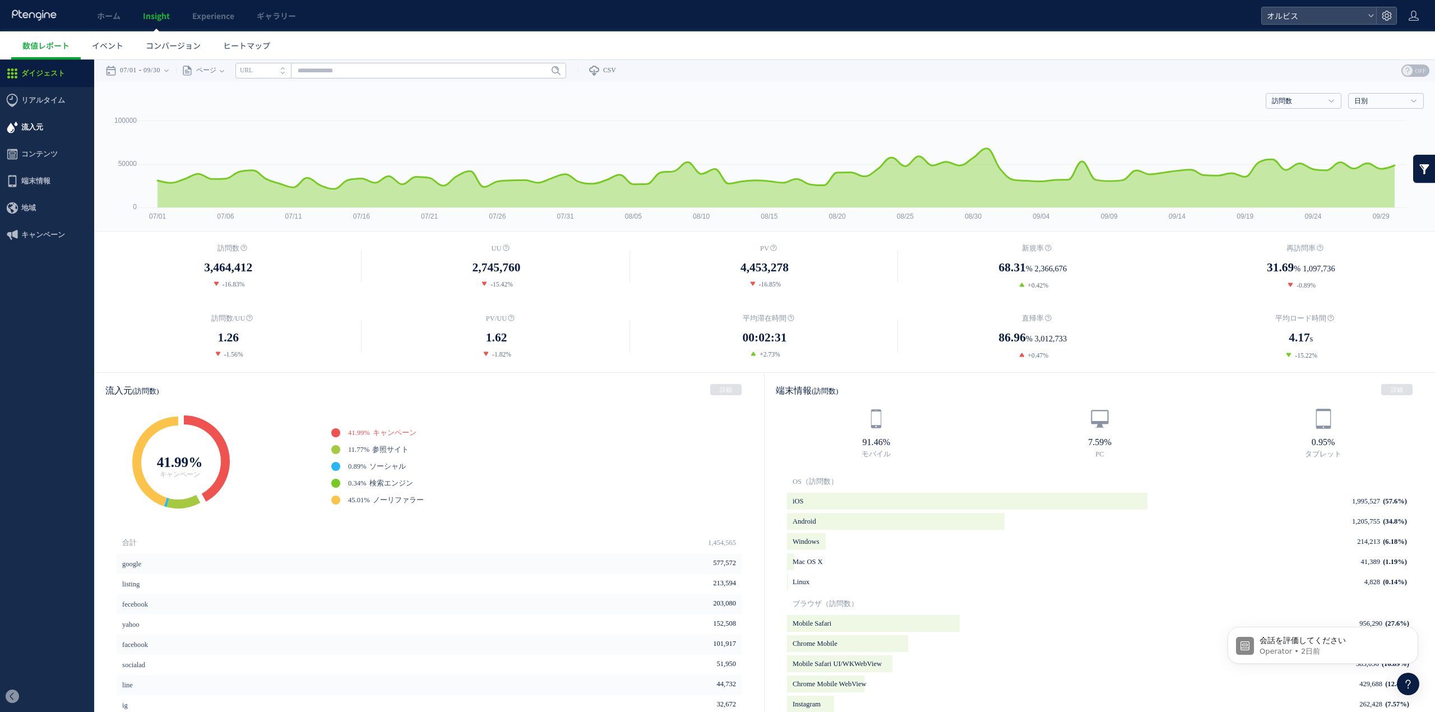
click at [44, 131] on span "流入元" at bounding box center [47, 127] width 94 height 27
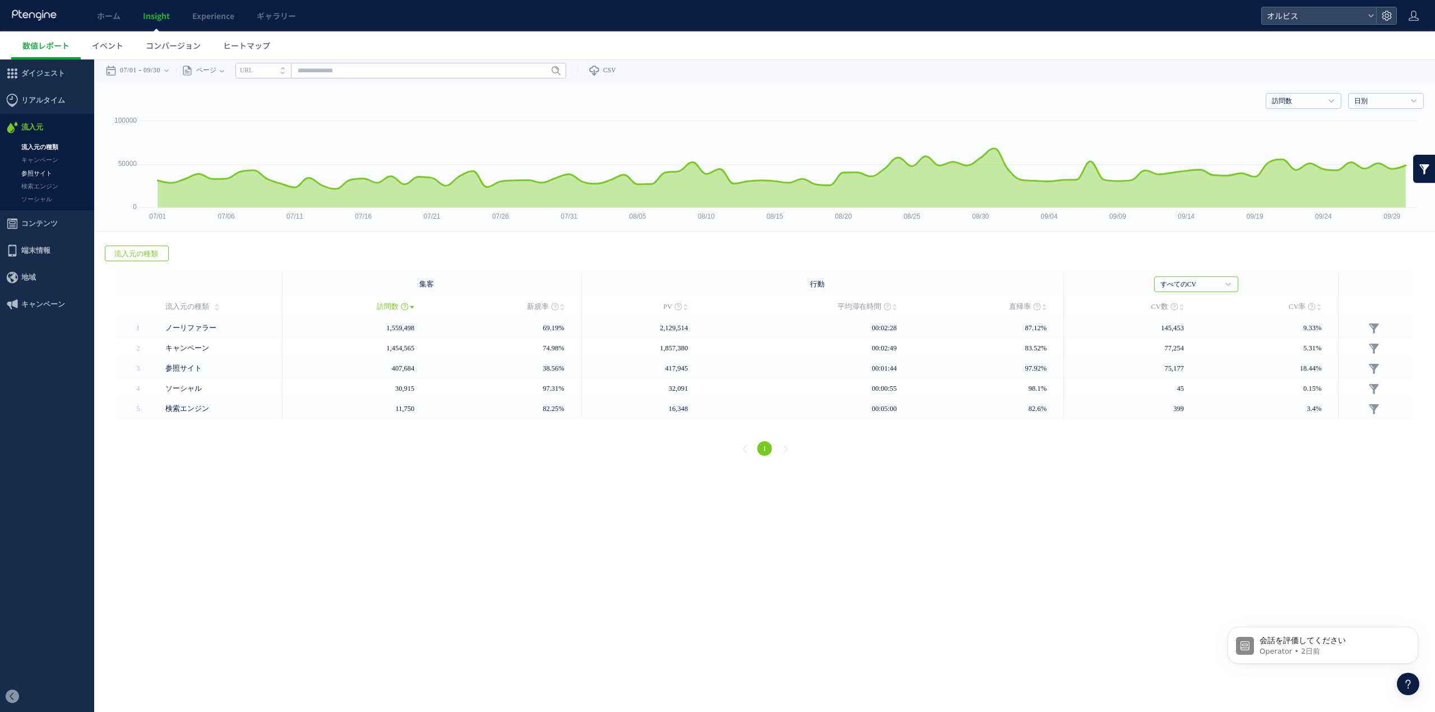
click at [47, 168] on link "参照サイト" at bounding box center [47, 173] width 94 height 13
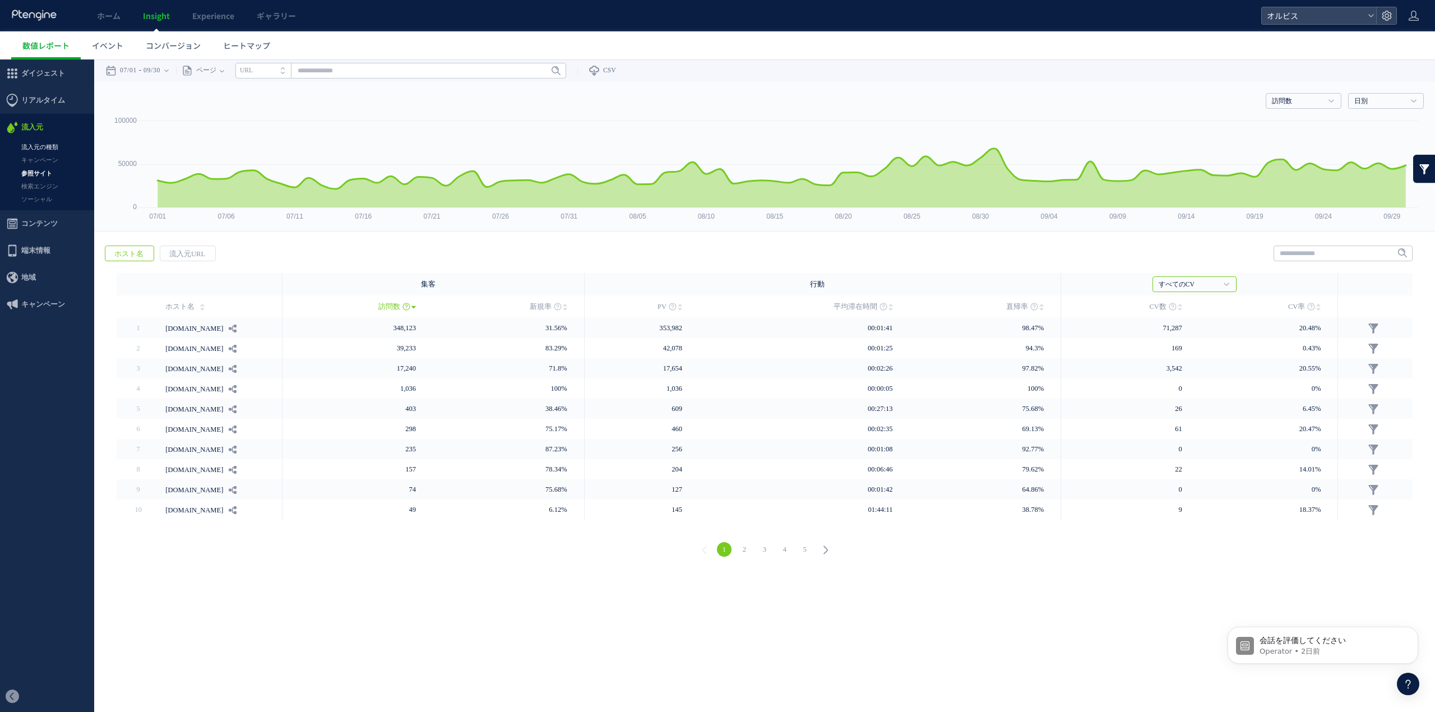
click at [46, 146] on link "流入元の種類" at bounding box center [47, 147] width 94 height 13
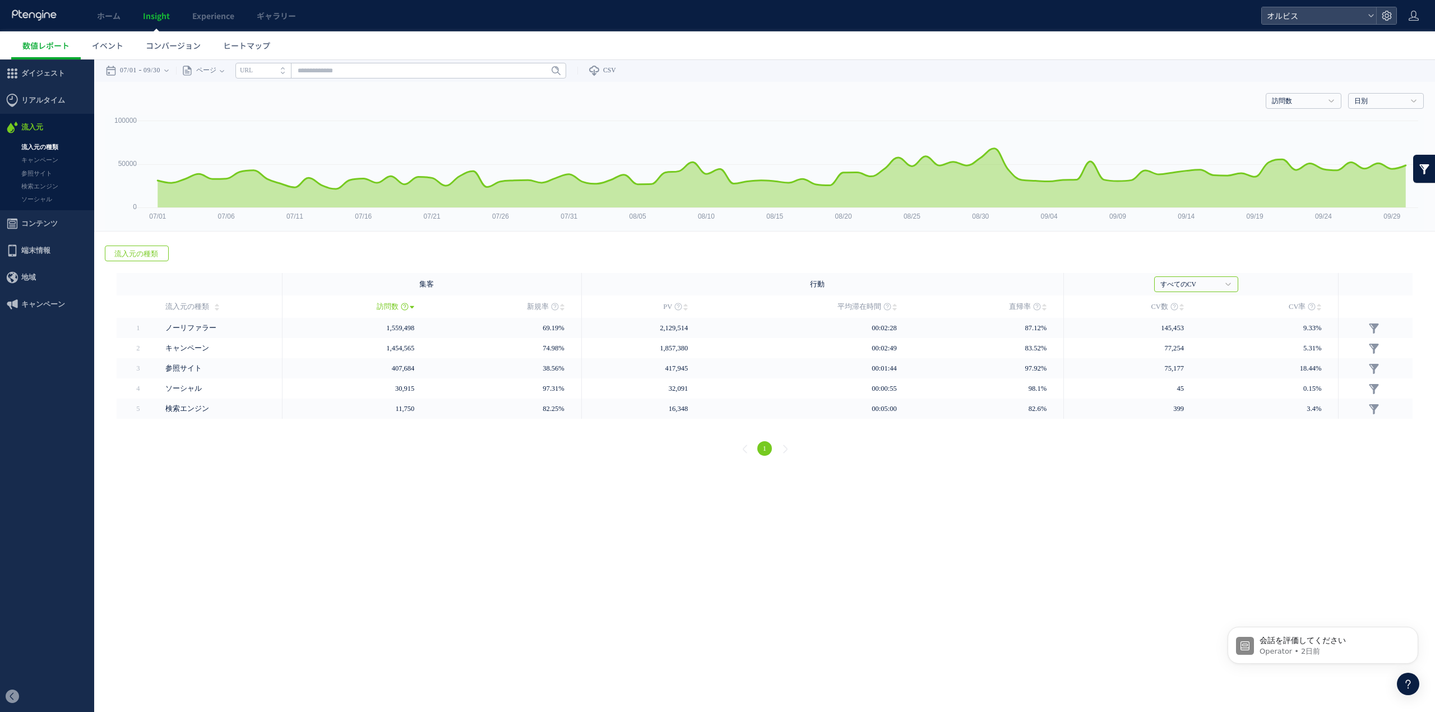
click at [105, 251] on link "流入元の種類" at bounding box center [137, 253] width 64 height 16
click at [319, 66] on input "text" at bounding box center [400, 71] width 331 height 16
paste input "**********"
click at [433, 68] on input "**********" at bounding box center [400, 71] width 331 height 16
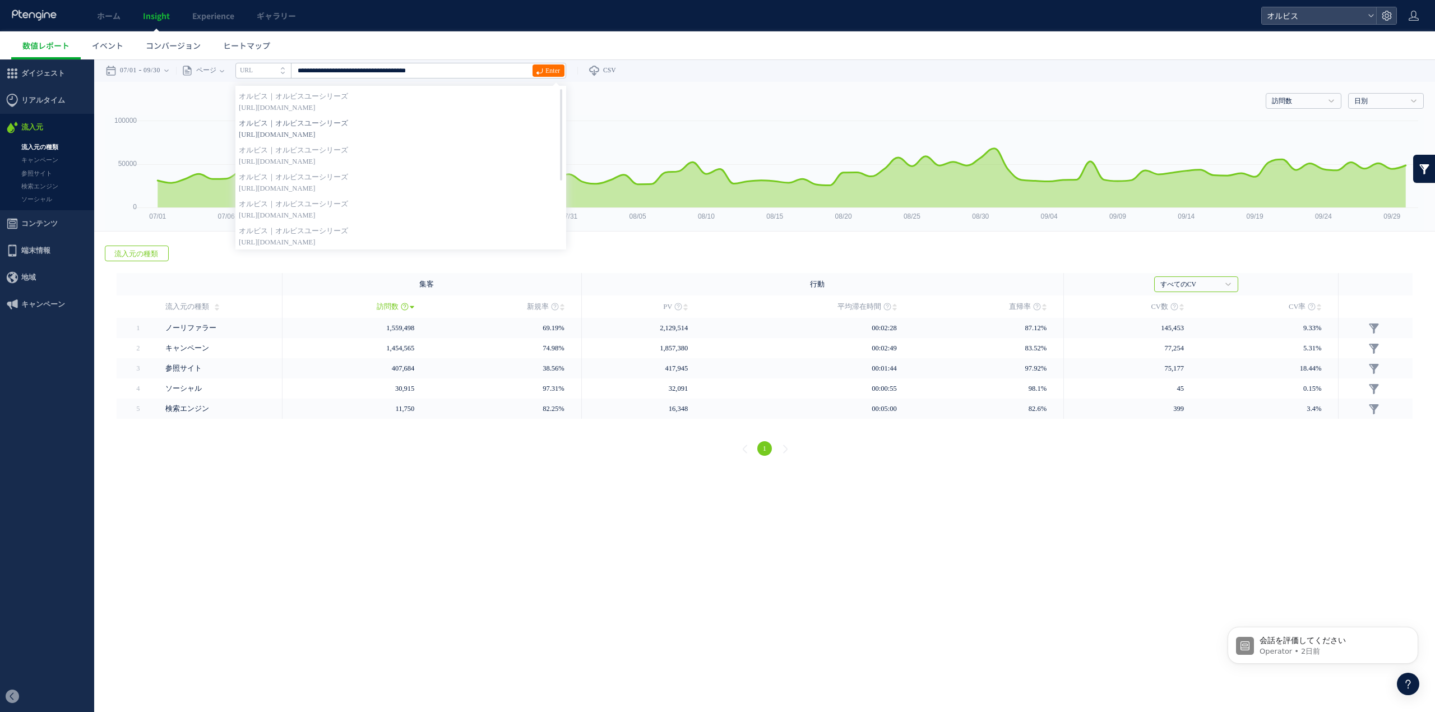
click at [430, 124] on strong "オルビス｜オルビスユーシリーズ" at bounding box center [401, 123] width 324 height 11
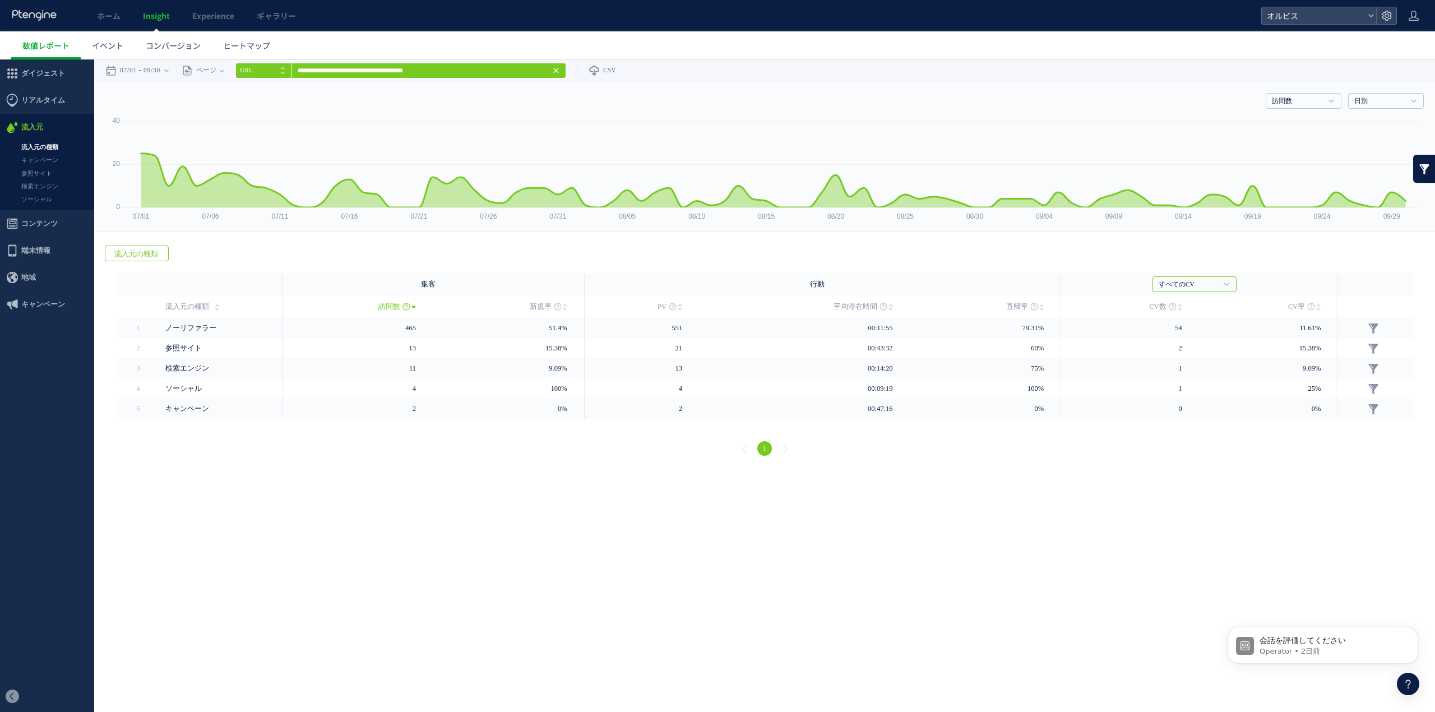
click at [253, 71] on icon "URL" at bounding box center [246, 70] width 13 height 7
click at [274, 77] on li "タイトル名" at bounding box center [262, 71] width 55 height 16
type input "**********"
click at [224, 75] on icon at bounding box center [222, 70] width 4 height 22
click at [243, 110] on li "ページグループ" at bounding box center [222, 112] width 66 height 15
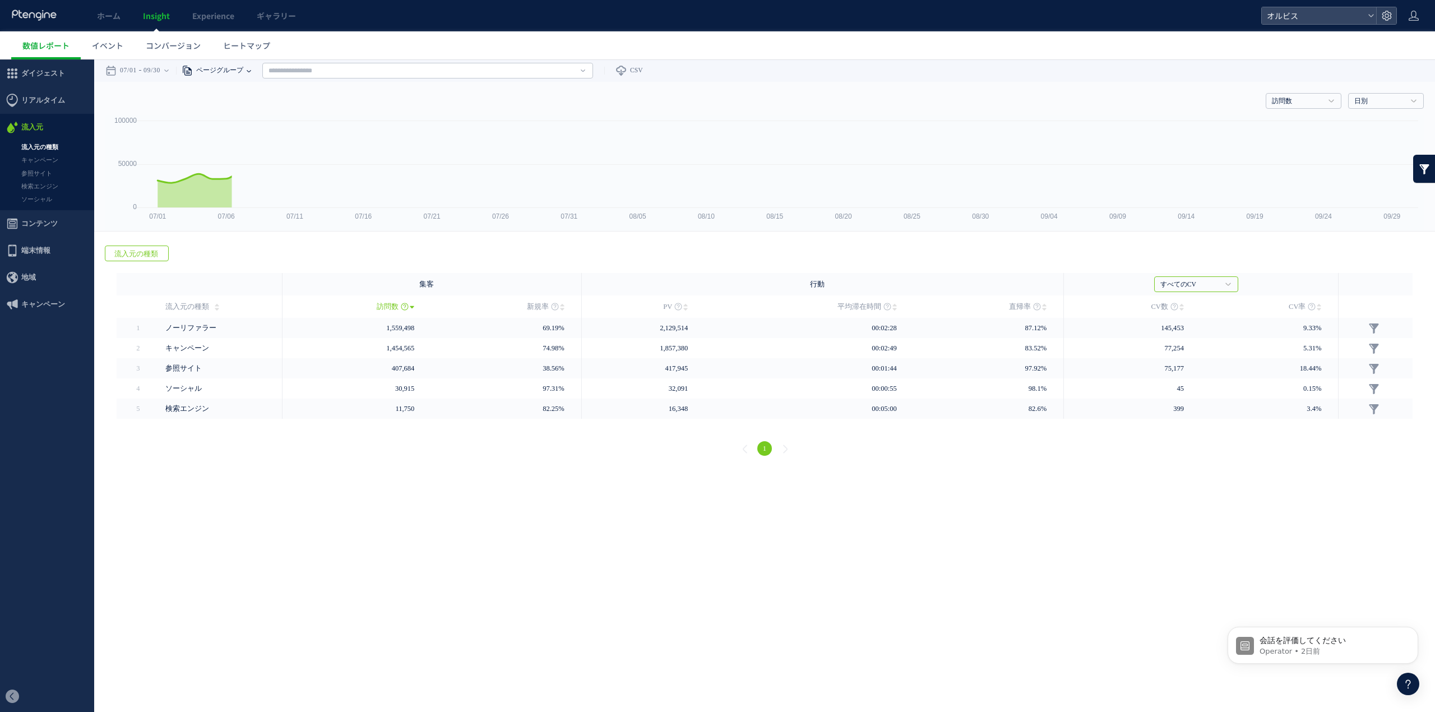
click at [233, 69] on span "ページグループ" at bounding box center [218, 70] width 50 height 22
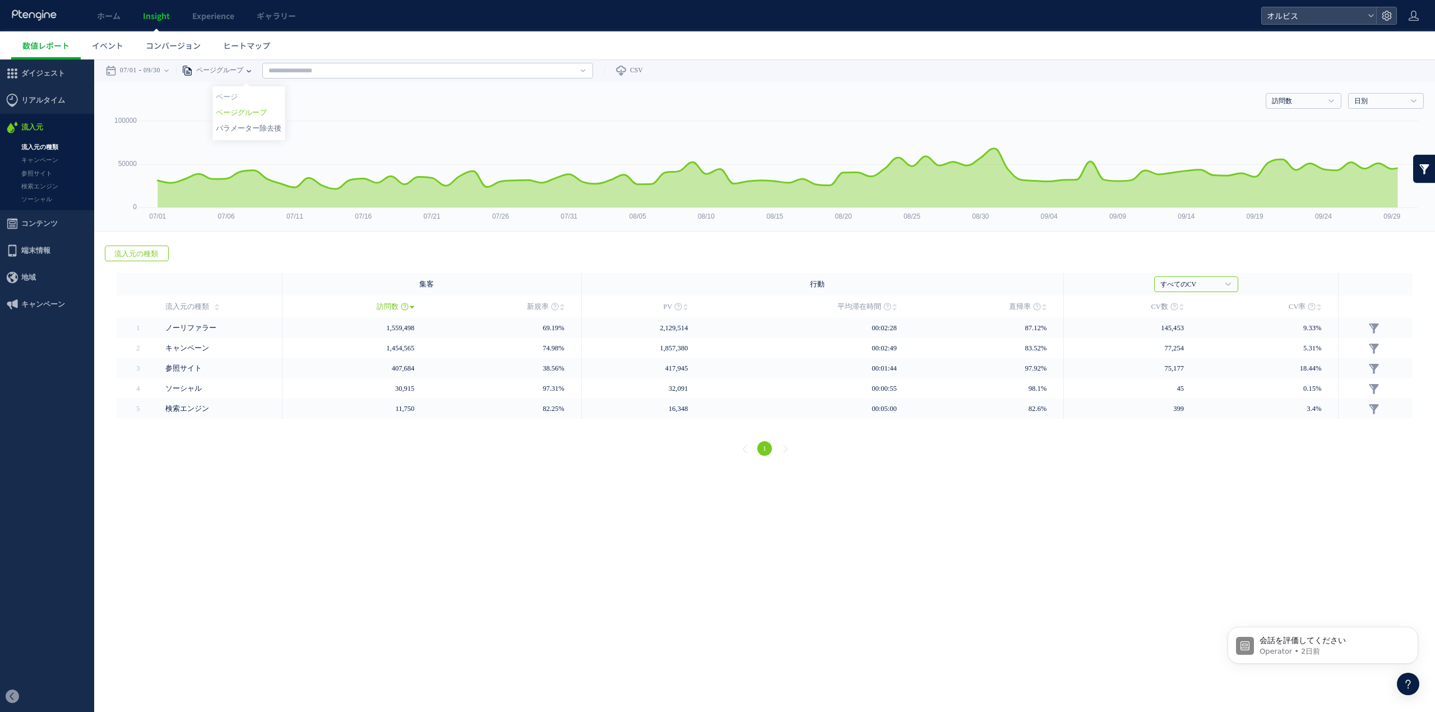
click at [251, 128] on li "パラメーター除去後" at bounding box center [249, 128] width 66 height 15
click at [312, 74] on input "text" at bounding box center [441, 71] width 331 height 16
paste input "**********"
click at [413, 70] on input "**********" at bounding box center [441, 71] width 331 height 16
click at [434, 111] on span "[URL][DOMAIN_NAME]" at bounding box center [441, 107] width 324 height 11
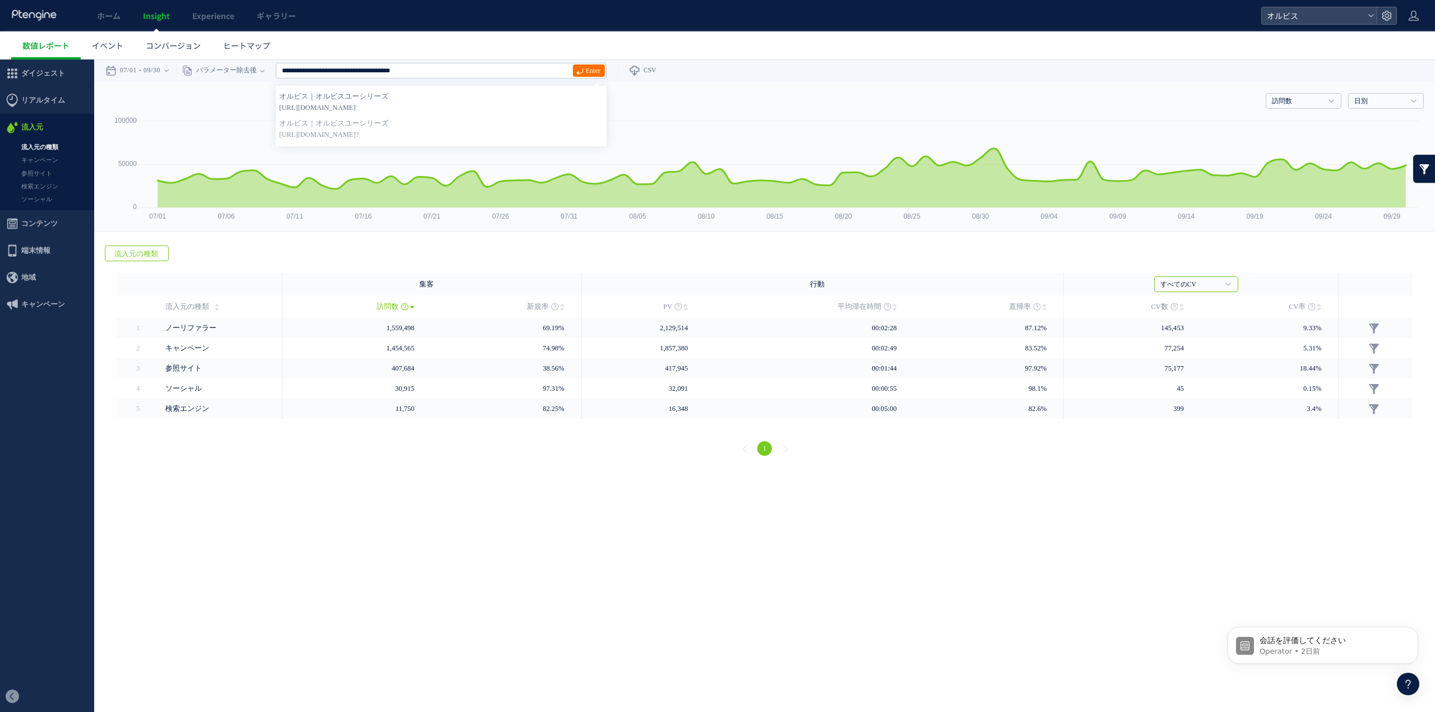
type input "**********"
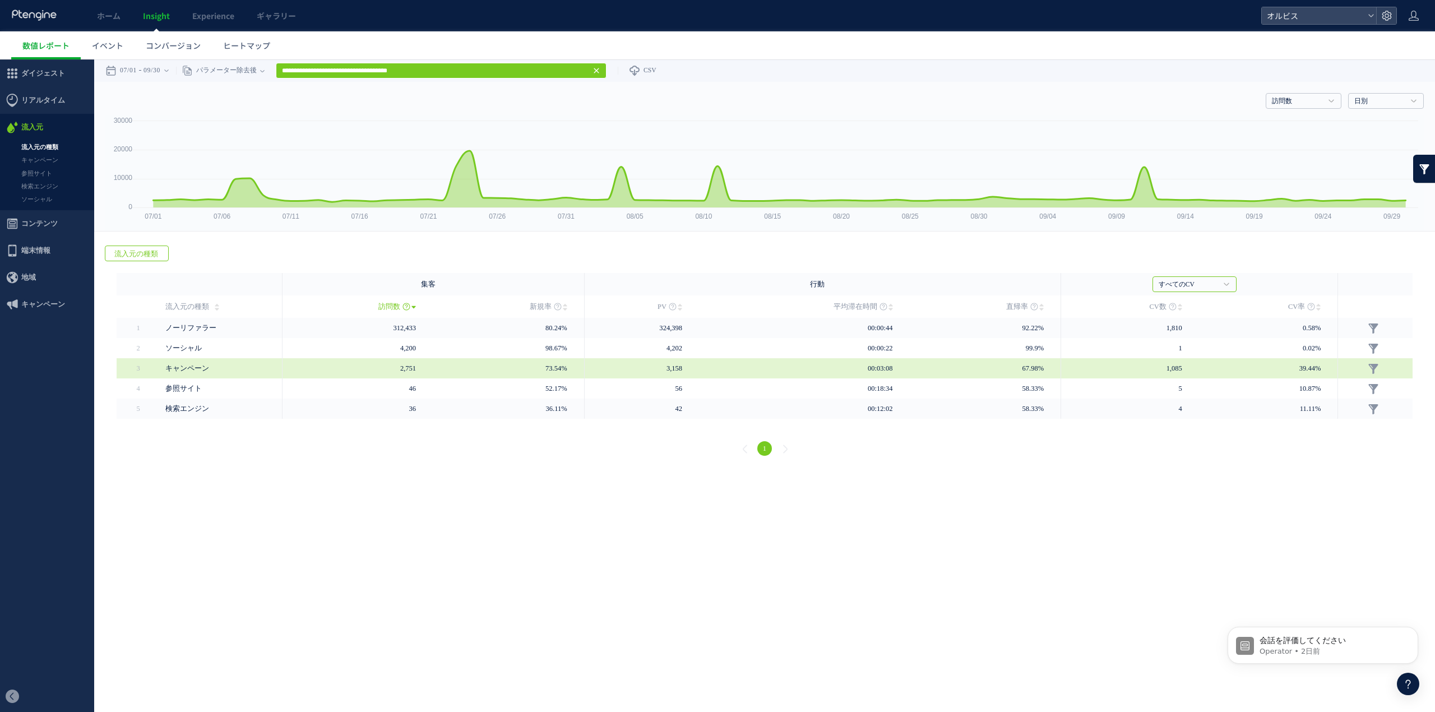
click at [646, 373] on td "3,158" at bounding box center [641, 368] width 114 height 20
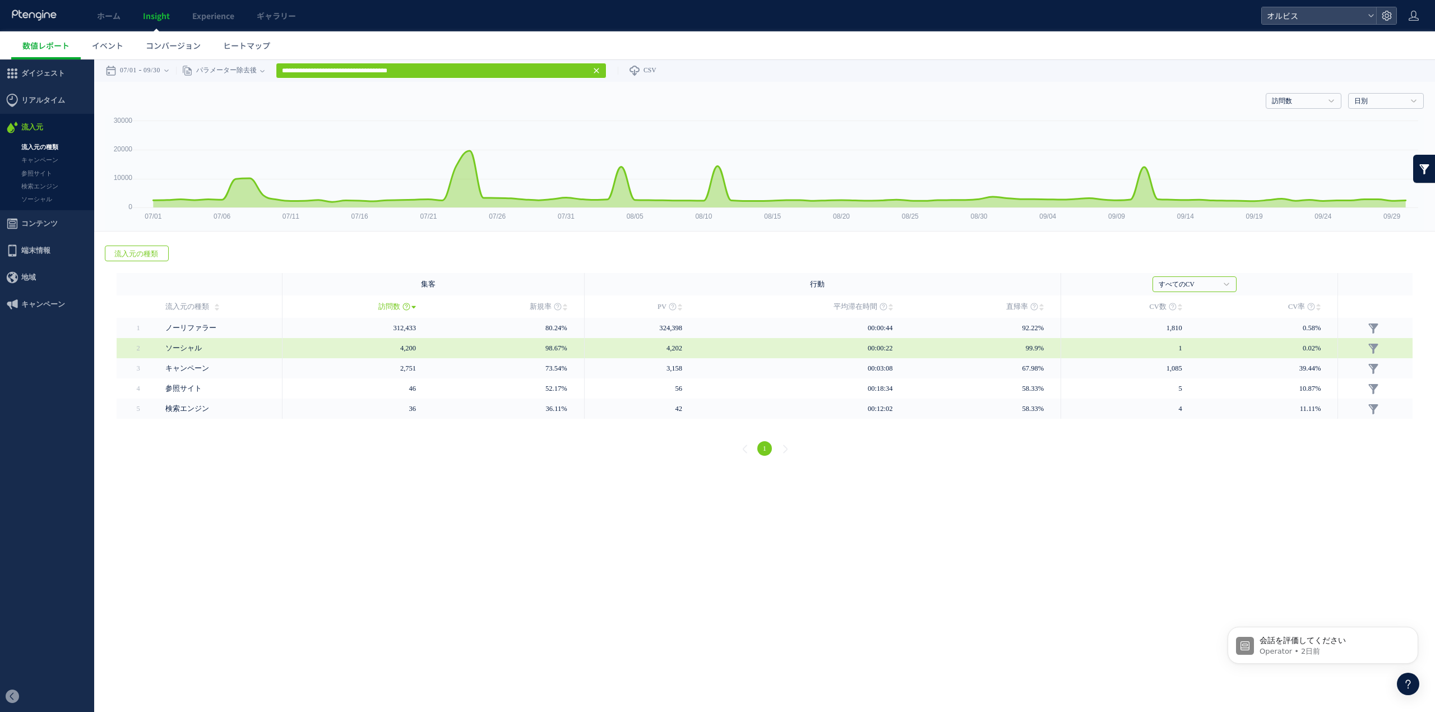
click at [661, 349] on td "4,202" at bounding box center [641, 348] width 114 height 20
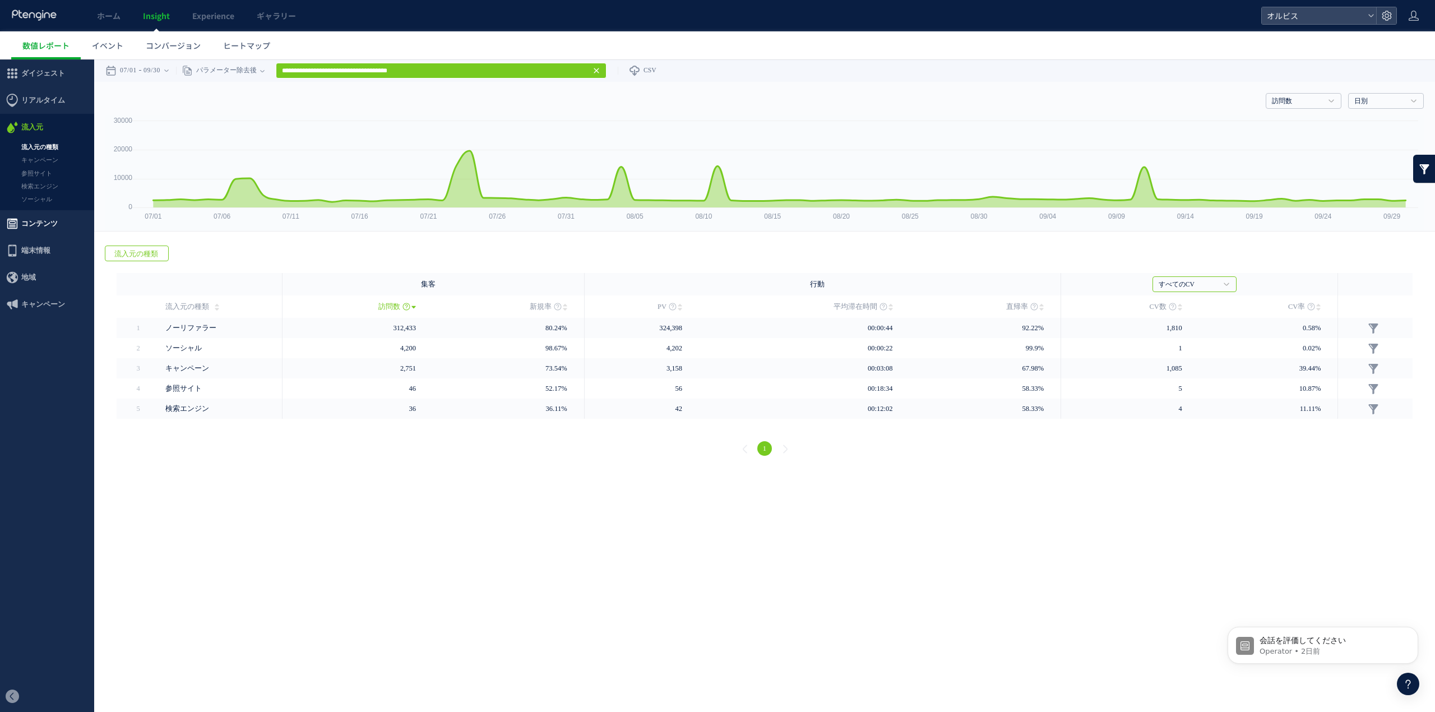
click at [53, 227] on span "コンテンツ" at bounding box center [39, 223] width 36 height 27
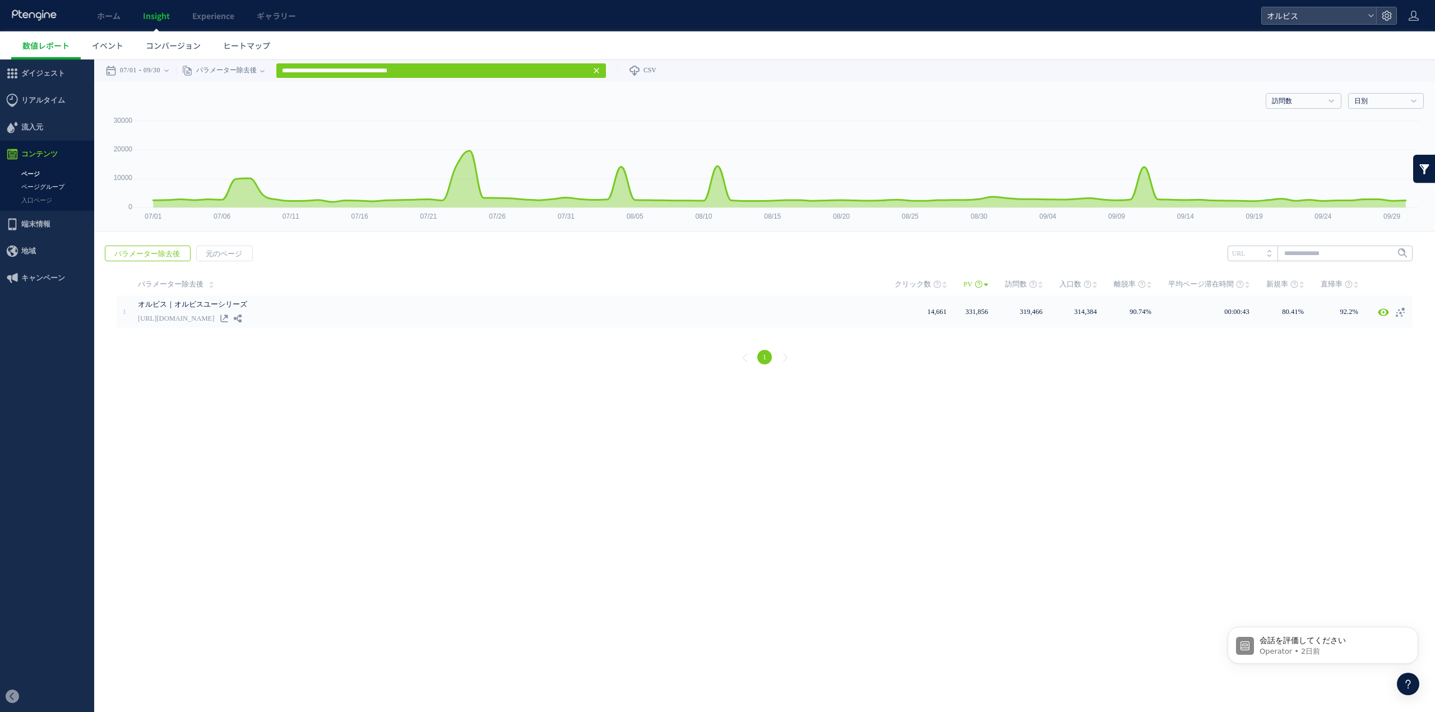
click at [65, 187] on link "ページグループ" at bounding box center [47, 186] width 94 height 13
click at [1418, 296] on html ".cls-1 { fill-rule: evenodd; } .cls-1 { fill: #ececec; } .cls-2 { fill: #929292…" at bounding box center [717, 177] width 1435 height 236
click at [1412, 684] on icon at bounding box center [1407, 683] width 13 height 13
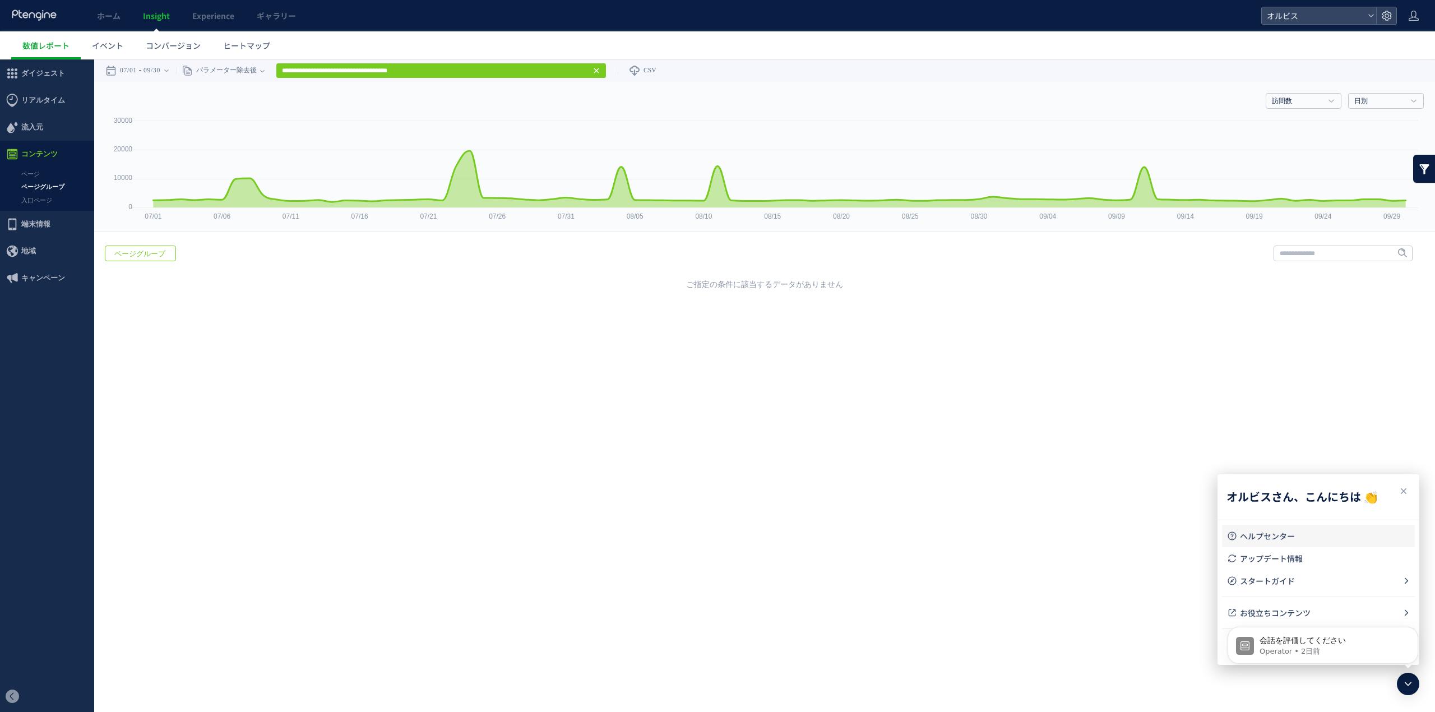
click at [1291, 525] on link "ヘルプセンター" at bounding box center [1318, 536] width 184 height 22
drag, startPoint x: 1227, startPoint y: 396, endPoint x: 1245, endPoint y: 419, distance: 29.6
click at [1226, 296] on html ".cls-1 { fill-rule: evenodd; } .cls-1 { fill: #ececec; } .cls-2 { fill: #929292…" at bounding box center [717, 177] width 1435 height 236
click at [601, 71] on icon at bounding box center [596, 70] width 9 height 9
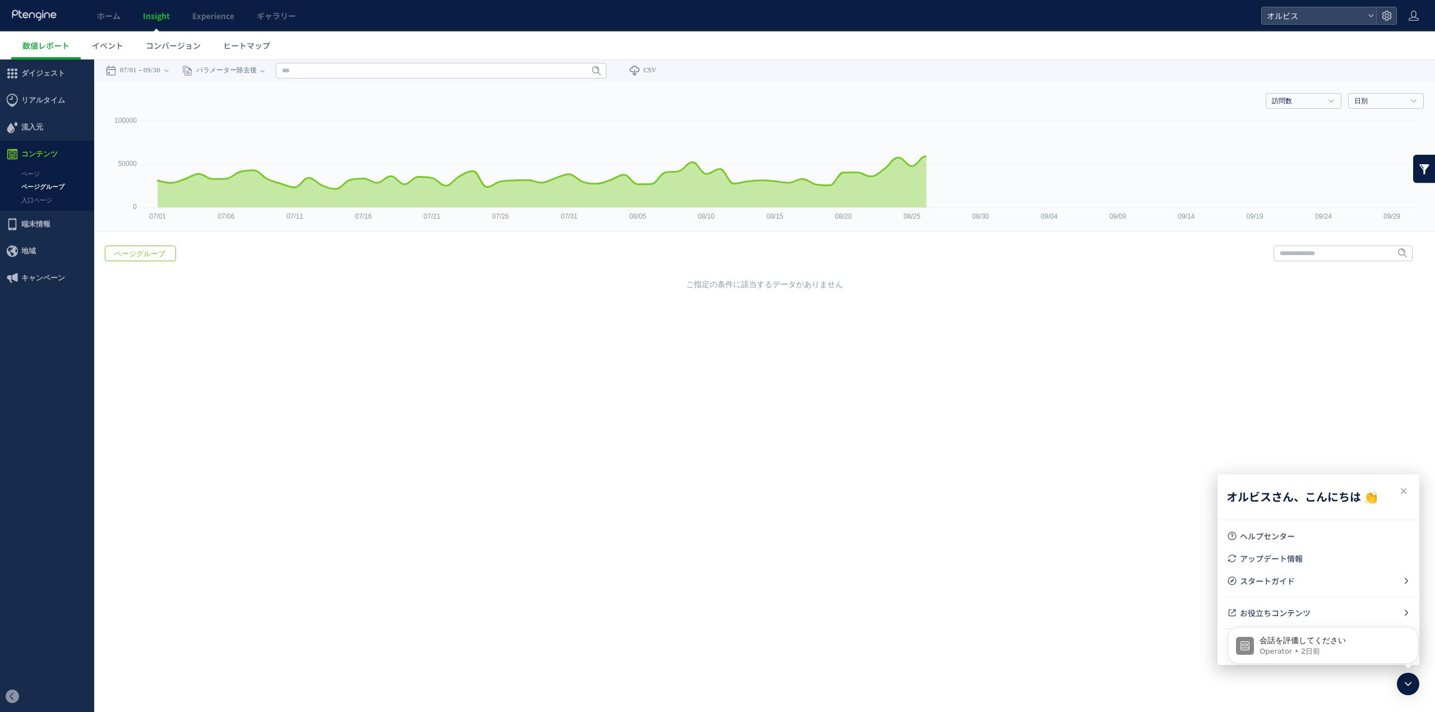
click at [969, 296] on html ".cls-1 { fill-rule: evenodd; } .cls-1 { fill: #ececec; } .cls-2 { fill: #929292…" at bounding box center [717, 177] width 1435 height 236
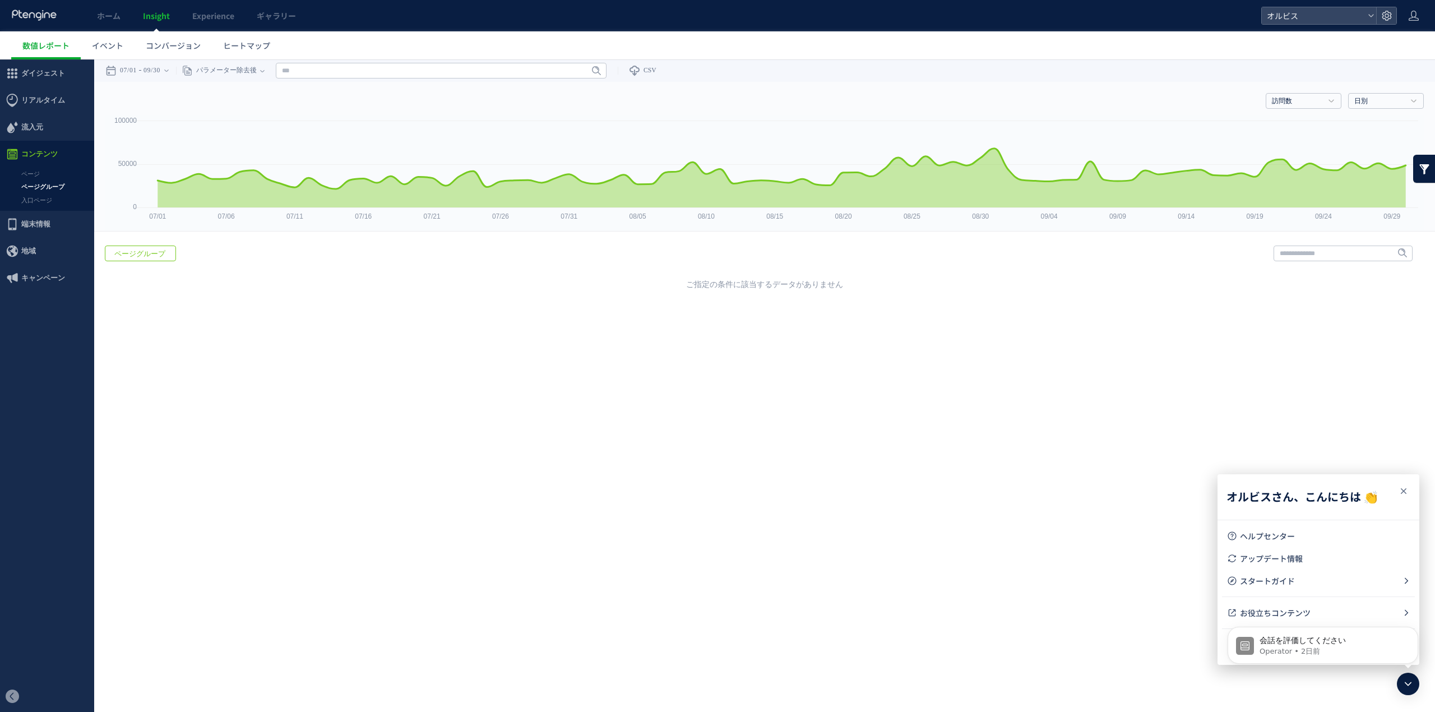
click at [1404, 487] on icon at bounding box center [1402, 490] width 13 height 13
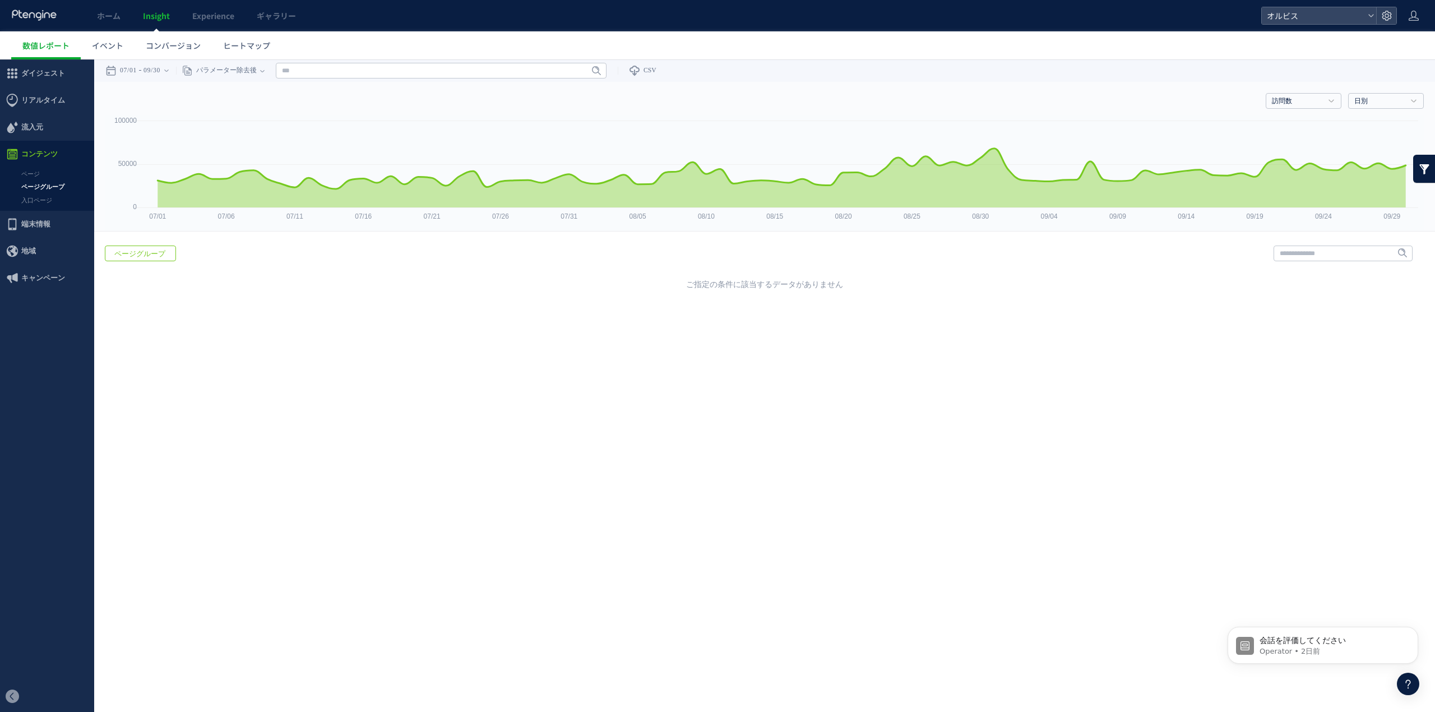
click at [145, 256] on span "ページグループ" at bounding box center [139, 254] width 69 height 16
click at [13, 77] on use at bounding box center [12, 73] width 10 height 10
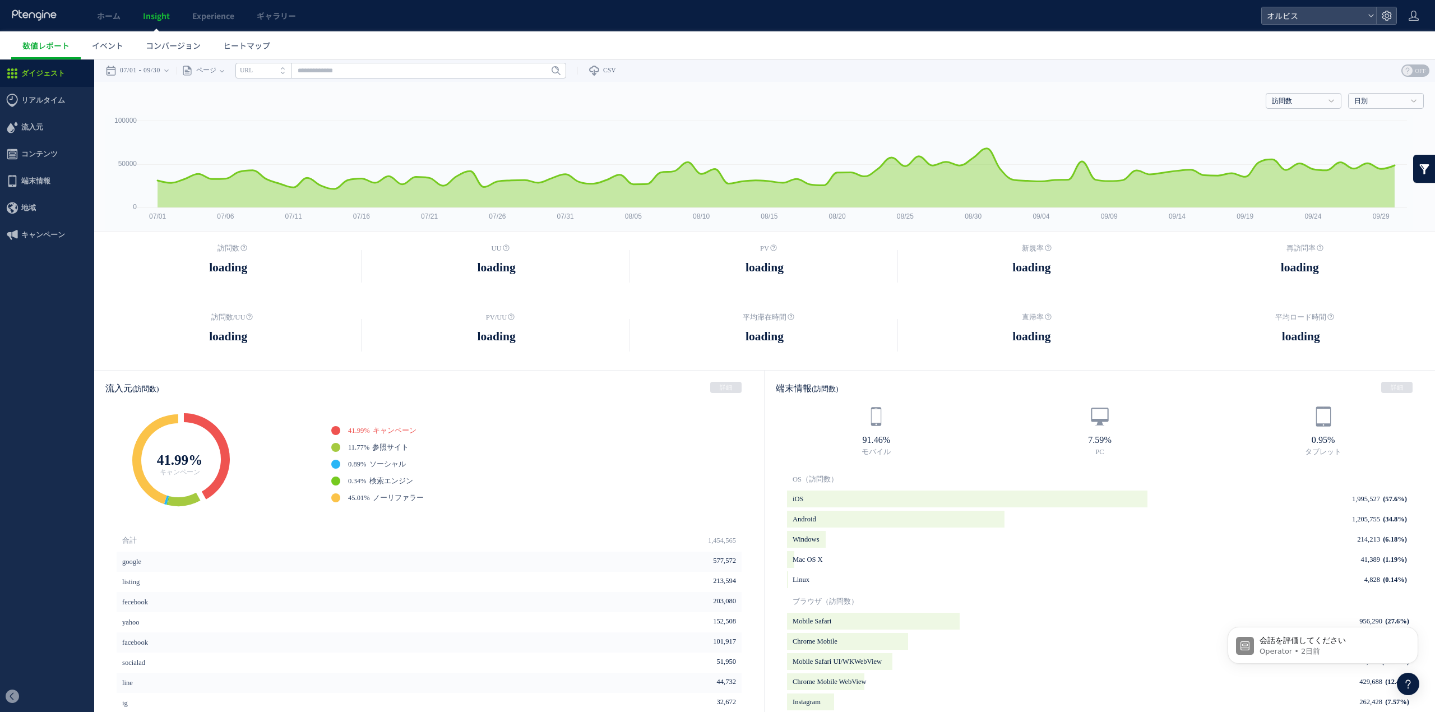
click at [48, 131] on div at bounding box center [717, 356] width 1435 height 712
click at [35, 155] on span "コンテンツ" at bounding box center [39, 154] width 36 height 27
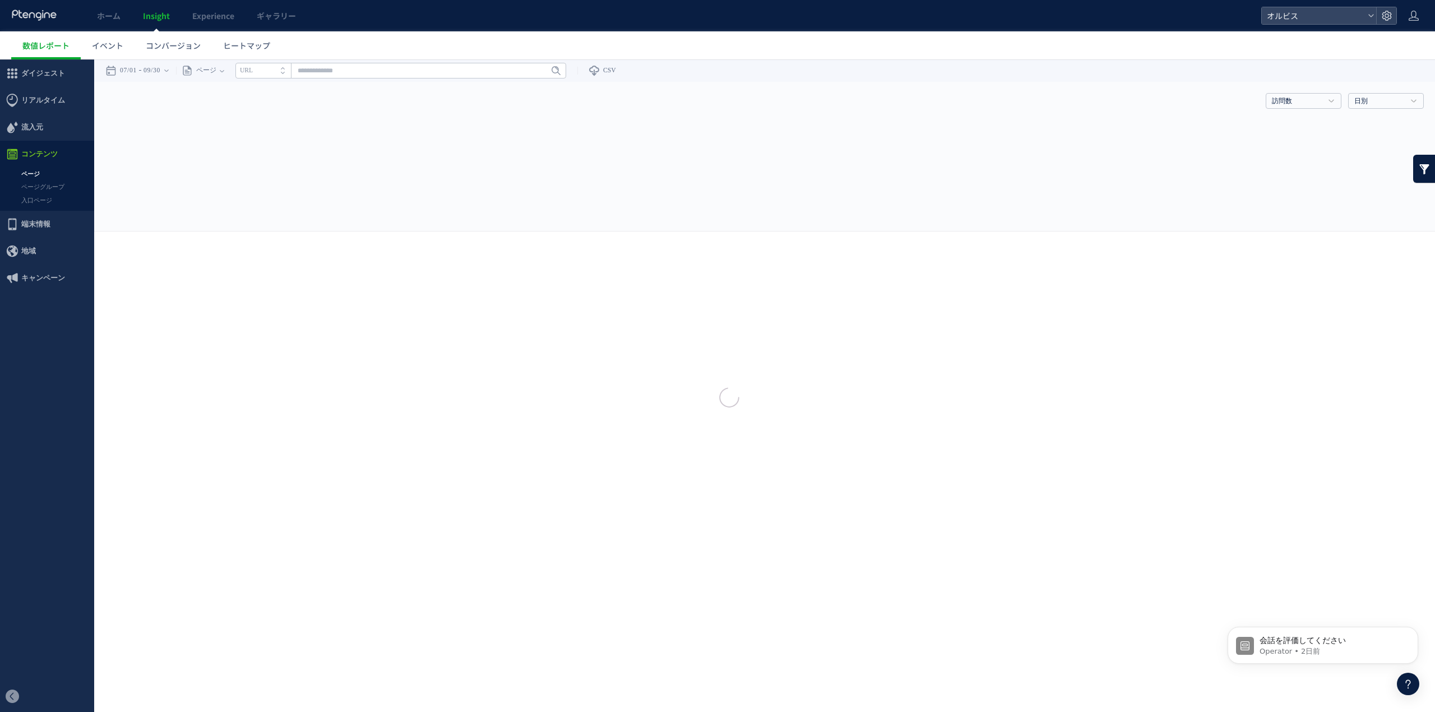
click at [43, 193] on div at bounding box center [717, 356] width 1435 height 712
click at [43, 185] on div at bounding box center [717, 356] width 1435 height 712
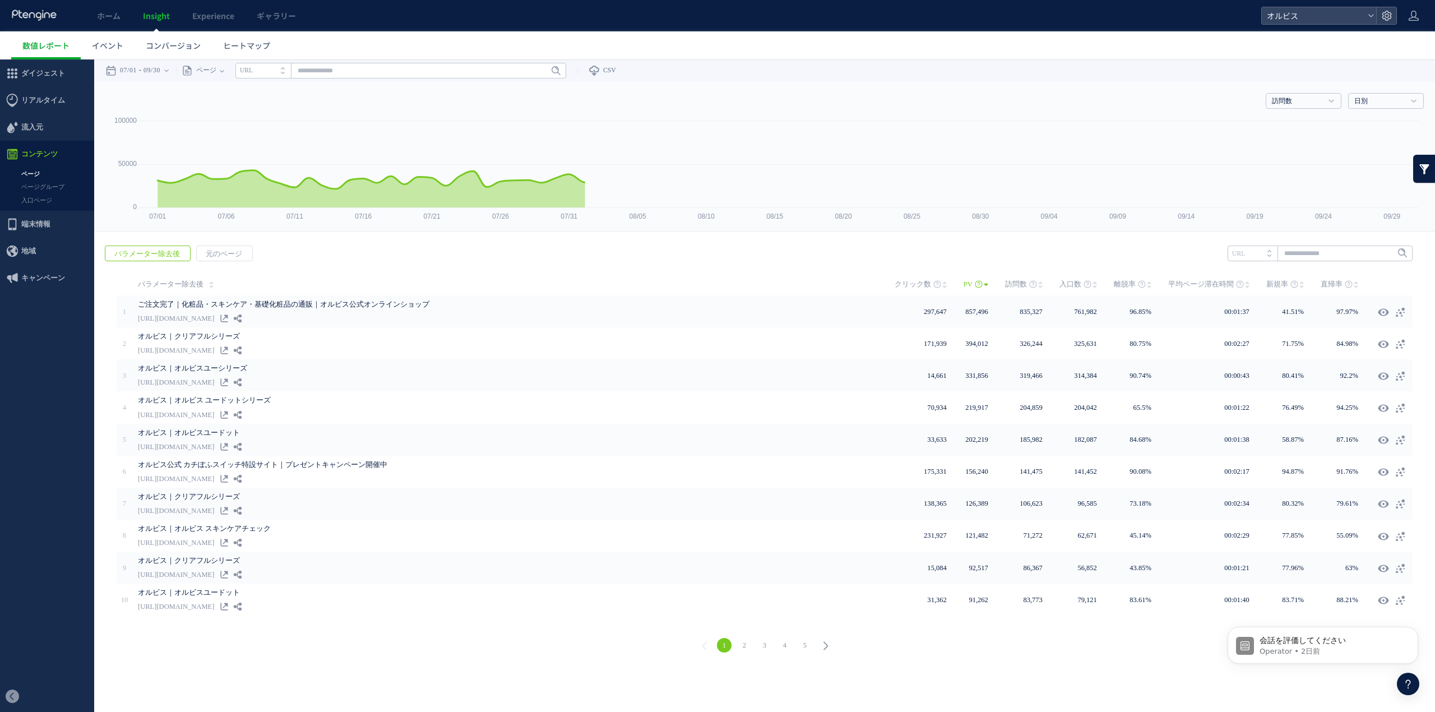
click at [53, 189] on link "ページグループ" at bounding box center [47, 186] width 94 height 13
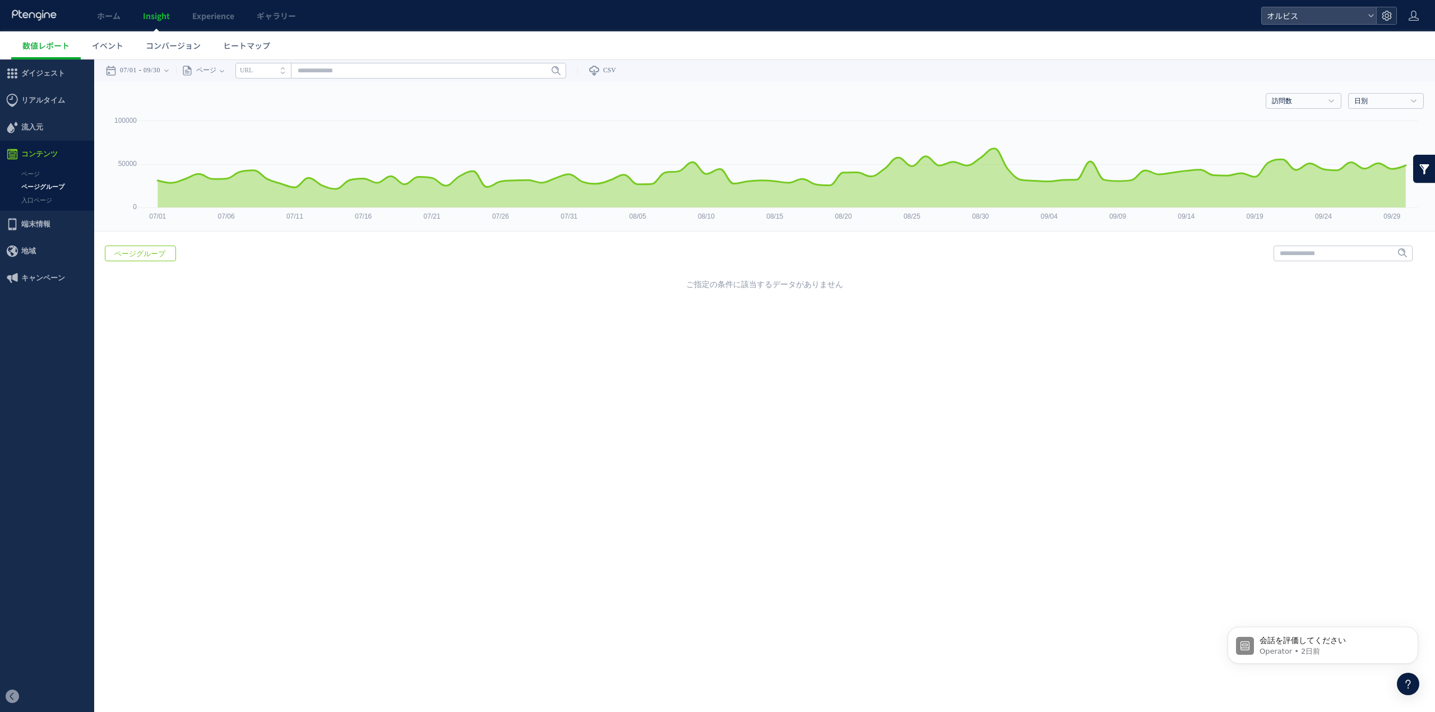
click at [1391, 14] on icon at bounding box center [1386, 15] width 11 height 11
click at [1328, 105] on span "ページグループ設定" at bounding box center [1320, 99] width 70 height 18
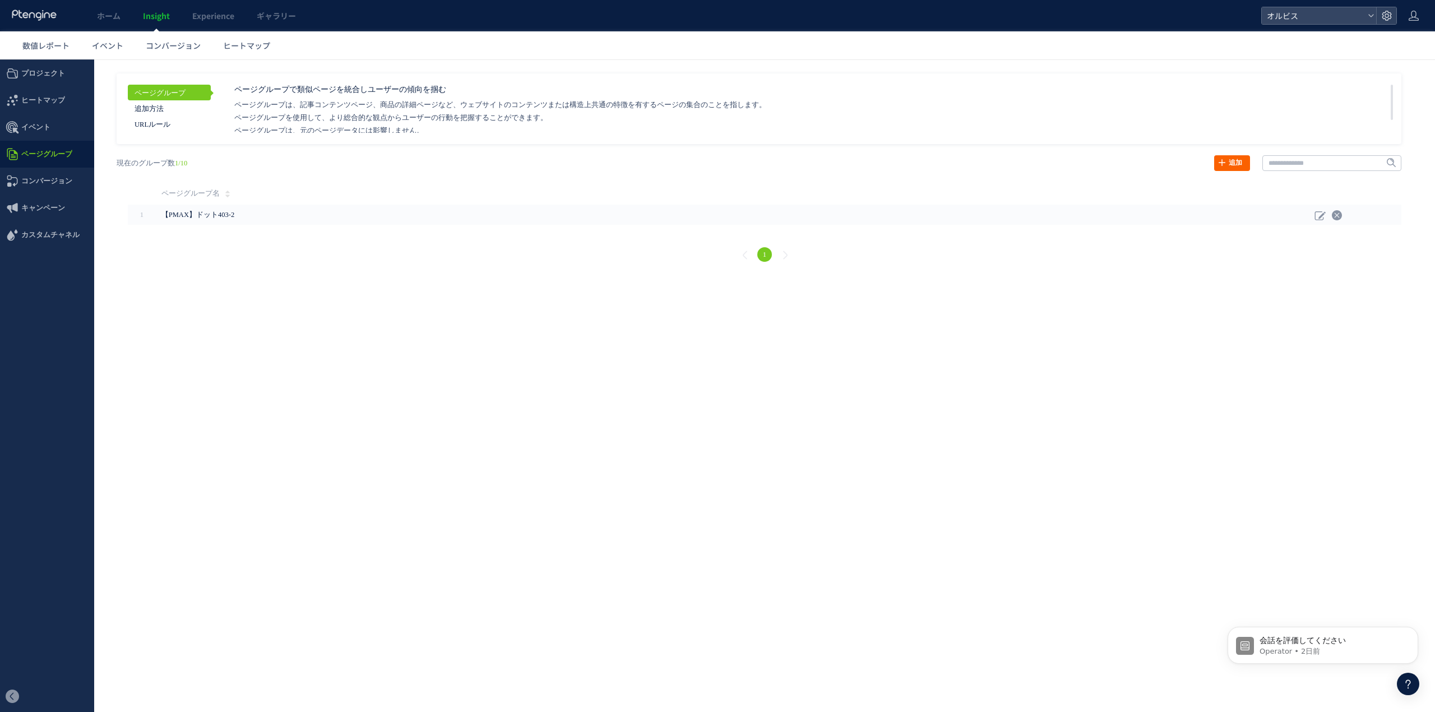
click at [1238, 165] on link "追加" at bounding box center [1232, 163] width 36 height 16
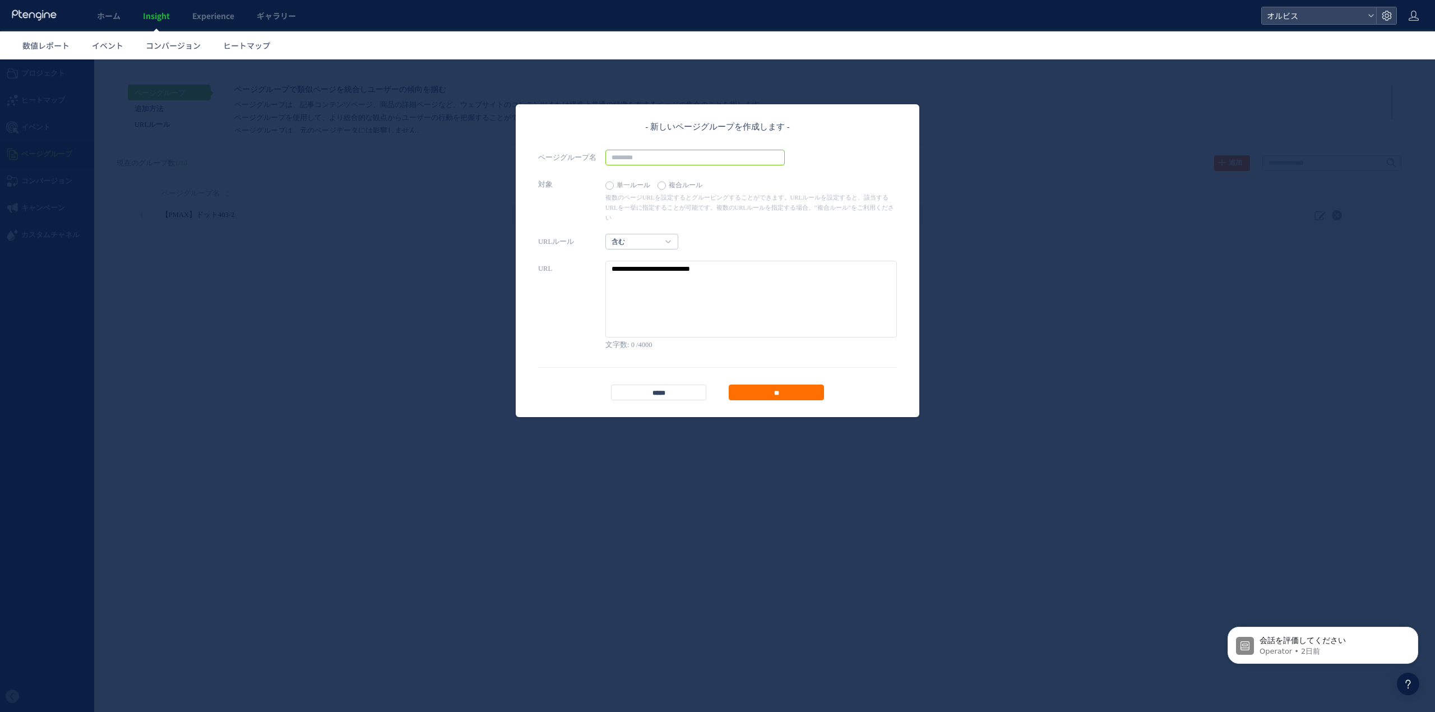
click at [651, 162] on input "text" at bounding box center [694, 158] width 179 height 16
click at [639, 279] on textarea at bounding box center [750, 299] width 291 height 77
click at [651, 164] on input "text" at bounding box center [694, 158] width 179 height 16
click at [658, 155] on input "**********" at bounding box center [694, 158] width 179 height 16
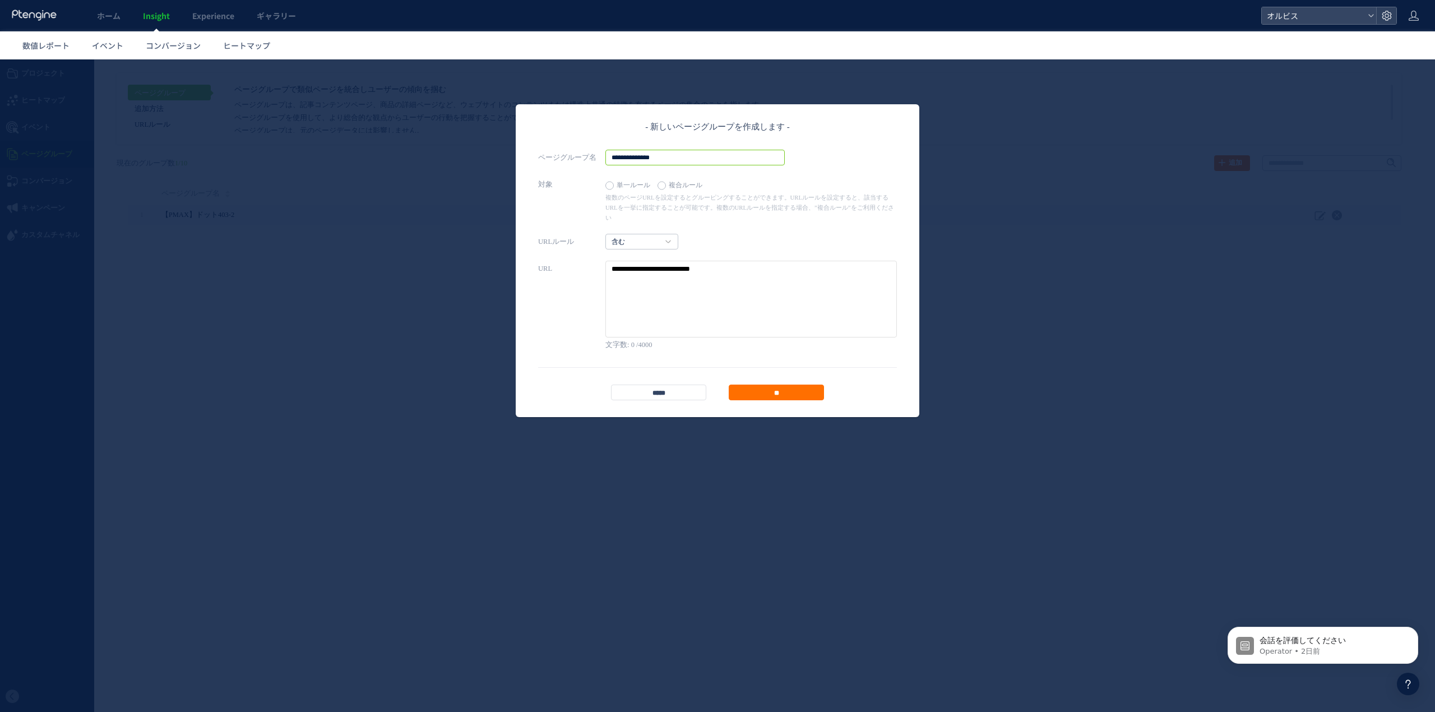
click at [621, 155] on input "**********" at bounding box center [694, 158] width 179 height 16
type input "**********"
click at [682, 269] on textarea at bounding box center [750, 299] width 291 height 77
click at [671, 234] on h4 "含む" at bounding box center [641, 242] width 73 height 16
click at [642, 257] on link "含む" at bounding box center [641, 264] width 55 height 15
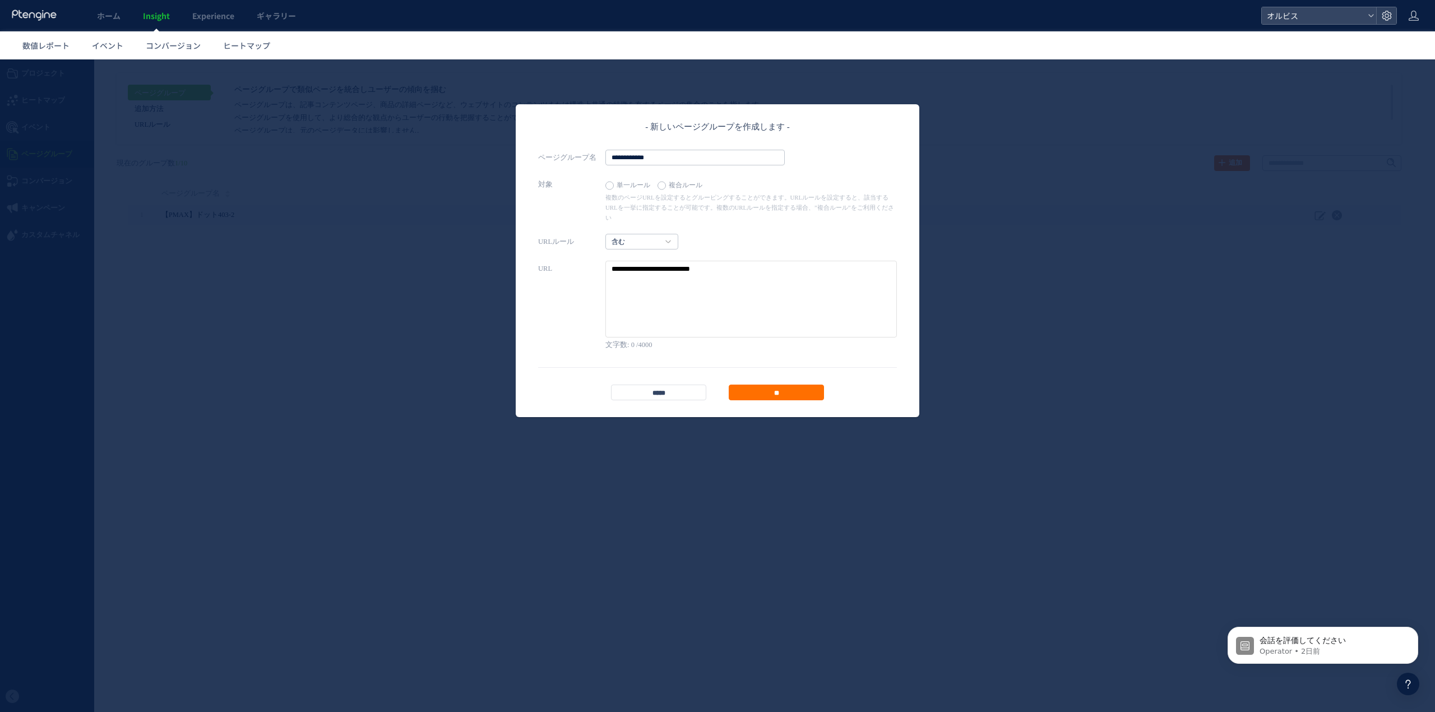
click at [767, 266] on textarea at bounding box center [750, 299] width 291 height 77
paste textarea "**********"
type textarea "**********"
click at [790, 384] on input "**" at bounding box center [776, 392] width 95 height 16
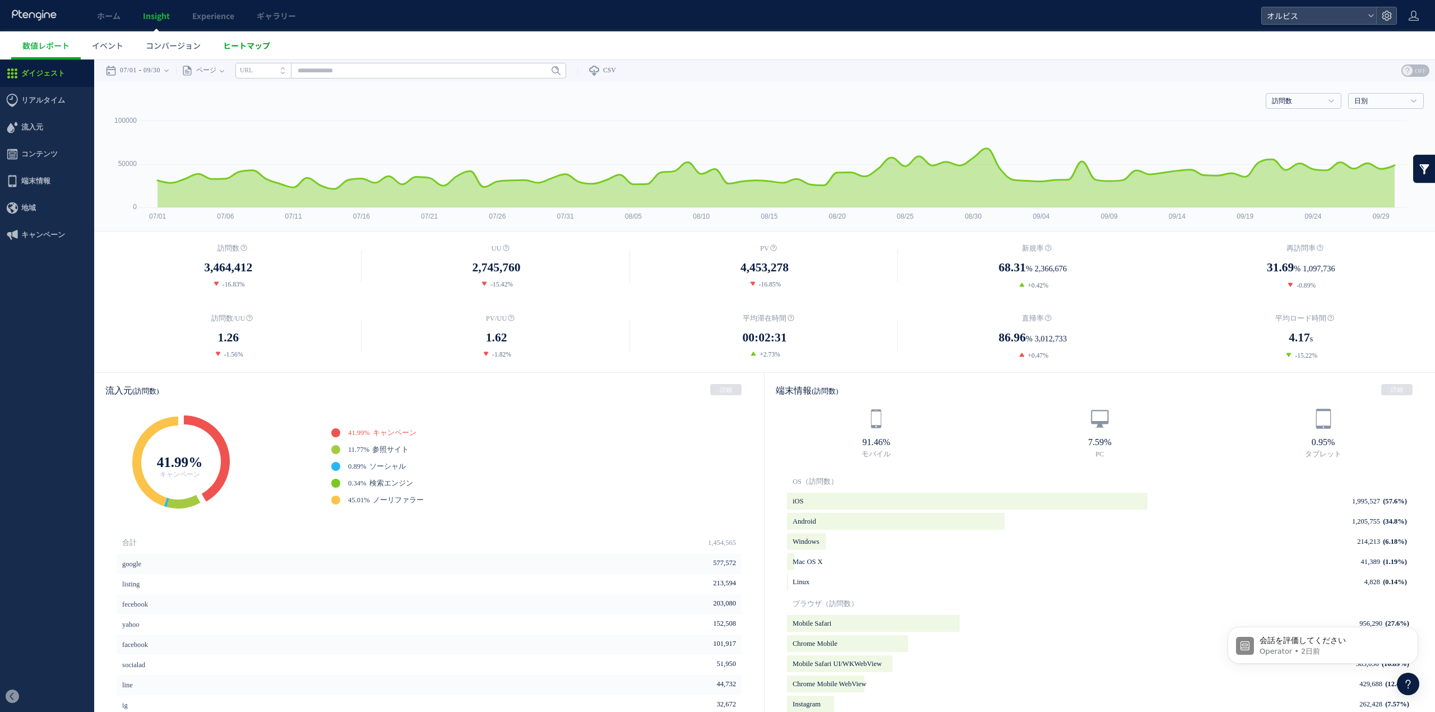
click at [244, 47] on span "ヒートマップ" at bounding box center [246, 45] width 47 height 11
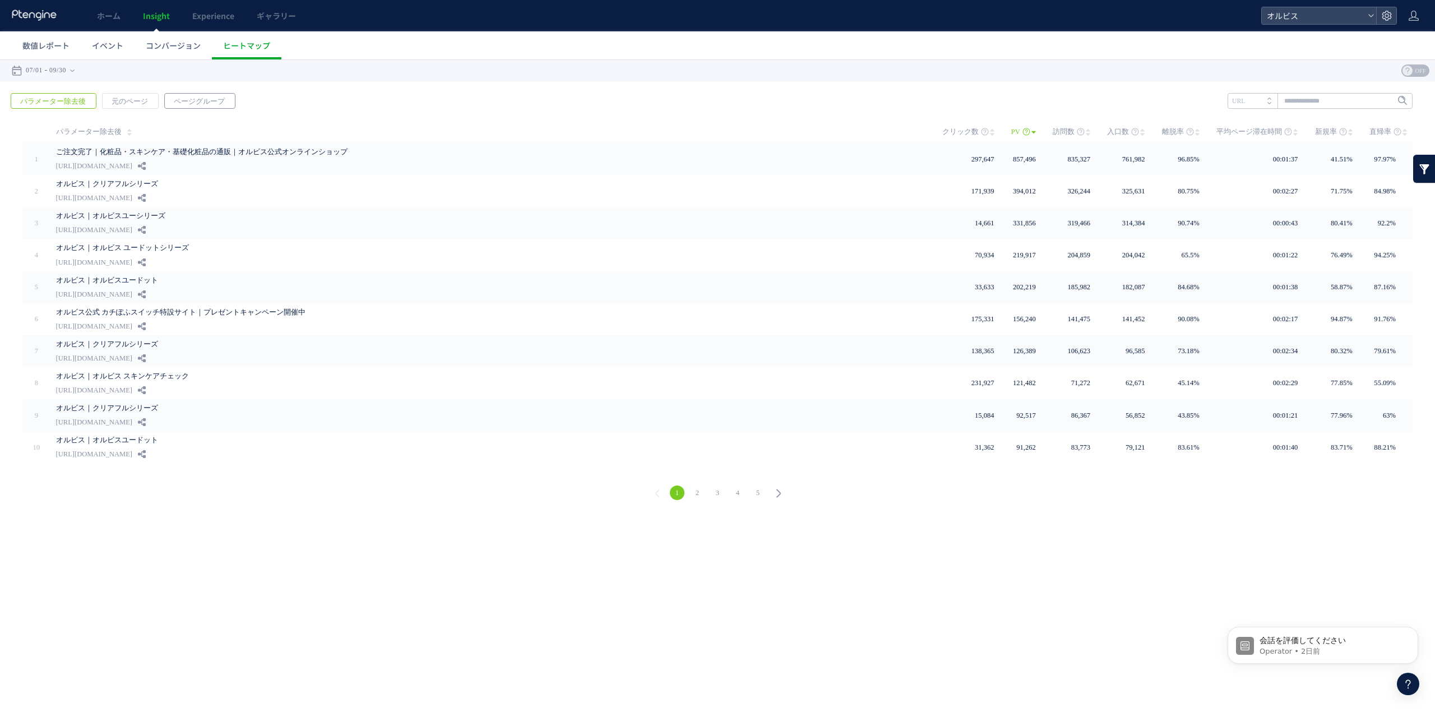
click at [188, 102] on span "ページグループ" at bounding box center [199, 102] width 69 height 16
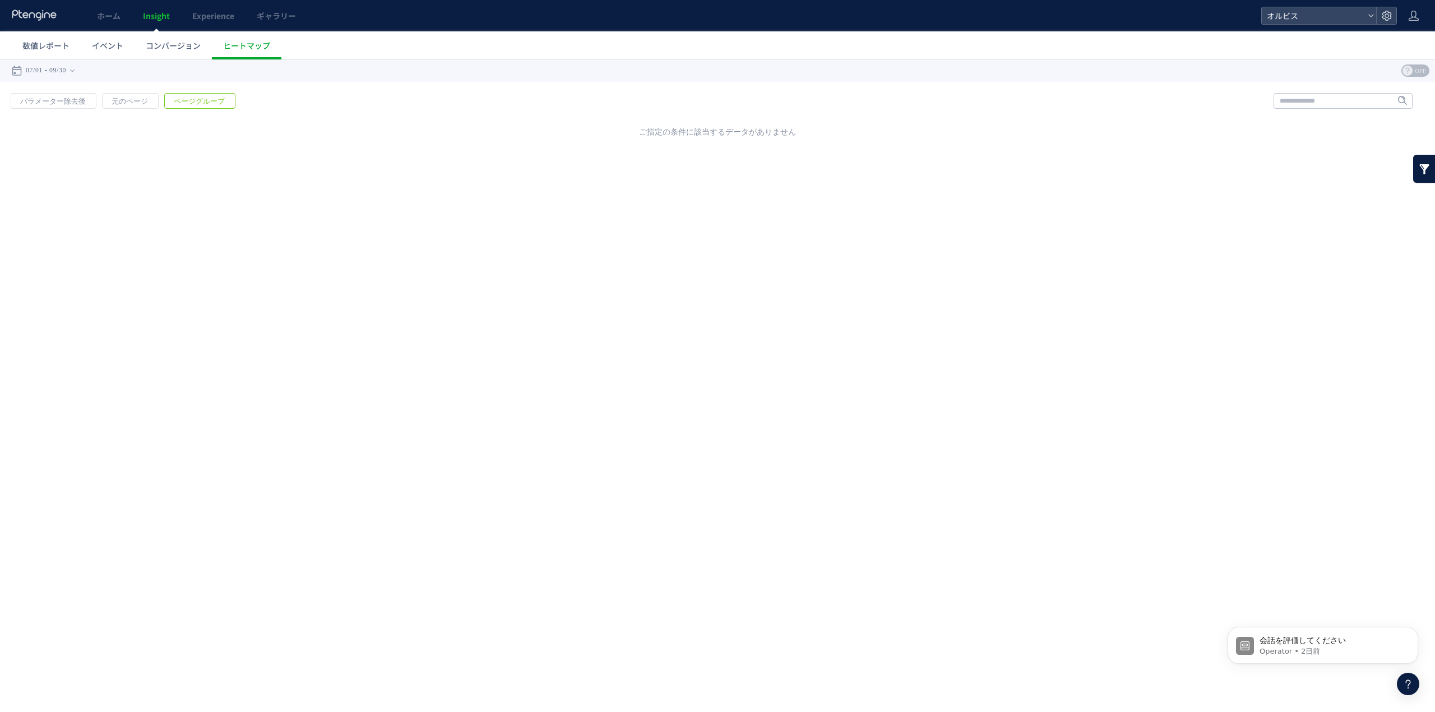
click at [188, 102] on span "ページグループ" at bounding box center [199, 102] width 69 height 16
click at [174, 100] on span "ページグループ" at bounding box center [199, 102] width 69 height 16
click at [137, 100] on span "元のページ" at bounding box center [130, 102] width 54 height 16
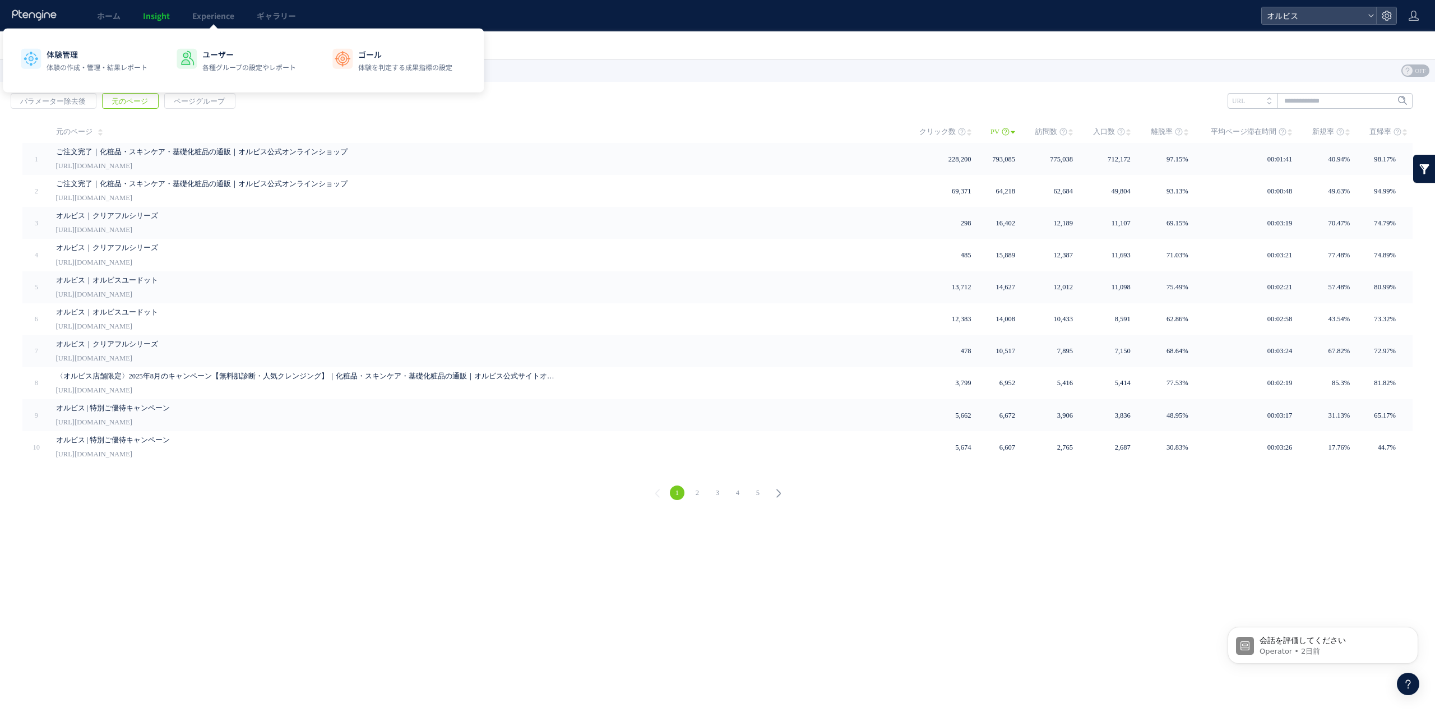
click at [153, 23] on link "Insight" at bounding box center [156, 15] width 49 height 31
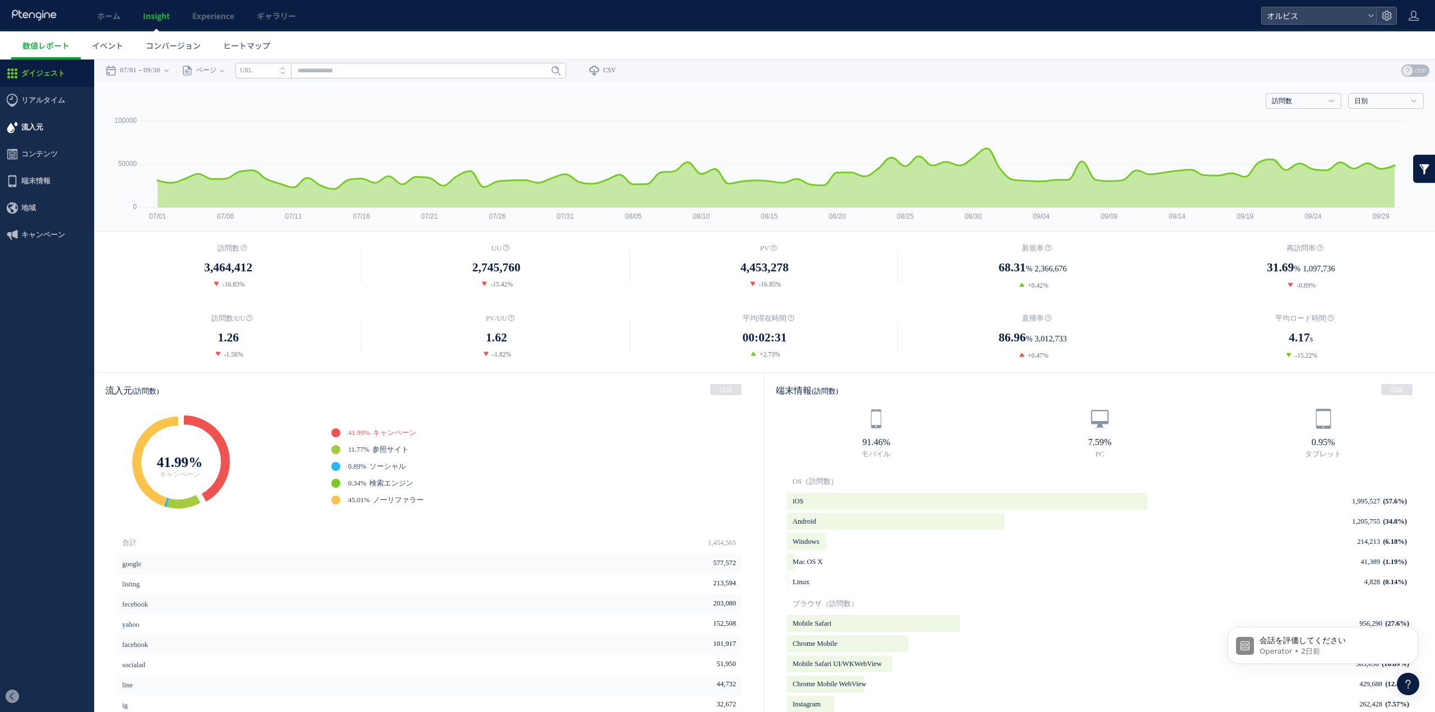
click at [54, 129] on span "流入元" at bounding box center [47, 127] width 94 height 27
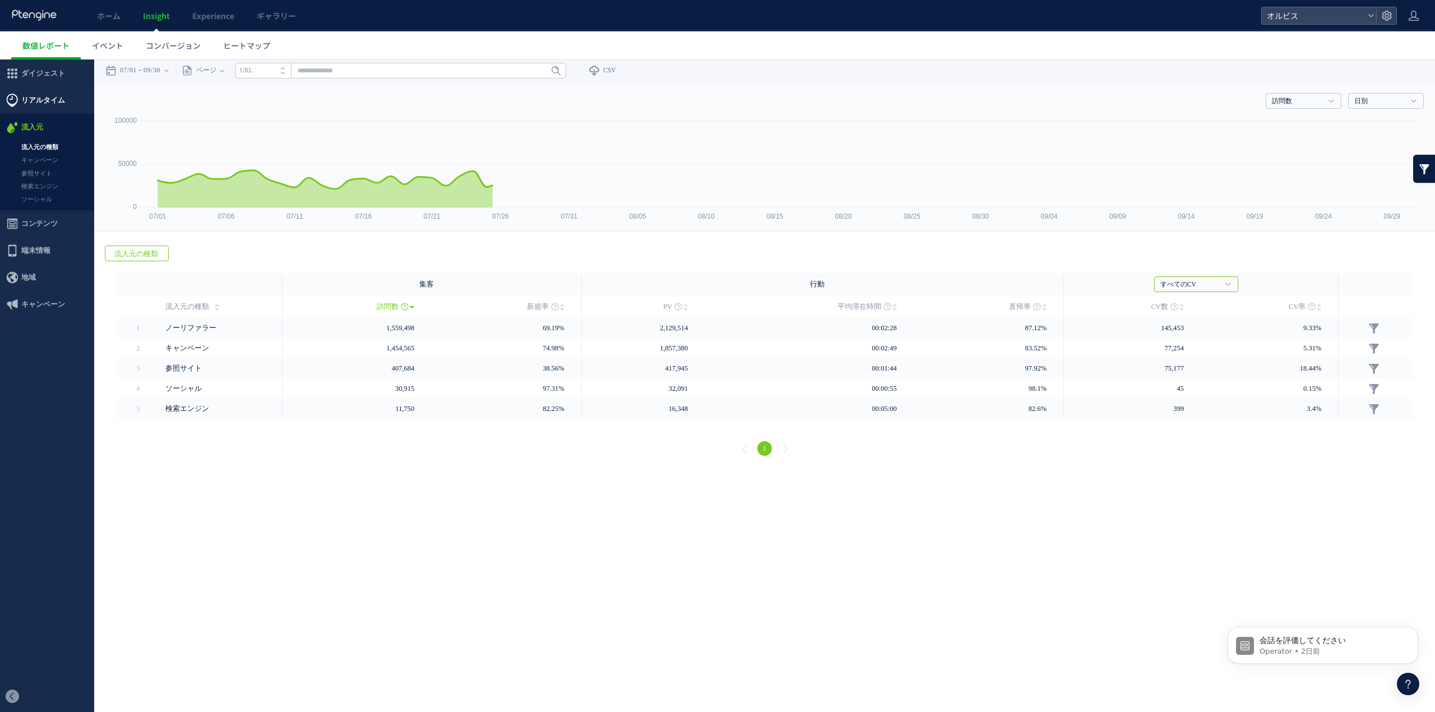
click at [57, 97] on span "リアルタイム" at bounding box center [43, 100] width 44 height 27
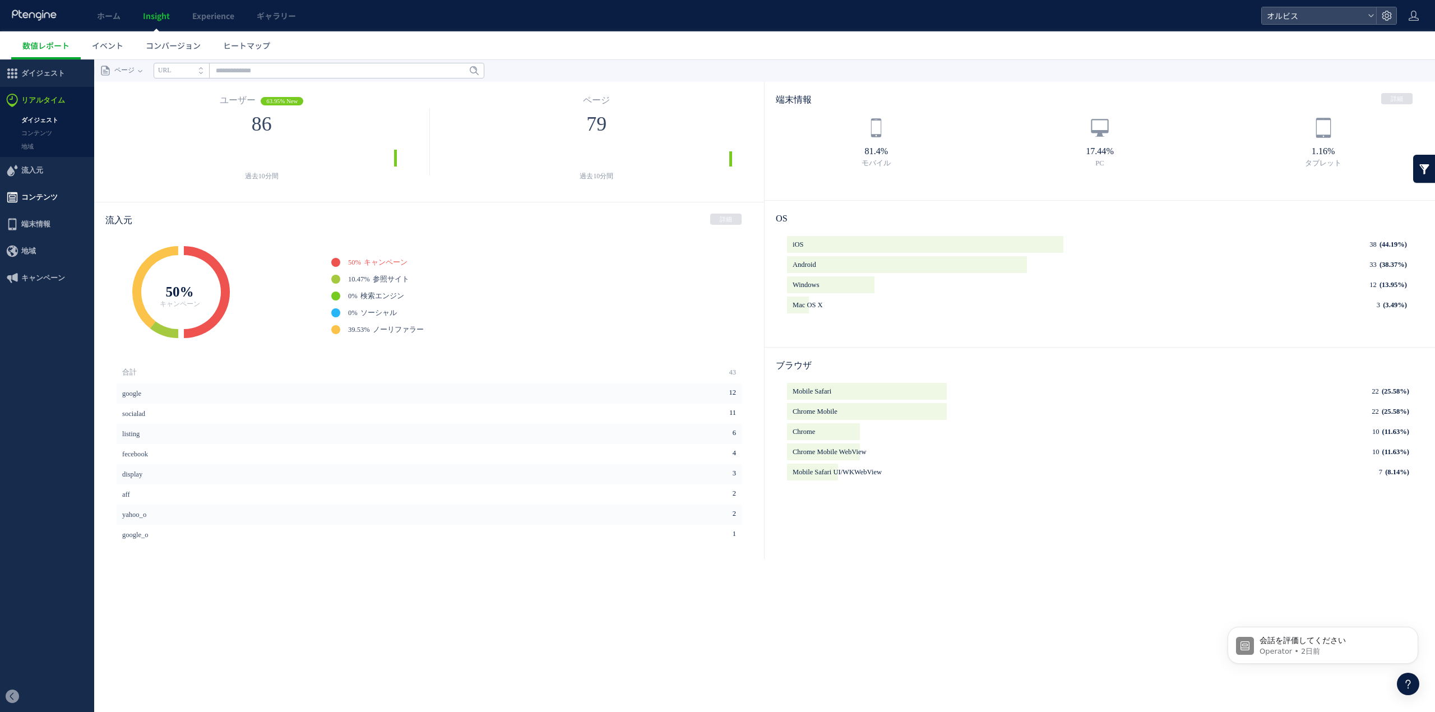
click at [45, 201] on span "コンテンツ" at bounding box center [39, 197] width 36 height 27
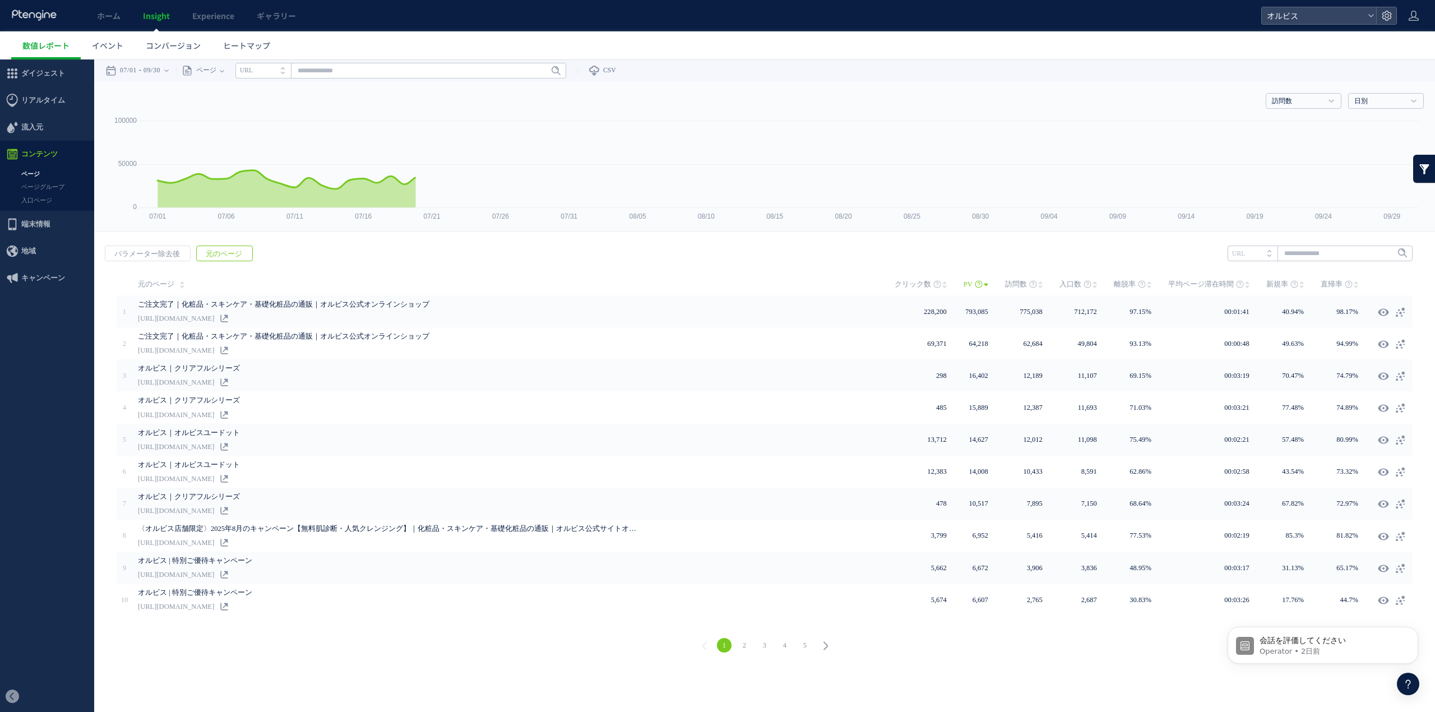
click at [55, 185] on link "ページグループ" at bounding box center [47, 186] width 94 height 13
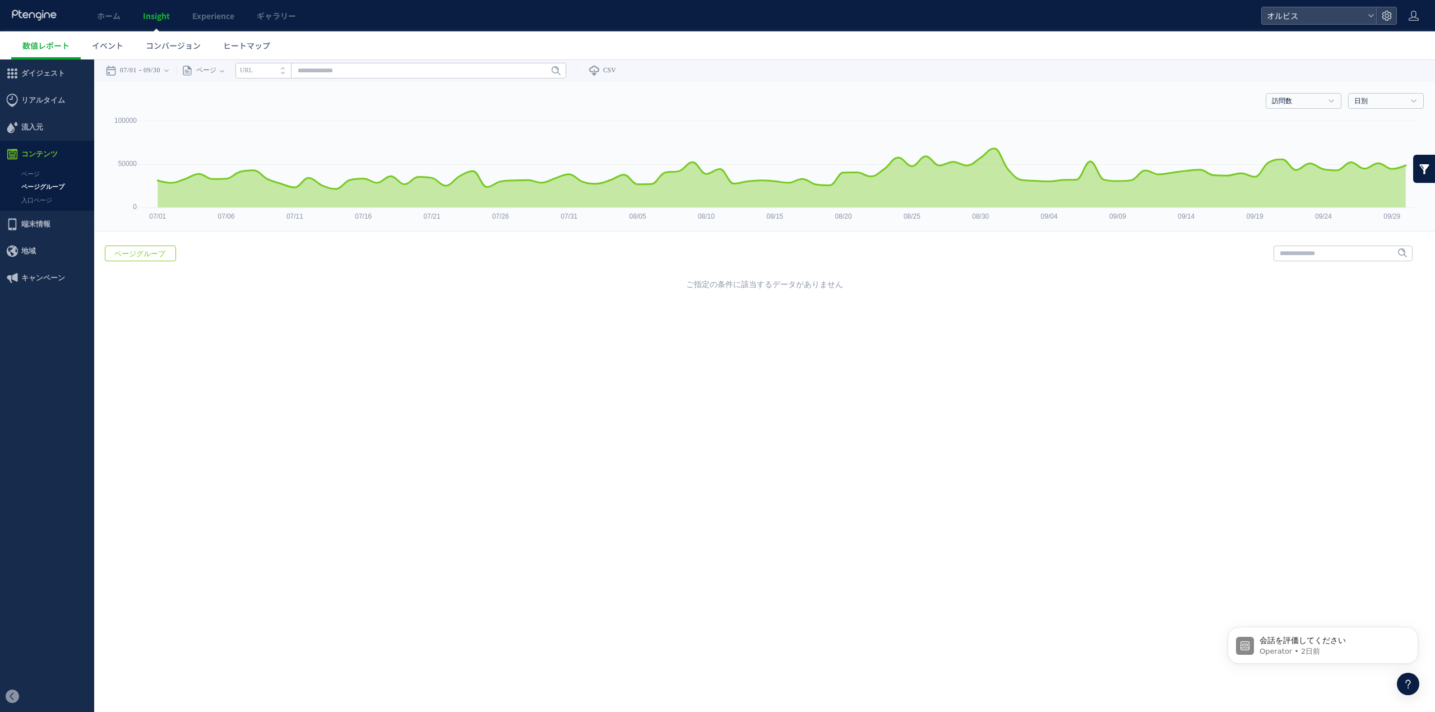
click at [130, 249] on span "ページグループ" at bounding box center [139, 254] width 69 height 16
click at [130, 247] on span "ページグループ" at bounding box center [139, 254] width 69 height 16
click at [266, 68] on li "URL" at bounding box center [262, 71] width 55 height 16
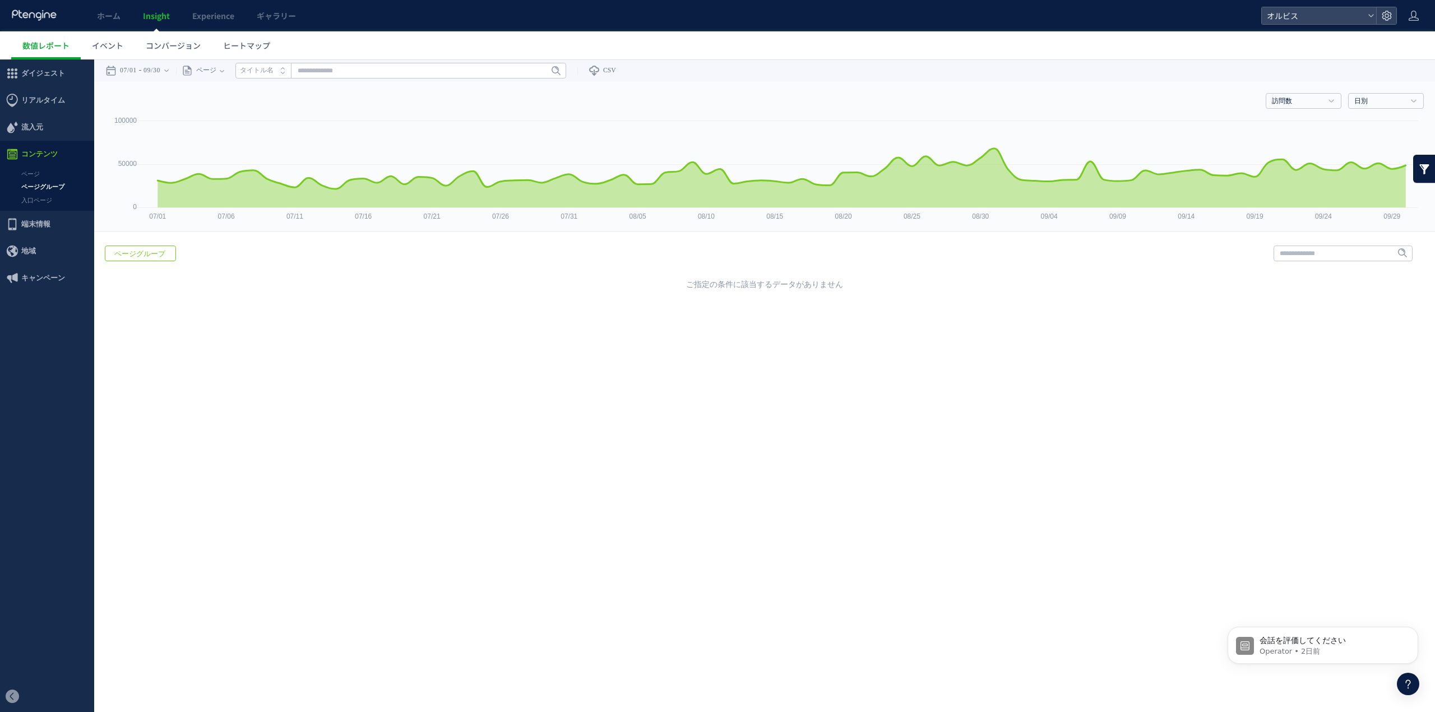
click at [281, 69] on li "タイトル名" at bounding box center [262, 71] width 55 height 16
click at [224, 75] on icon at bounding box center [222, 70] width 4 height 22
click at [238, 113] on li "ページグループ" at bounding box center [222, 112] width 66 height 15
click at [362, 70] on input "text" at bounding box center [427, 71] width 331 height 16
click at [365, 96] on link "【アフィ】ユー_PULL" at bounding box center [428, 96] width 324 height 15
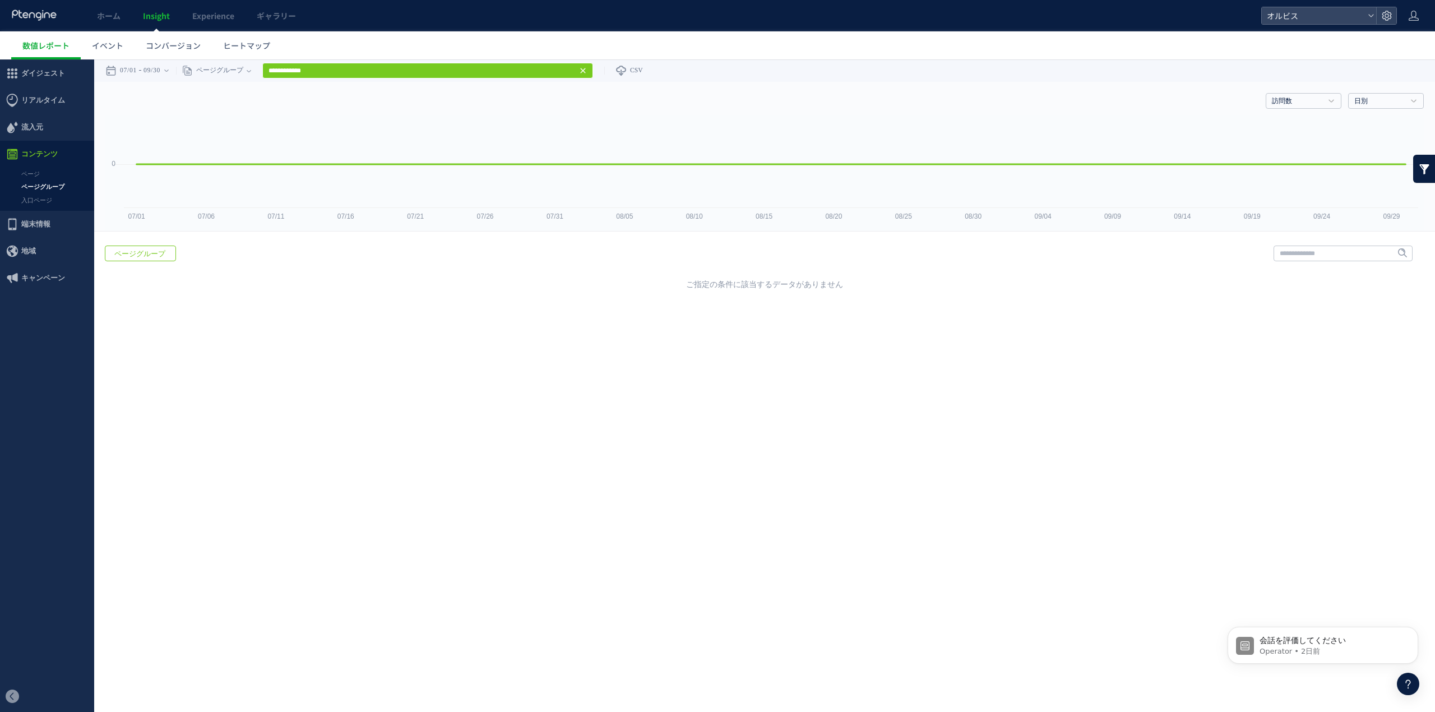
click at [460, 113] on div "訪問数 訪問数 [GEOGRAPHIC_DATA] PV 新規率 再訪問率 訪問数/UU PV/UU 平均滞在時間 直帰率 平均ロード時間 日別" at bounding box center [764, 99] width 1318 height 34
click at [345, 72] on input "**********" at bounding box center [427, 71] width 331 height 16
click at [335, 108] on link "【PMAX】ドット403-2" at bounding box center [428, 112] width 324 height 15
type input "**********"
click at [364, 72] on input "**********" at bounding box center [427, 71] width 331 height 16
